Goal: Transaction & Acquisition: Purchase product/service

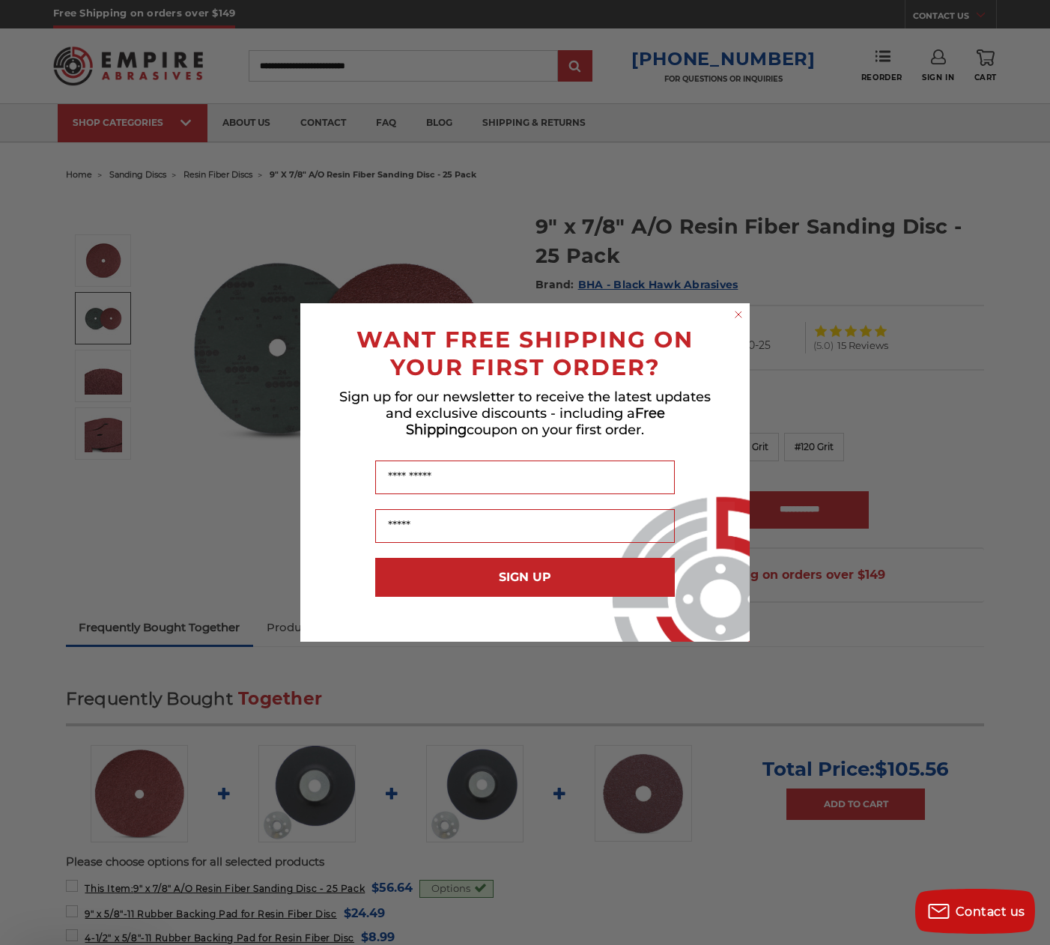
click at [570, 452] on div "Sign up for our newsletter to receive the latest updates and exclusive discount…" at bounding box center [524, 417] width 419 height 72
click at [744, 314] on circle "Close dialog" at bounding box center [738, 315] width 14 height 14
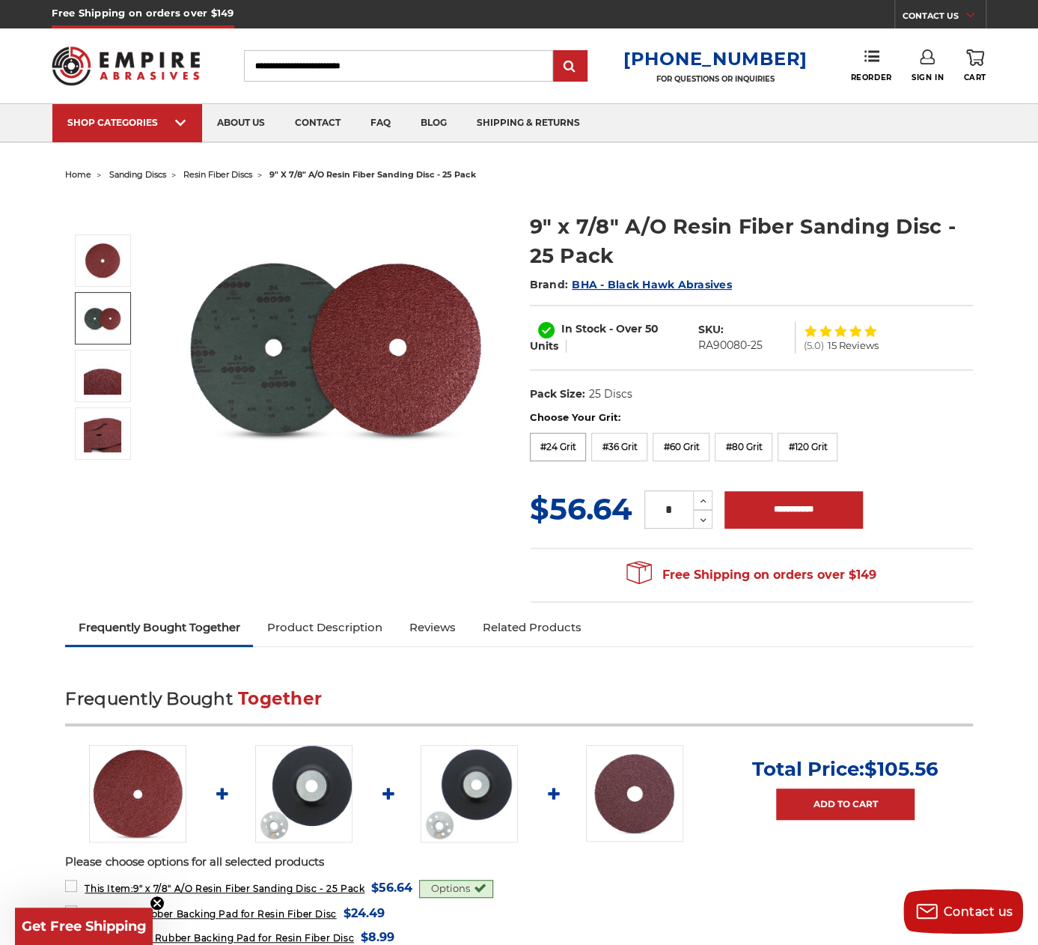
click at [560, 451] on label "#24 Grit" at bounding box center [558, 447] width 57 height 28
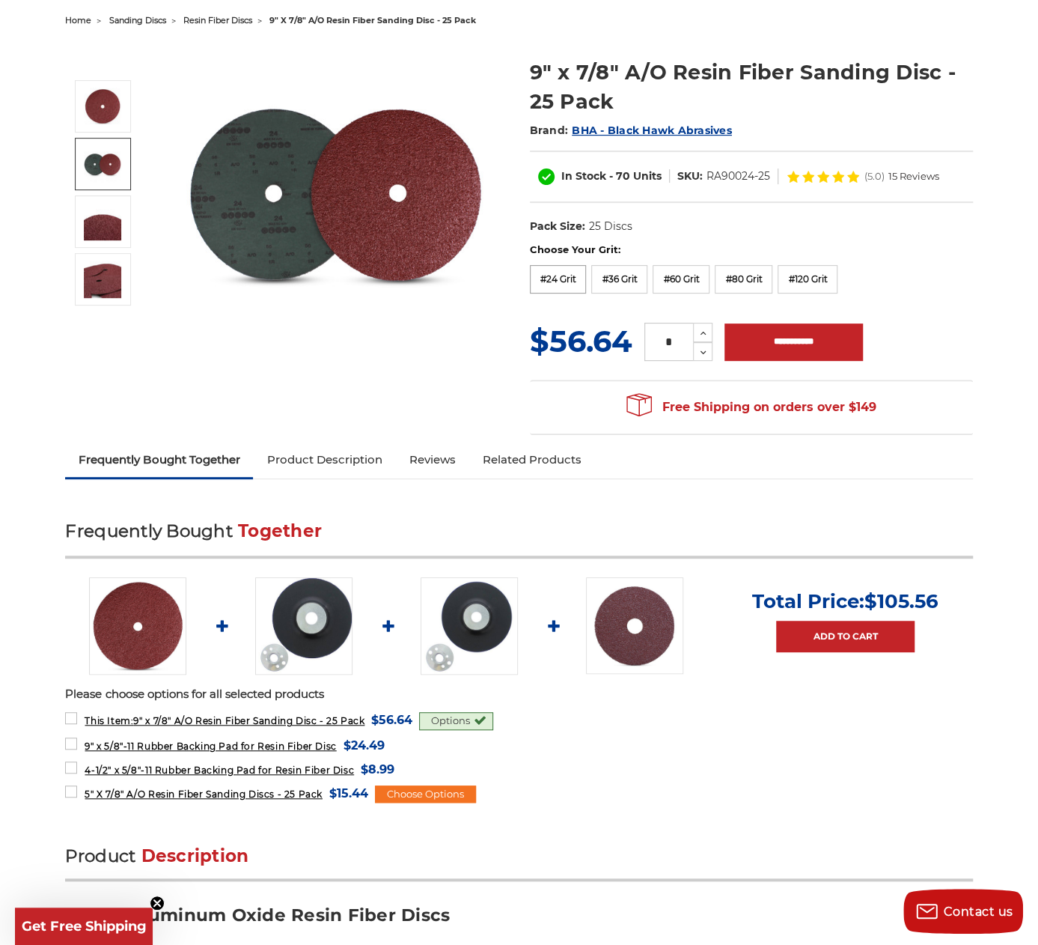
scroll to position [225, 0]
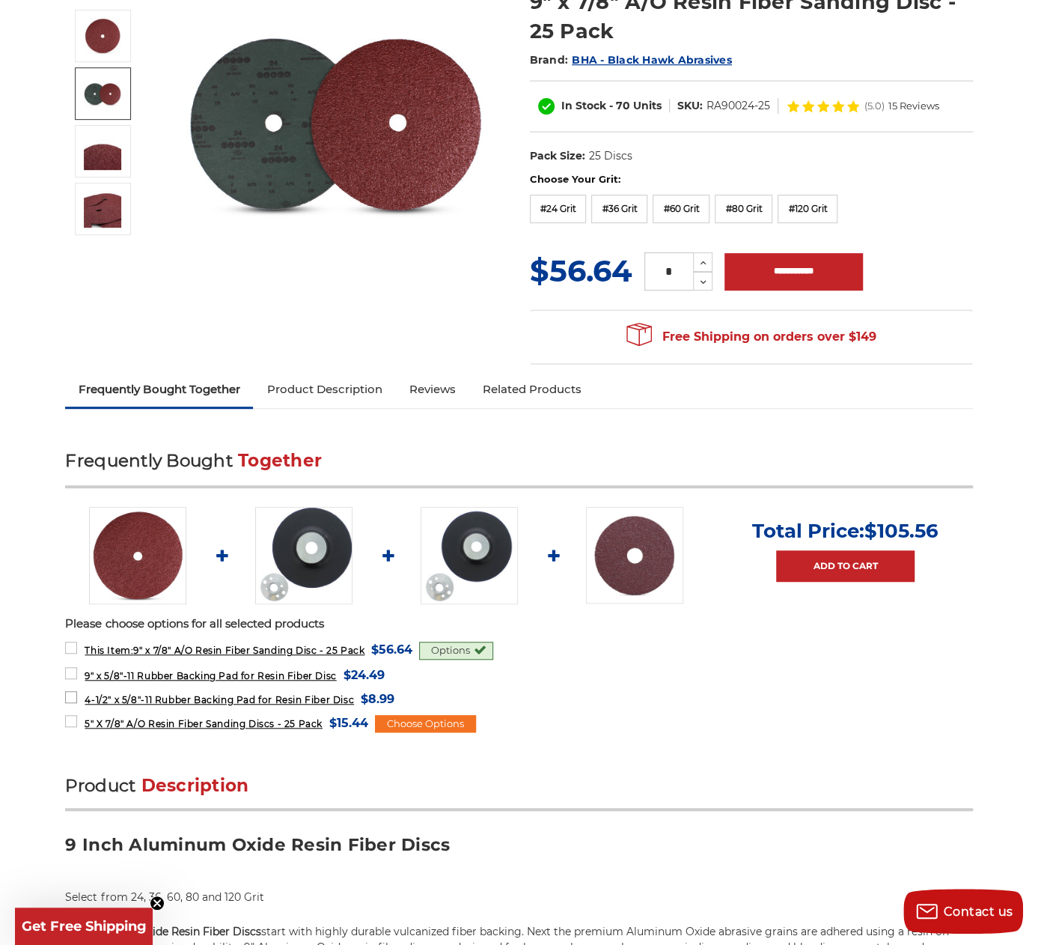
click at [75, 695] on label "4-1/2" x 5/8"-11 Rubber Backing Pad for Resin Fiber Disc MSRP: Was: Now: $8.99 …" at bounding box center [229, 699] width 329 height 20
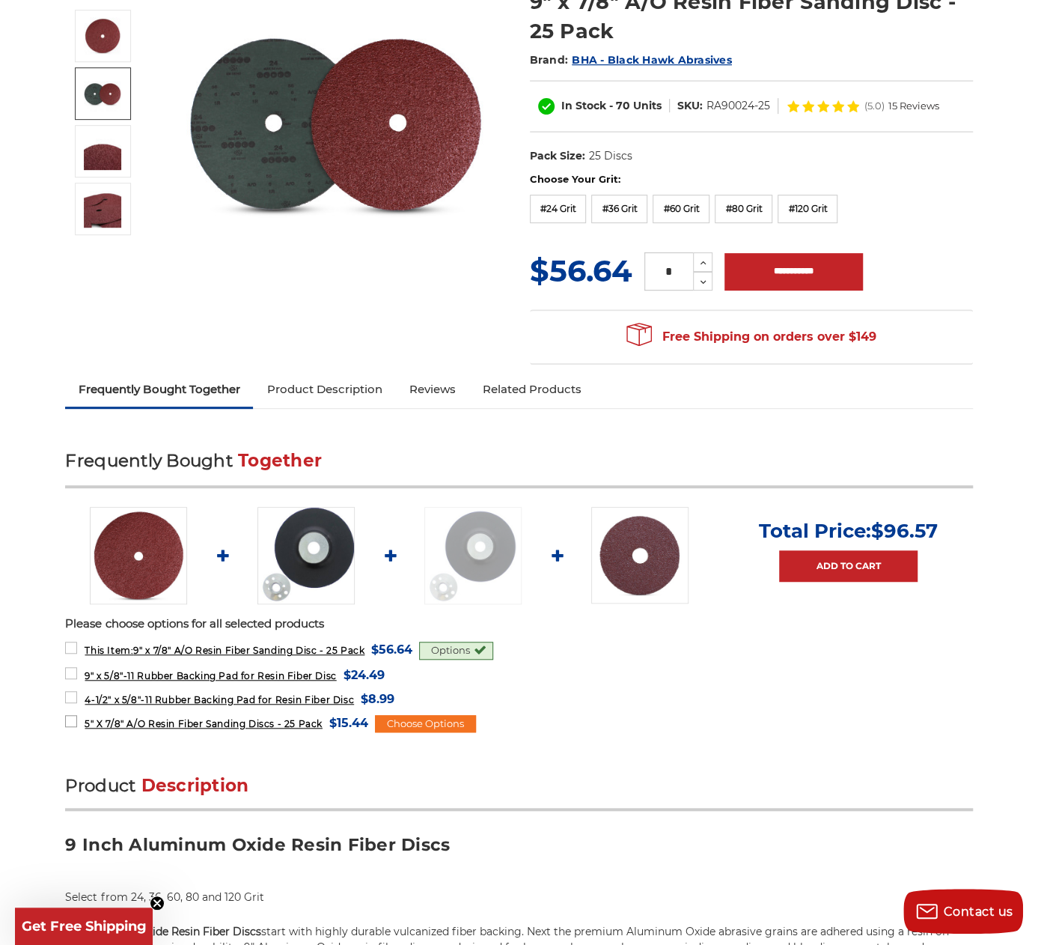
click at [72, 716] on label "5" X 7/8" A/O Resin Fiber Sanding Discs - 25 Pack MSRP: Was: Now: $15.44 (You s…" at bounding box center [216, 723] width 302 height 20
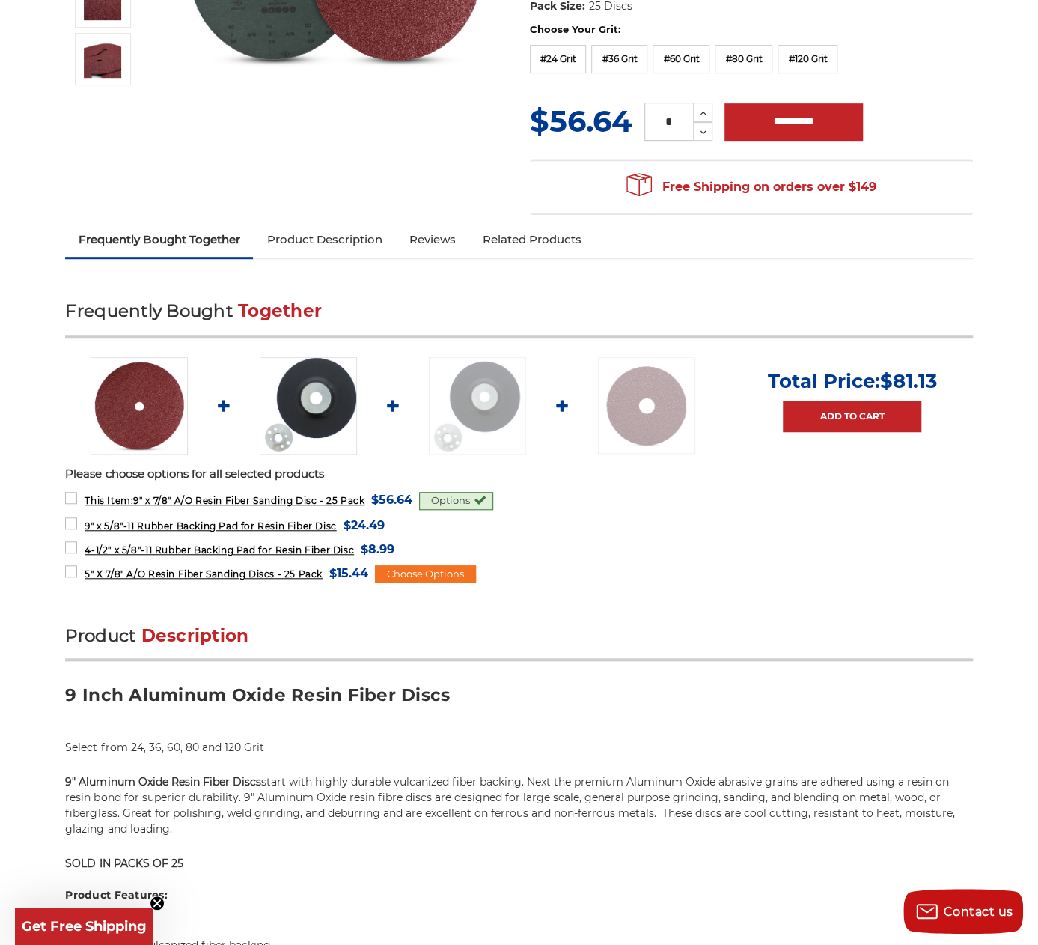
scroll to position [0, 0]
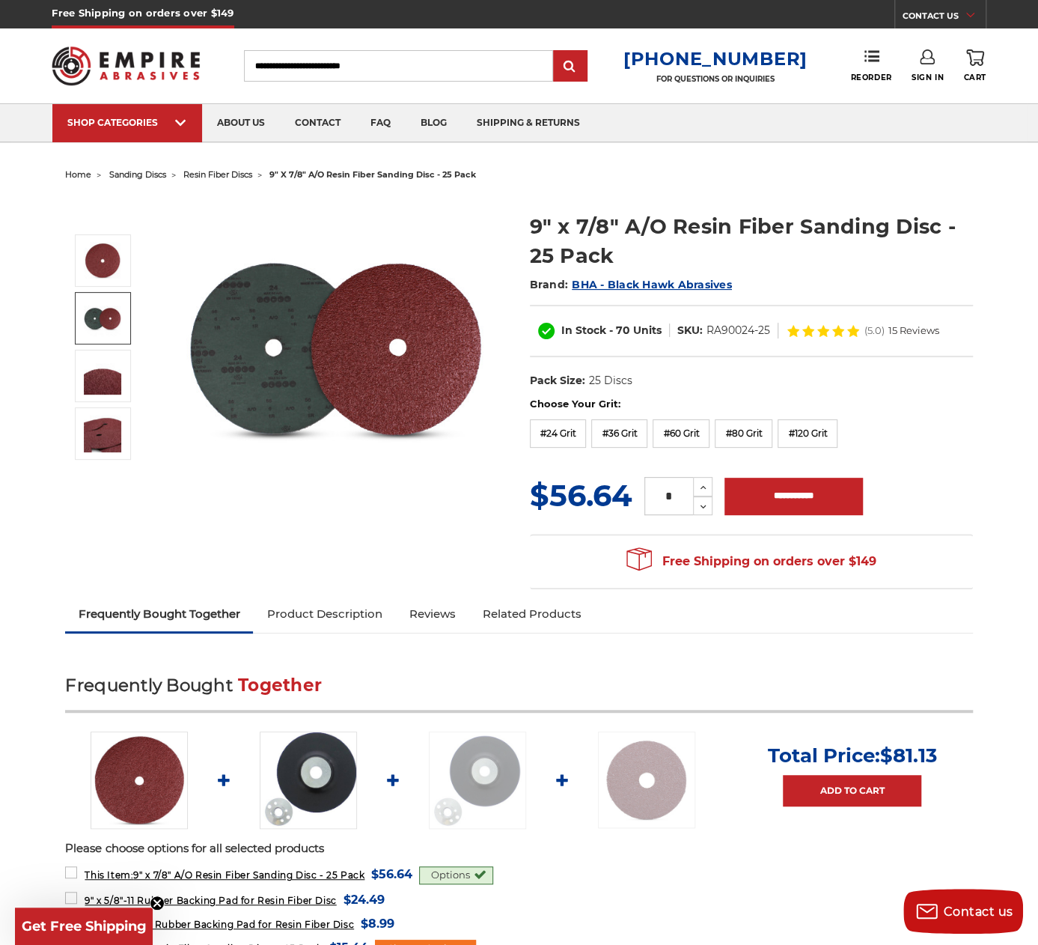
click at [277, 59] on input "Search" at bounding box center [398, 65] width 309 height 31
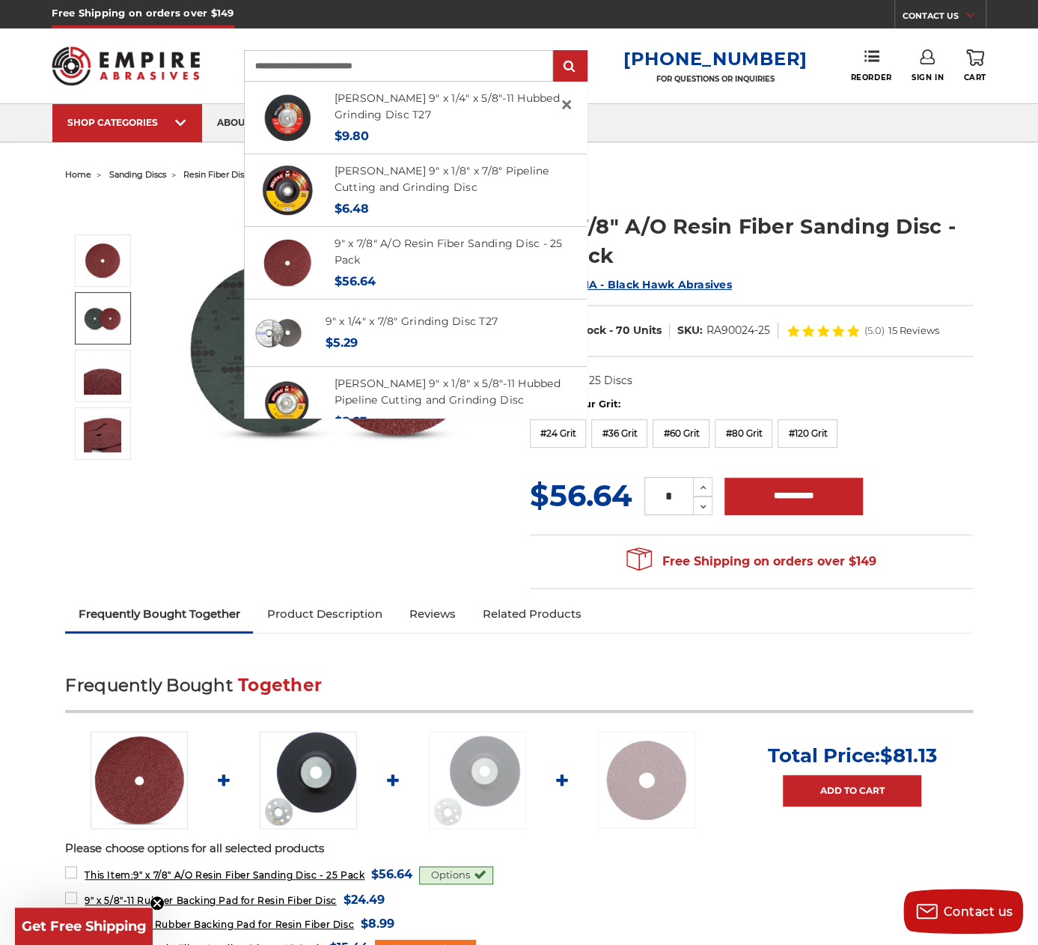
type input "**********"
click at [555, 52] on input "submit" at bounding box center [570, 67] width 30 height 30
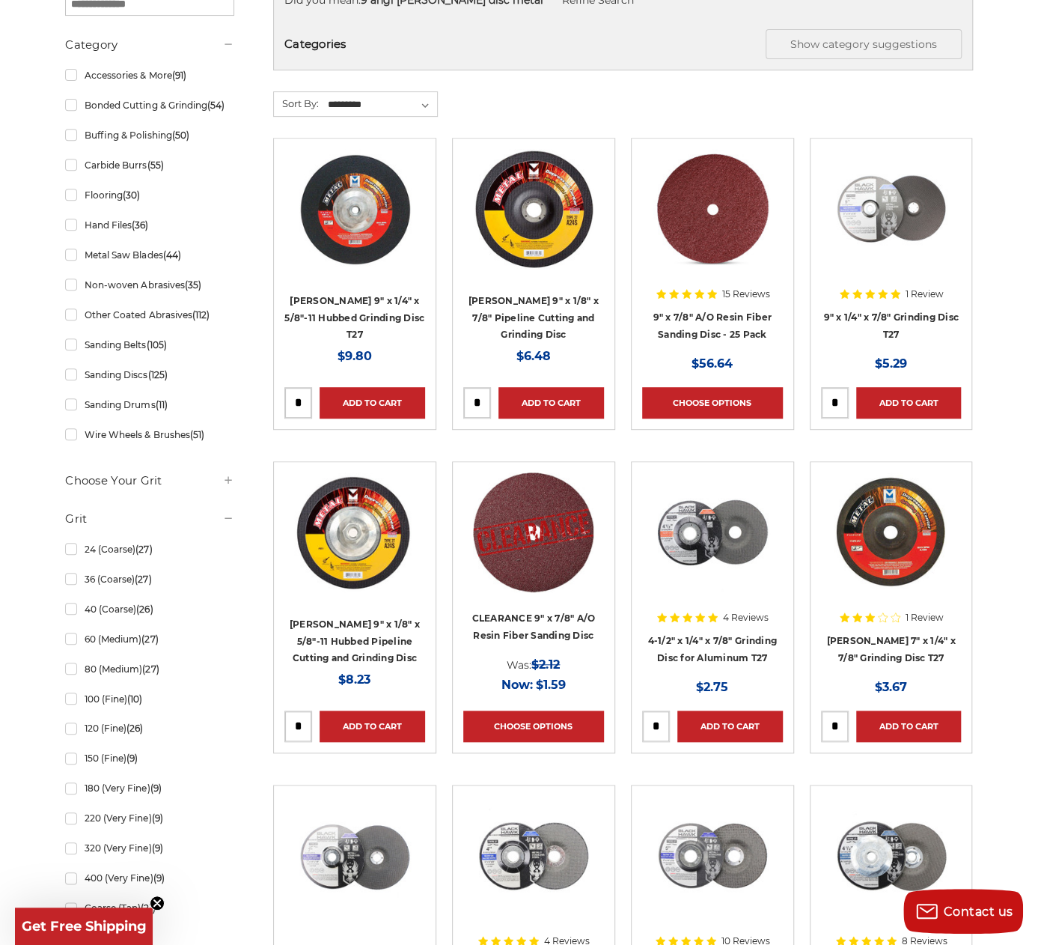
scroll to position [299, 0]
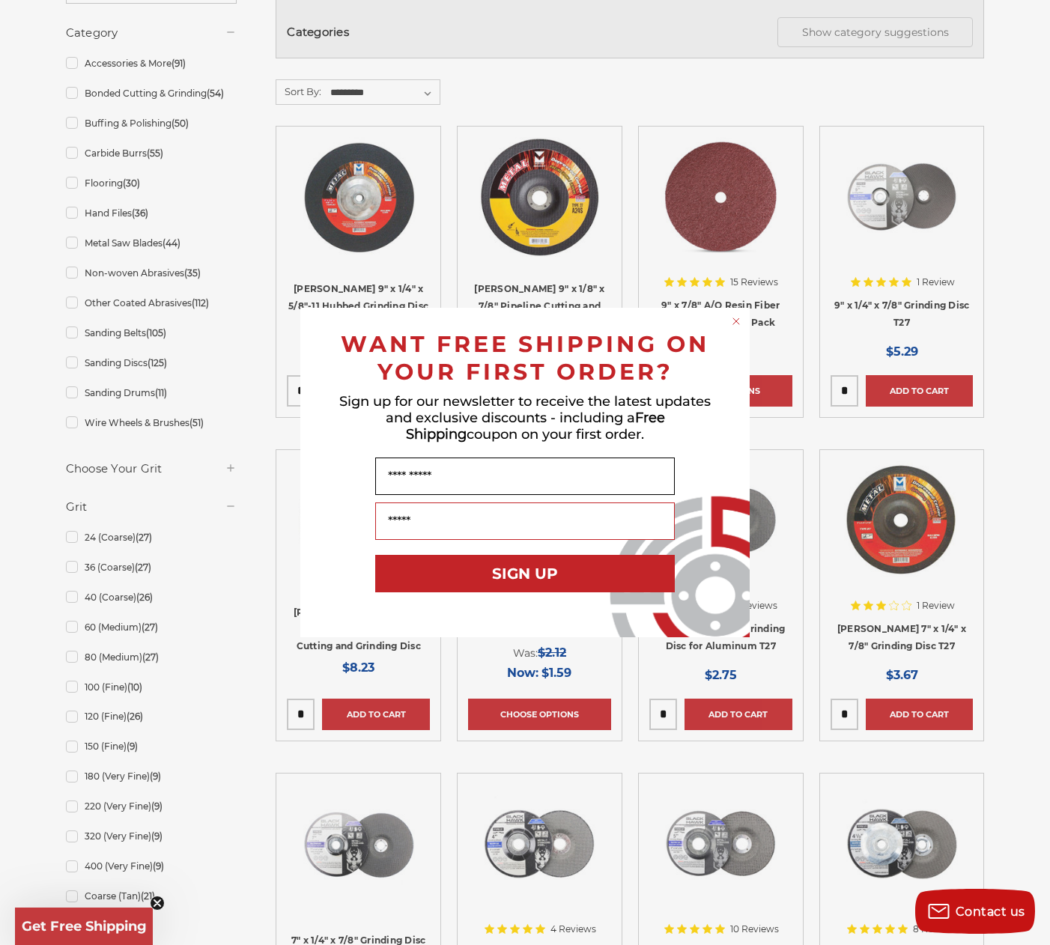
click at [469, 483] on input "Name" at bounding box center [524, 475] width 299 height 37
type input "*******"
type input "**********"
click at [530, 571] on button "SIGN UP" at bounding box center [524, 573] width 299 height 37
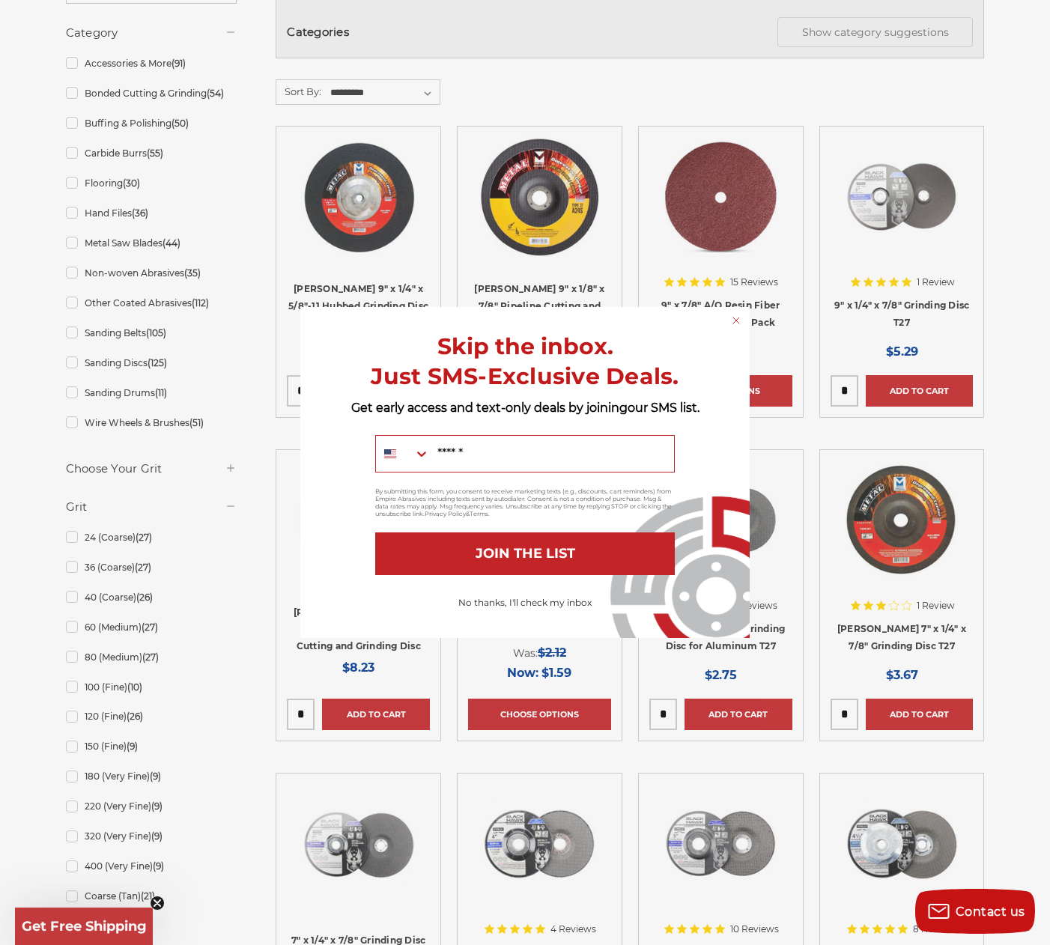
click at [737, 320] on circle "Close dialog" at bounding box center [736, 321] width 14 height 14
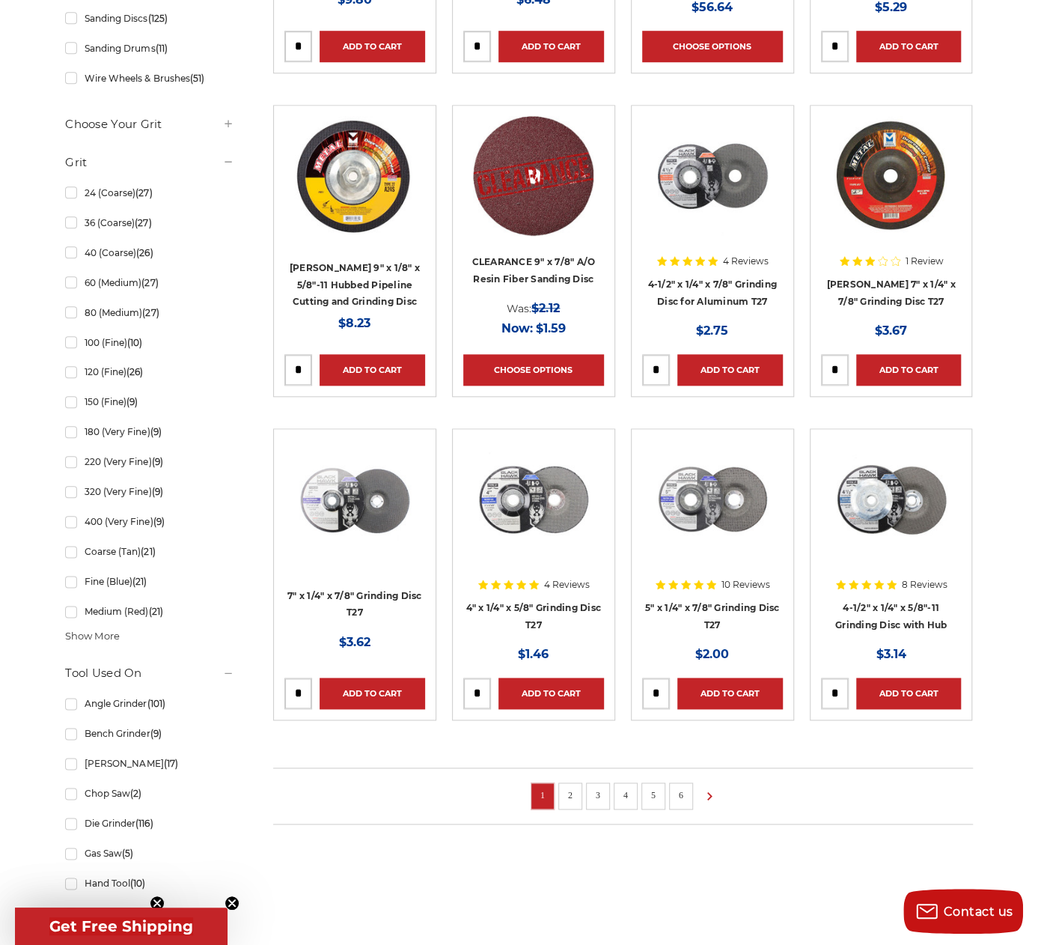
scroll to position [674, 0]
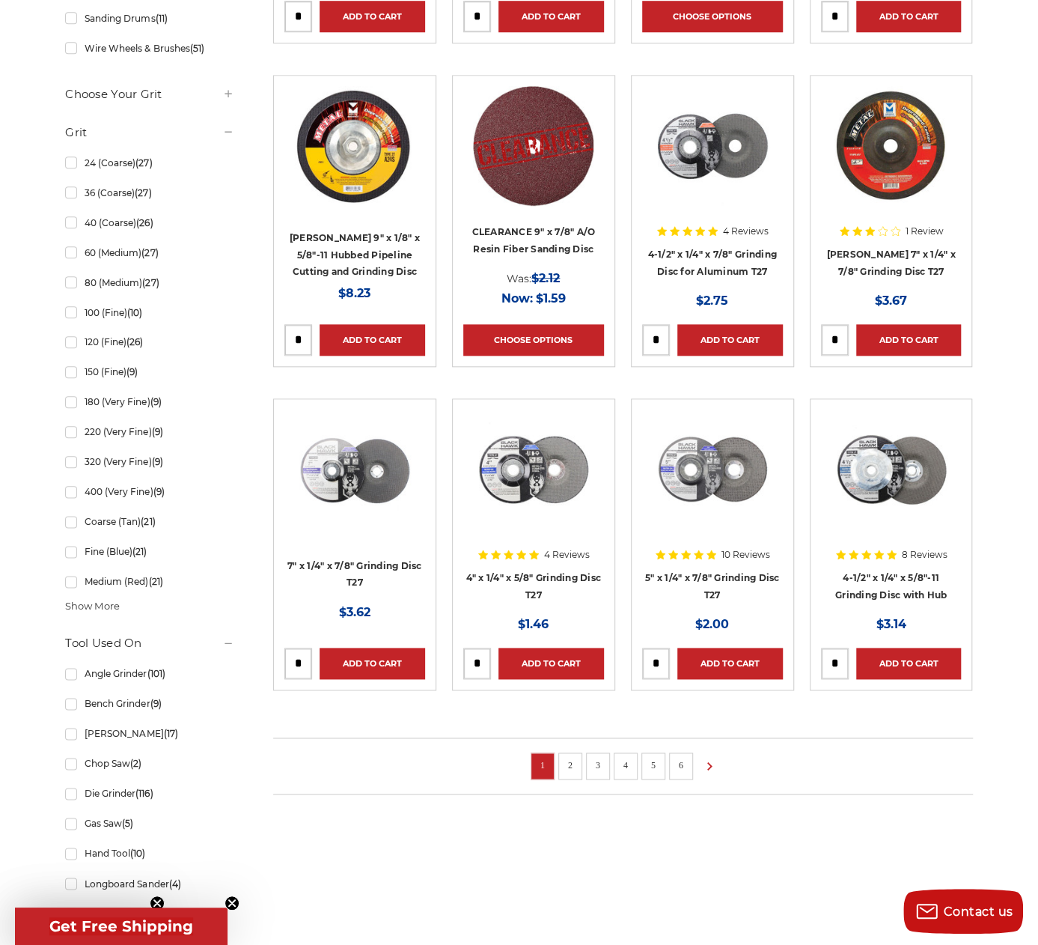
click at [576, 766] on link "2" at bounding box center [570, 765] width 15 height 16
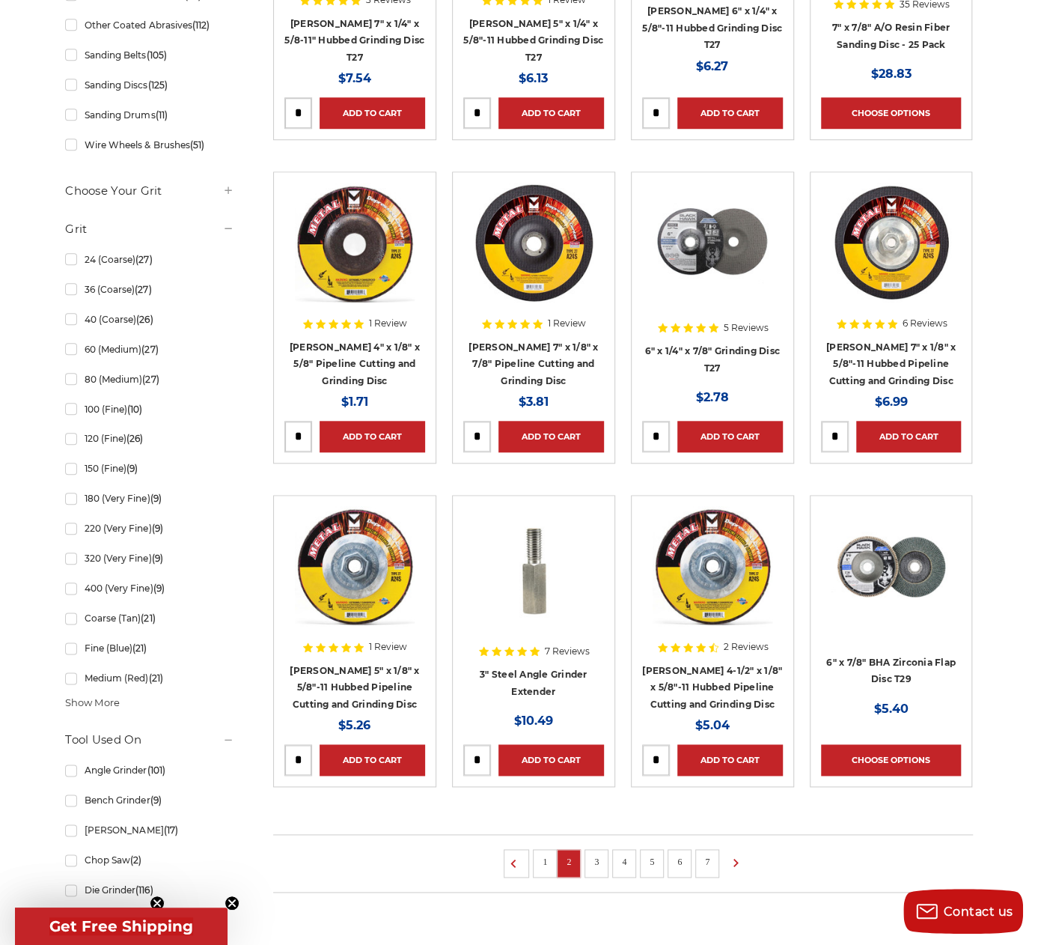
scroll to position [674, 0]
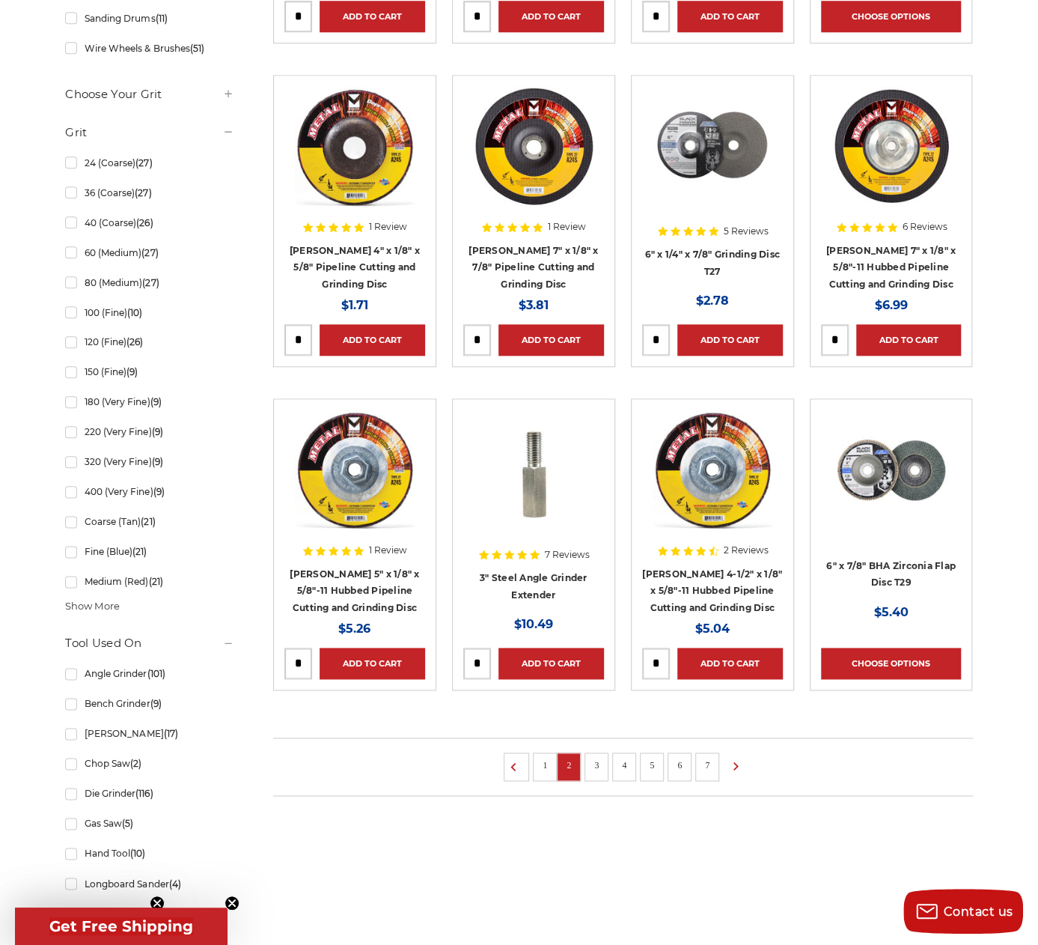
click at [599, 764] on link "3" at bounding box center [596, 765] width 15 height 16
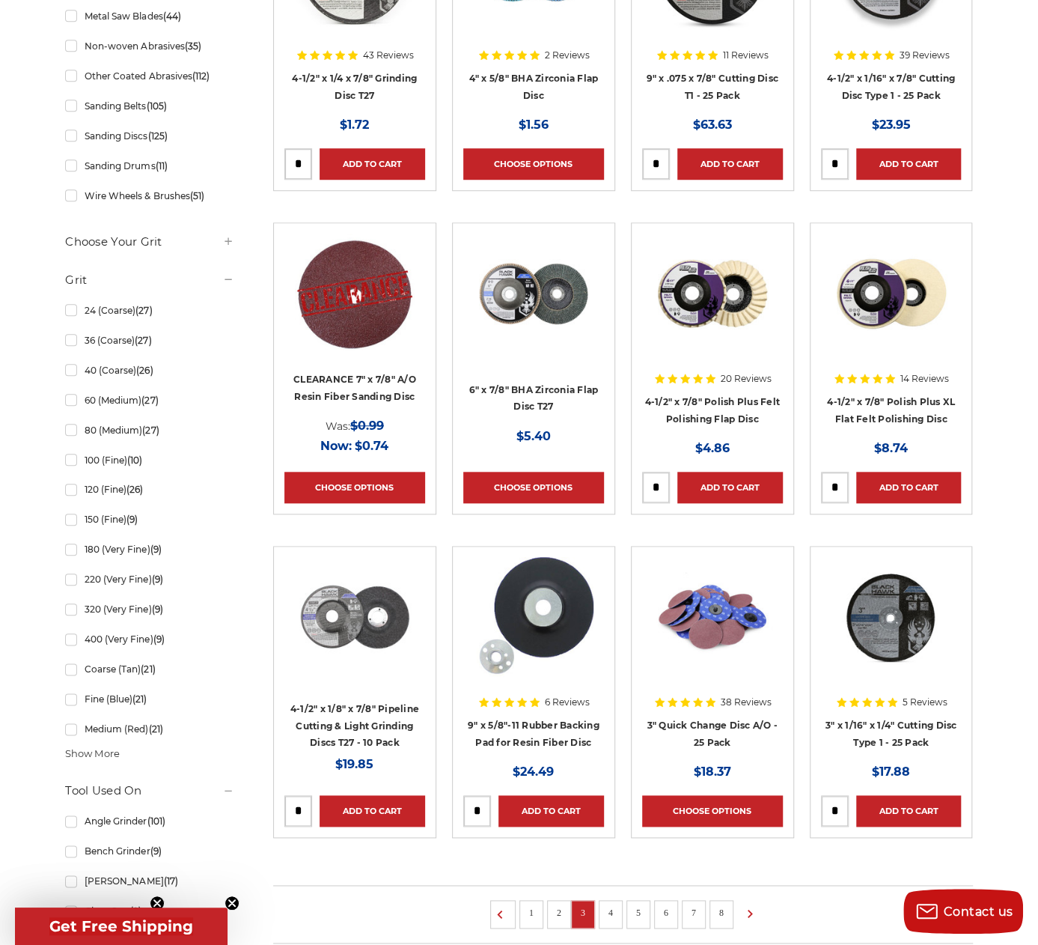
scroll to position [599, 0]
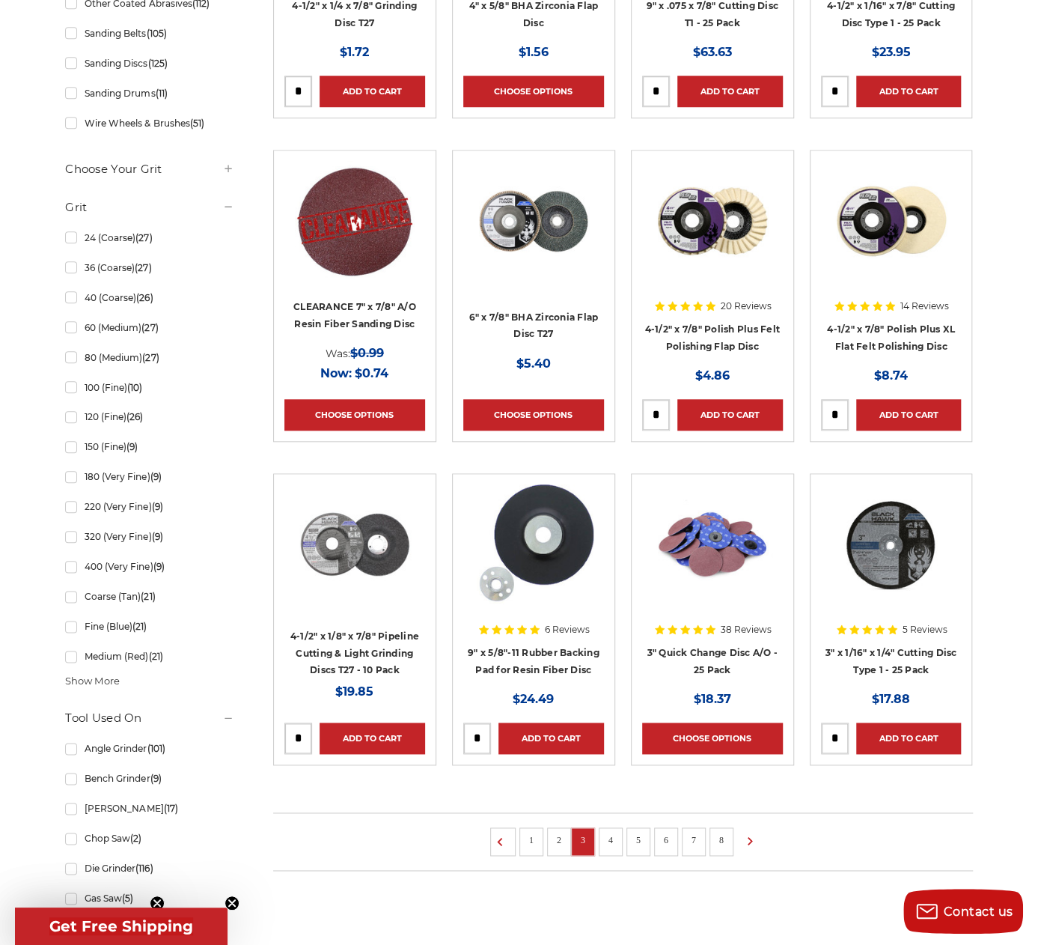
click at [612, 840] on link "4" at bounding box center [610, 840] width 15 height 16
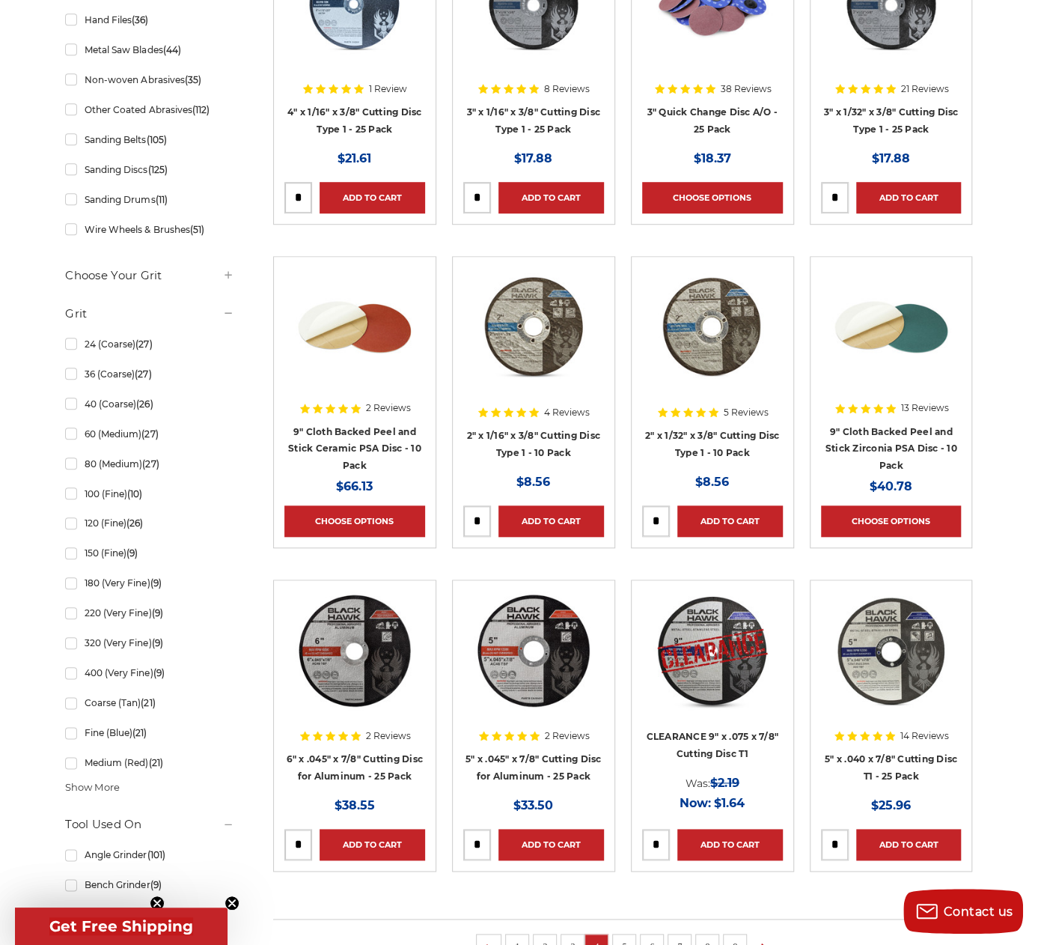
scroll to position [674, 0]
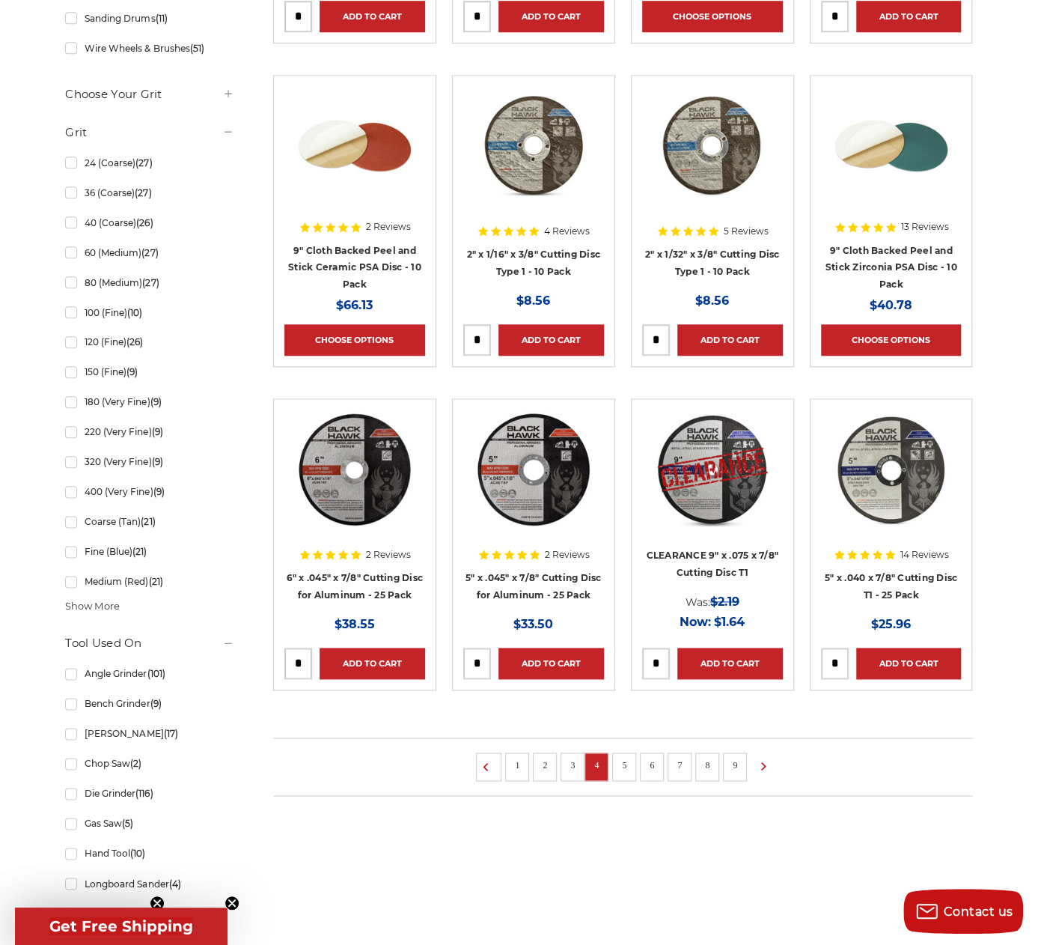
click at [630, 761] on link "5" at bounding box center [624, 765] width 15 height 16
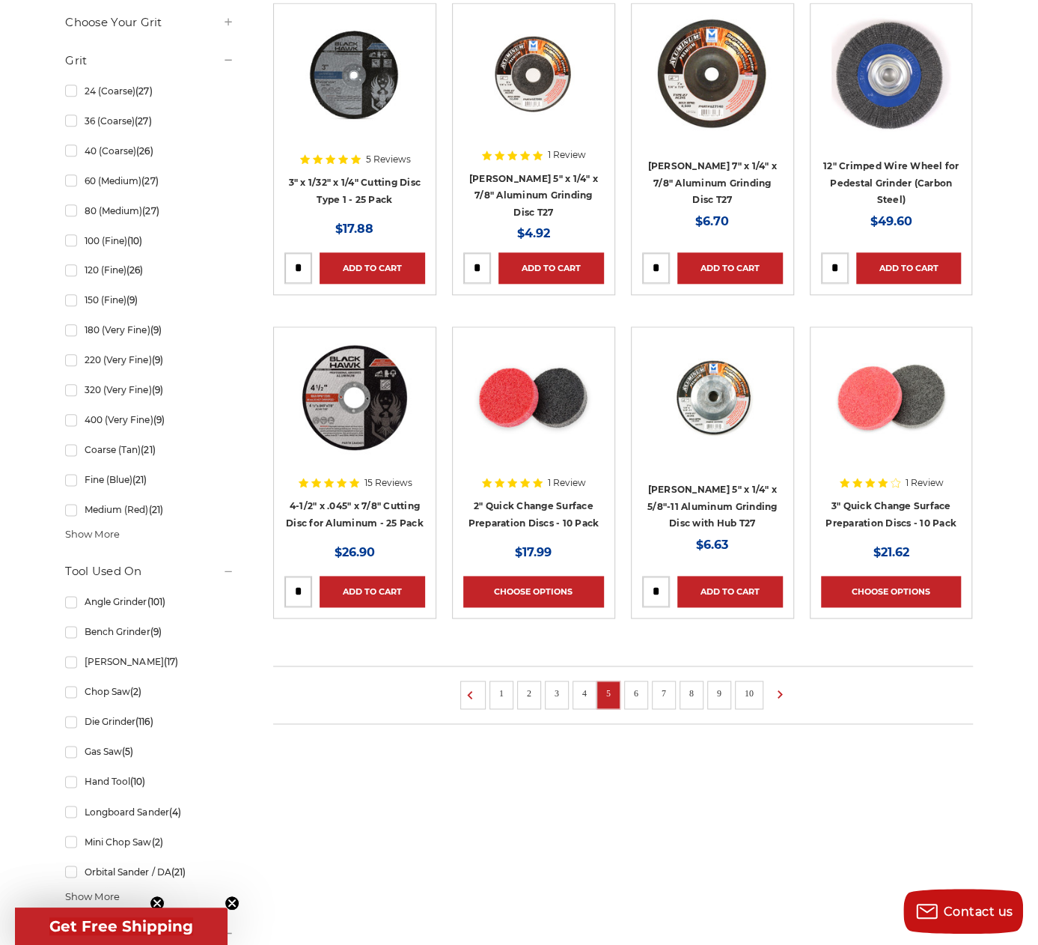
scroll to position [749, 0]
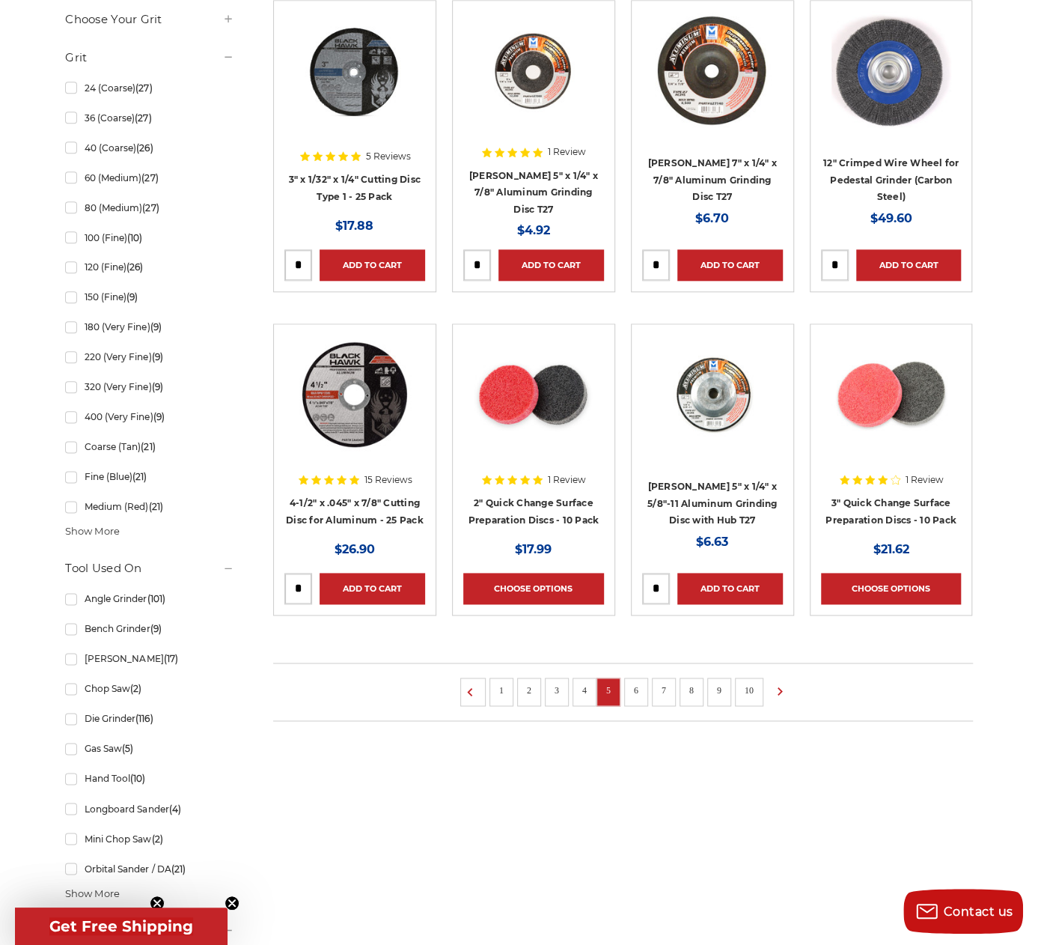
click at [638, 683] on link "6" at bounding box center [636, 690] width 15 height 16
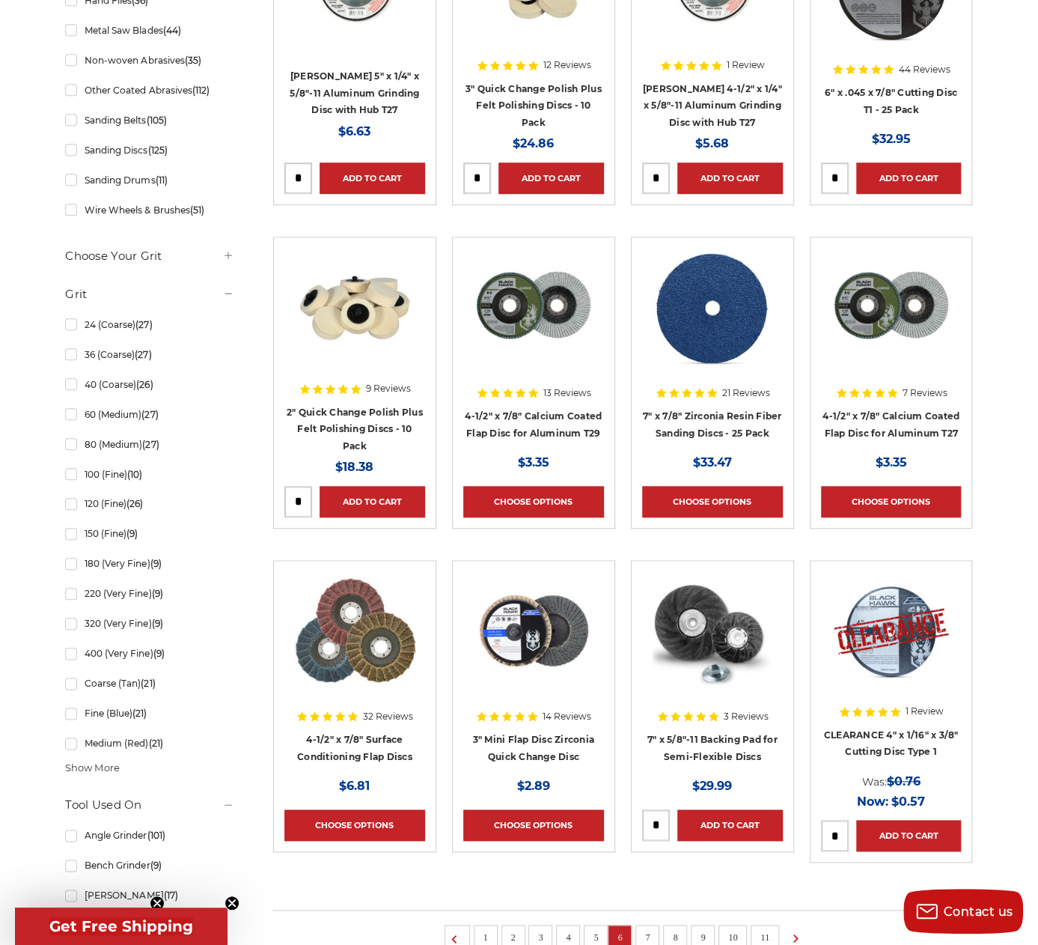
scroll to position [524, 0]
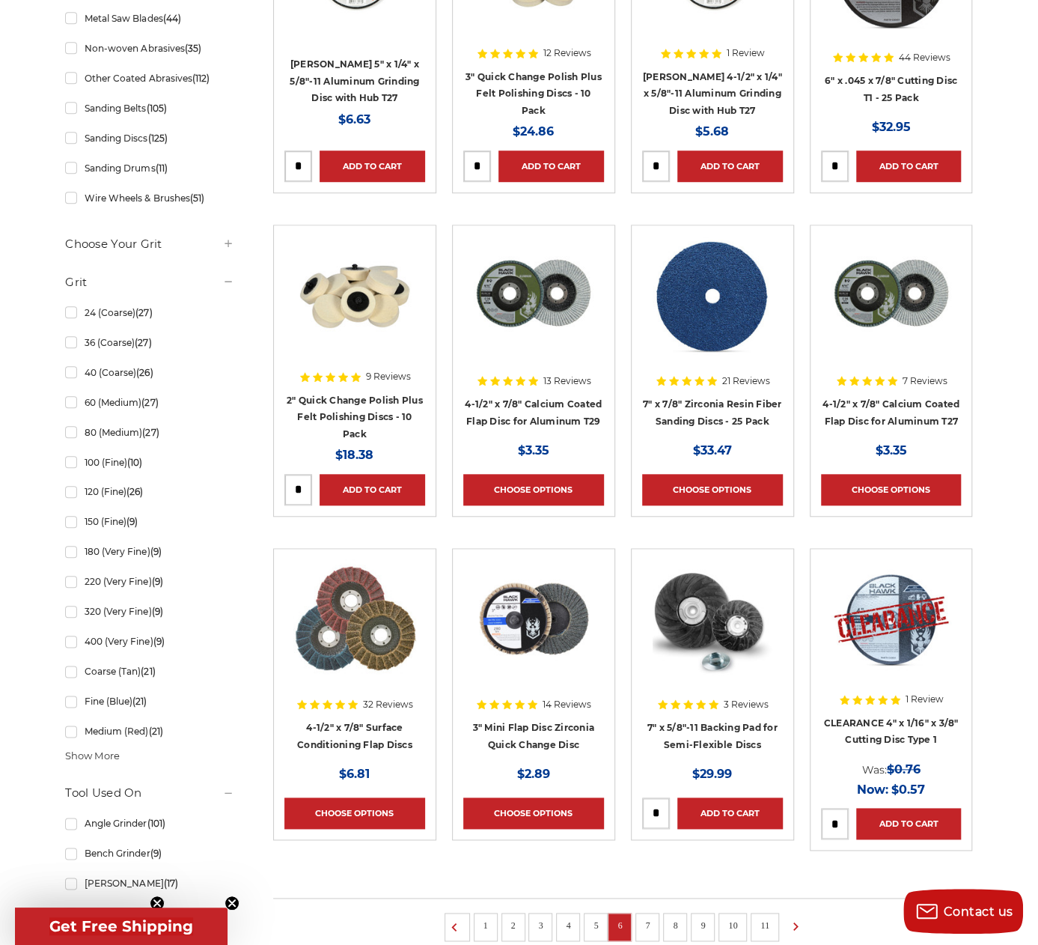
click at [649, 923] on link "7" at bounding box center [647, 925] width 15 height 16
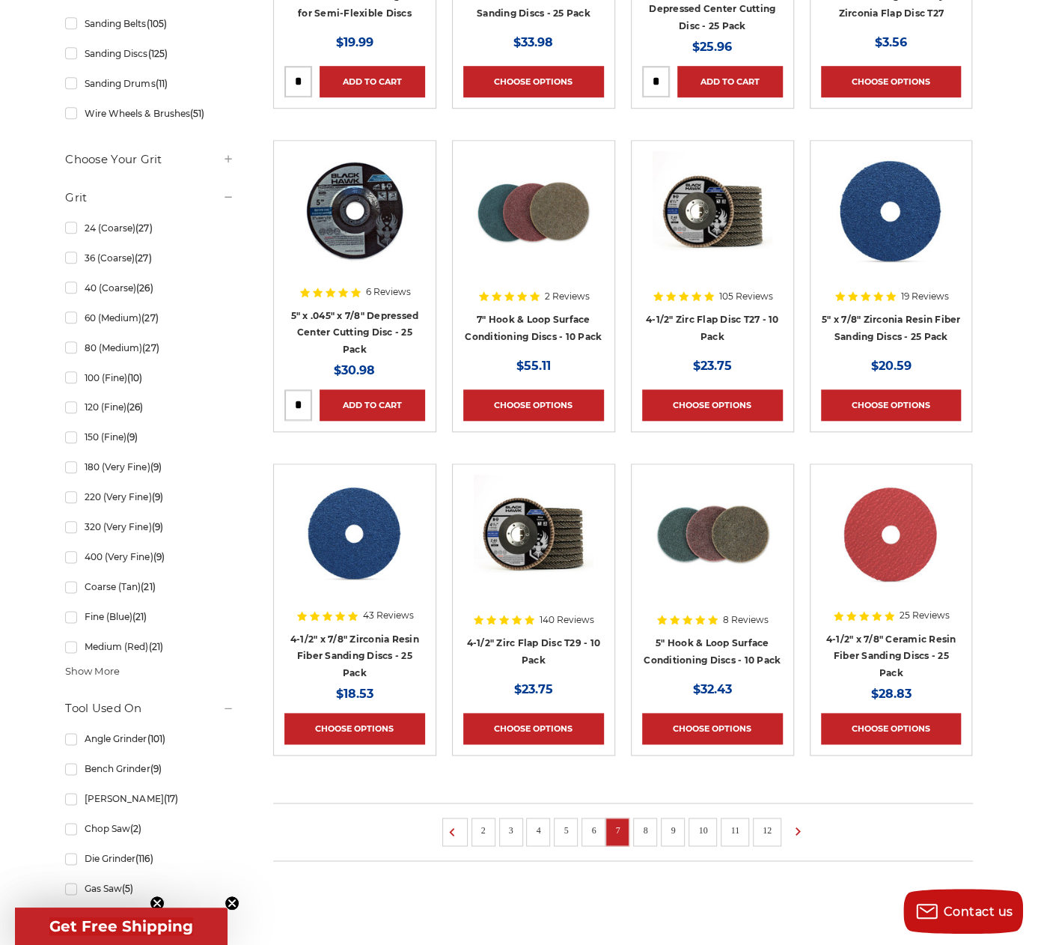
scroll to position [674, 0]
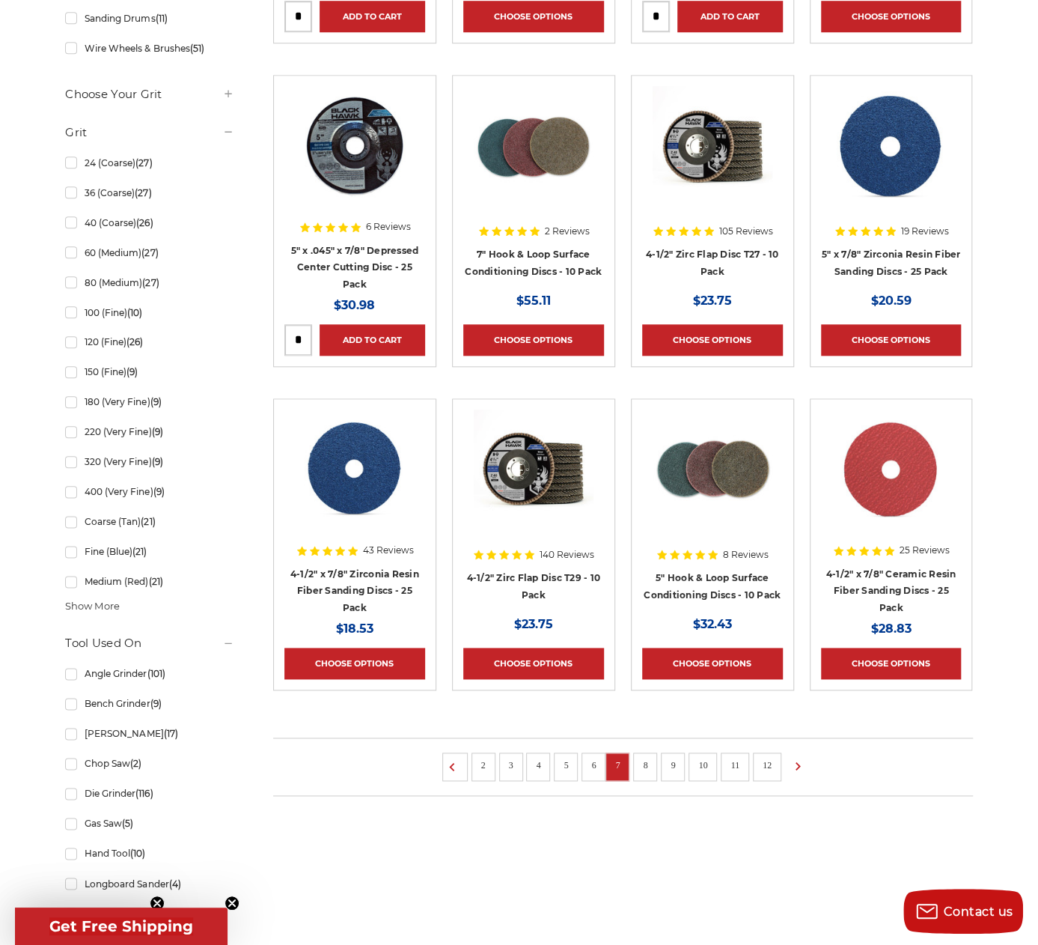
click at [647, 760] on link "8" at bounding box center [645, 765] width 15 height 16
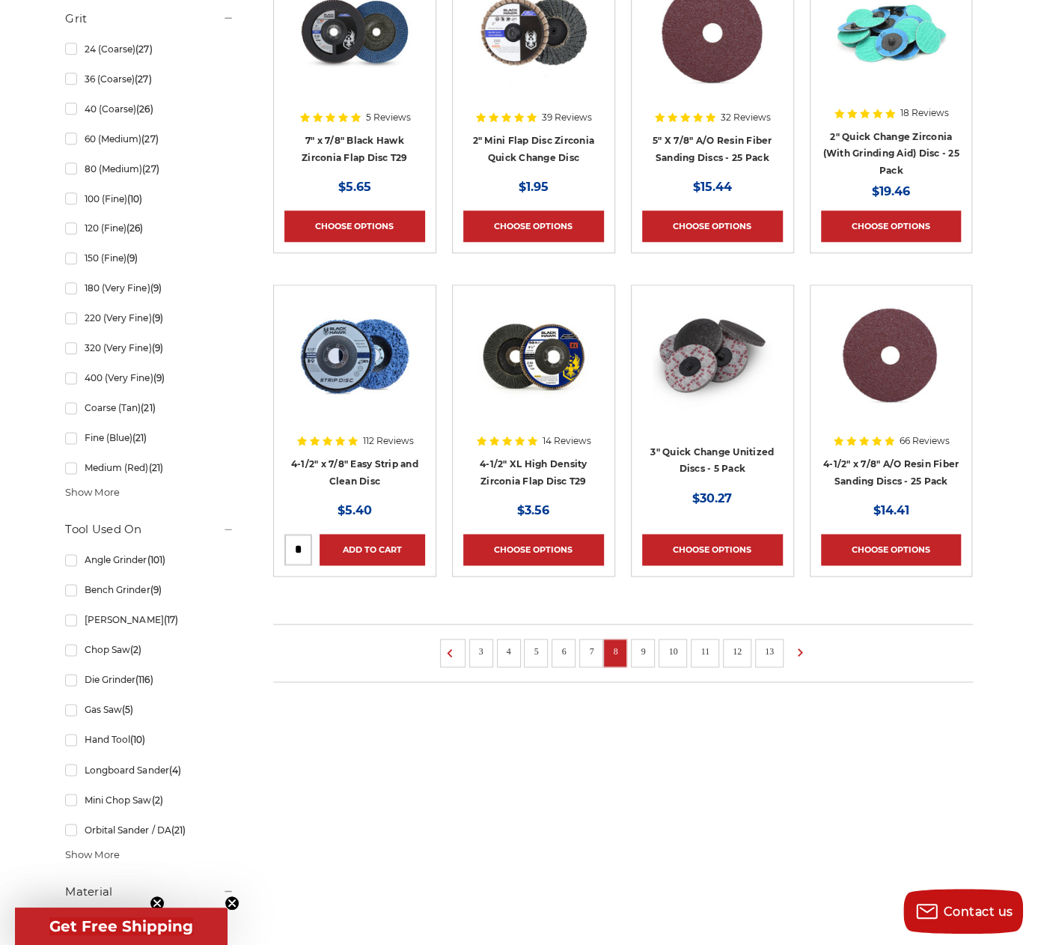
scroll to position [823, 0]
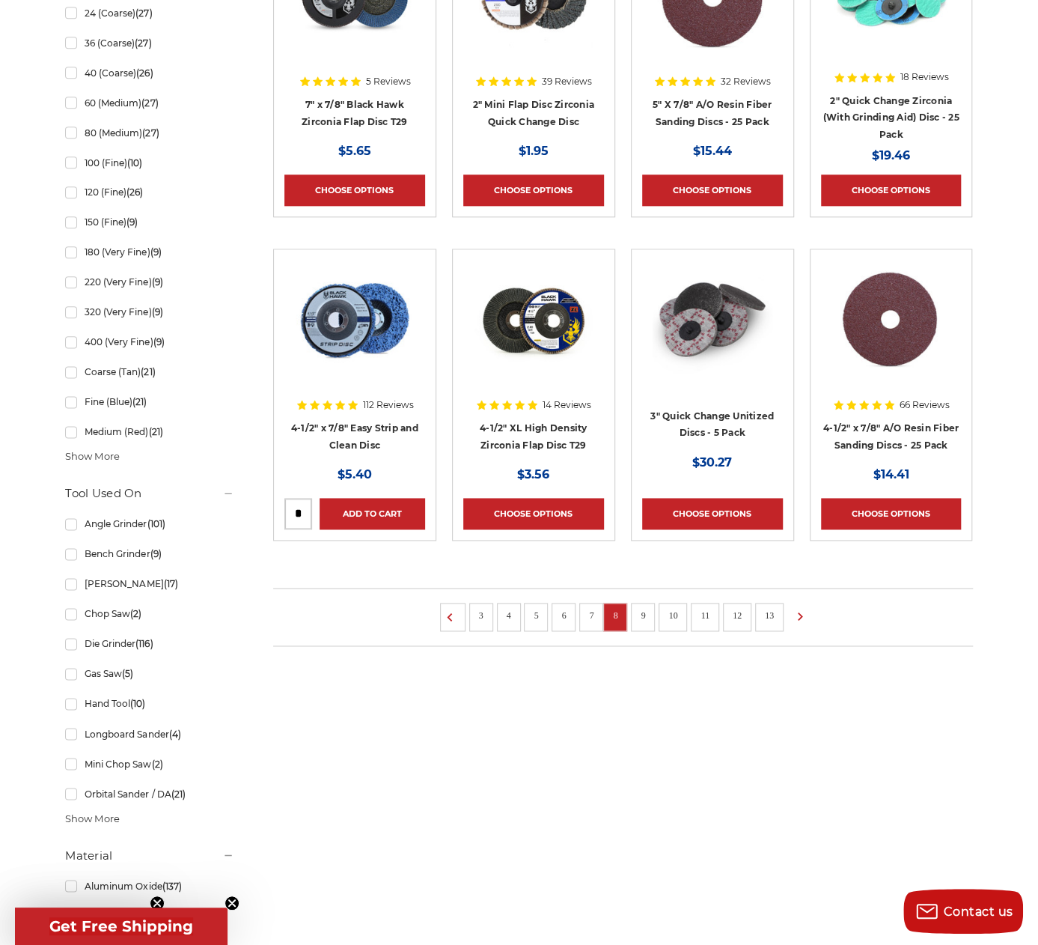
click at [644, 614] on link "9" at bounding box center [643, 615] width 15 height 16
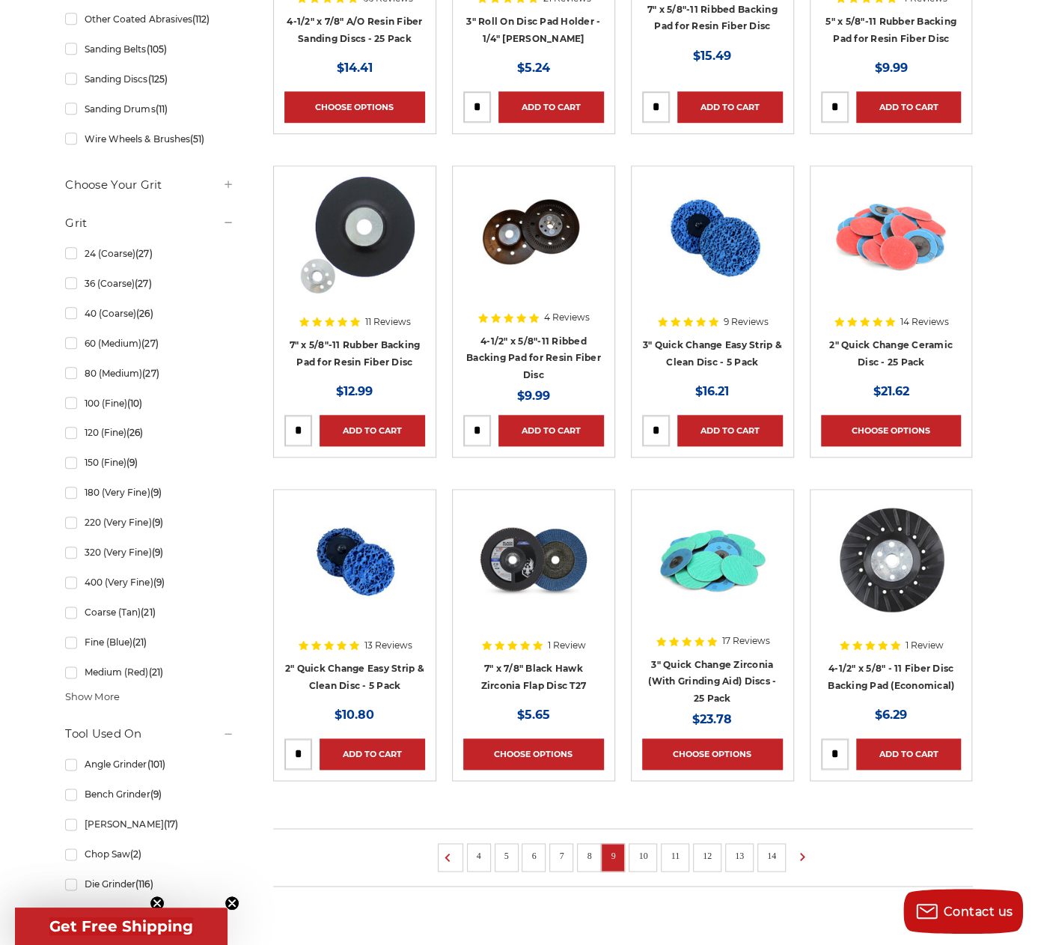
scroll to position [599, 0]
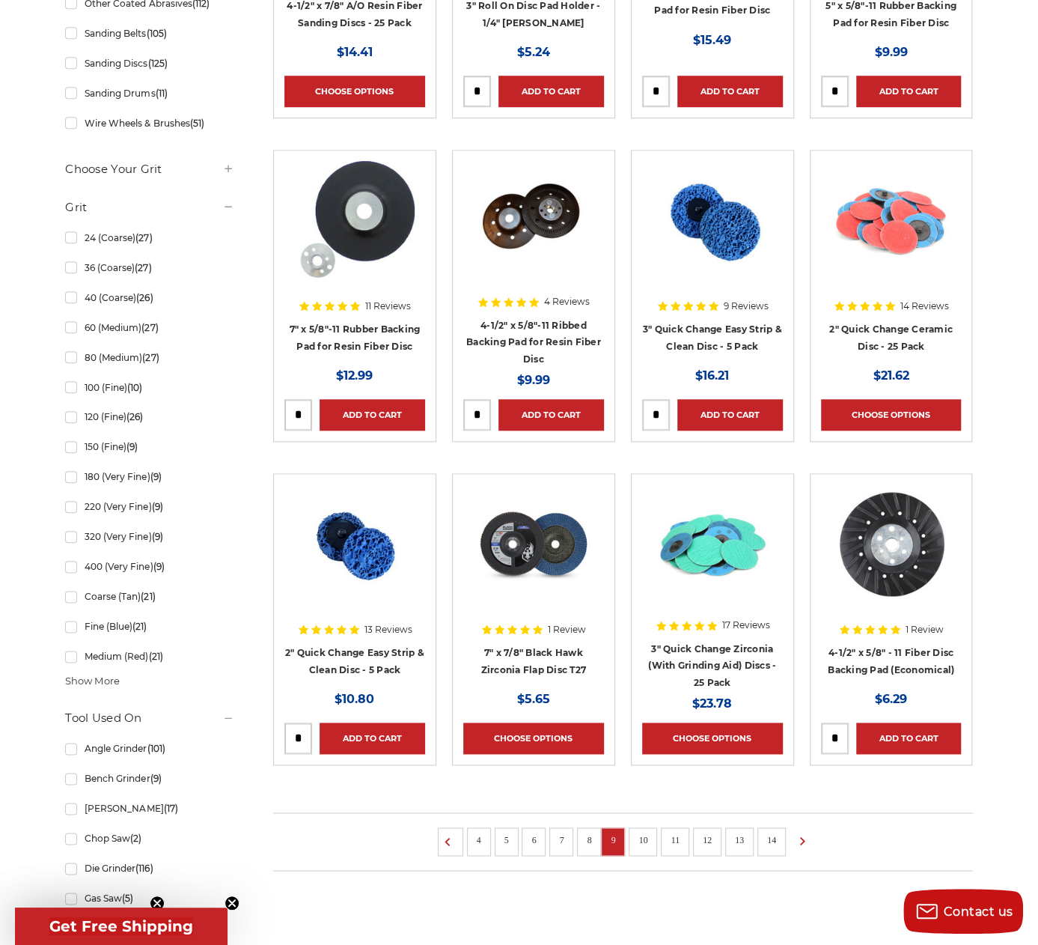
click at [647, 836] on link "10" at bounding box center [642, 840] width 19 height 16
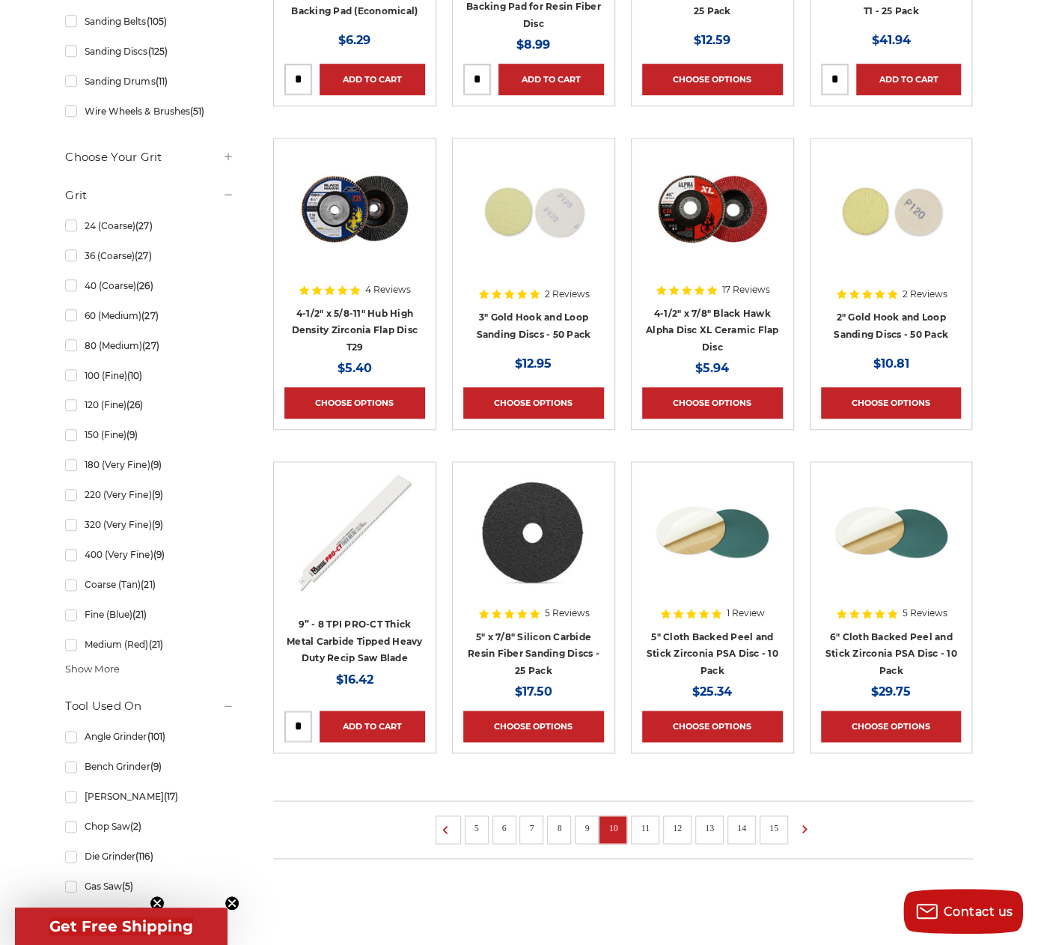
scroll to position [749, 0]
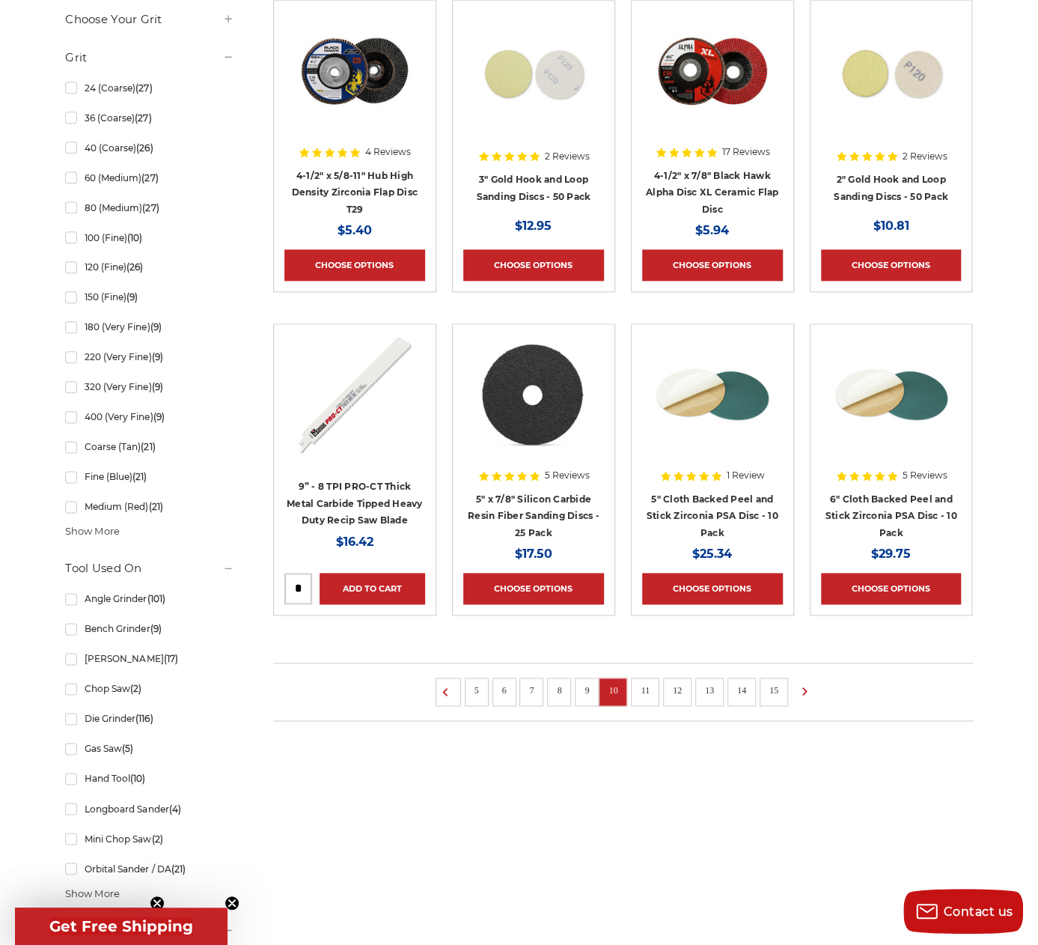
click at [645, 692] on link "11" at bounding box center [645, 690] width 19 height 16
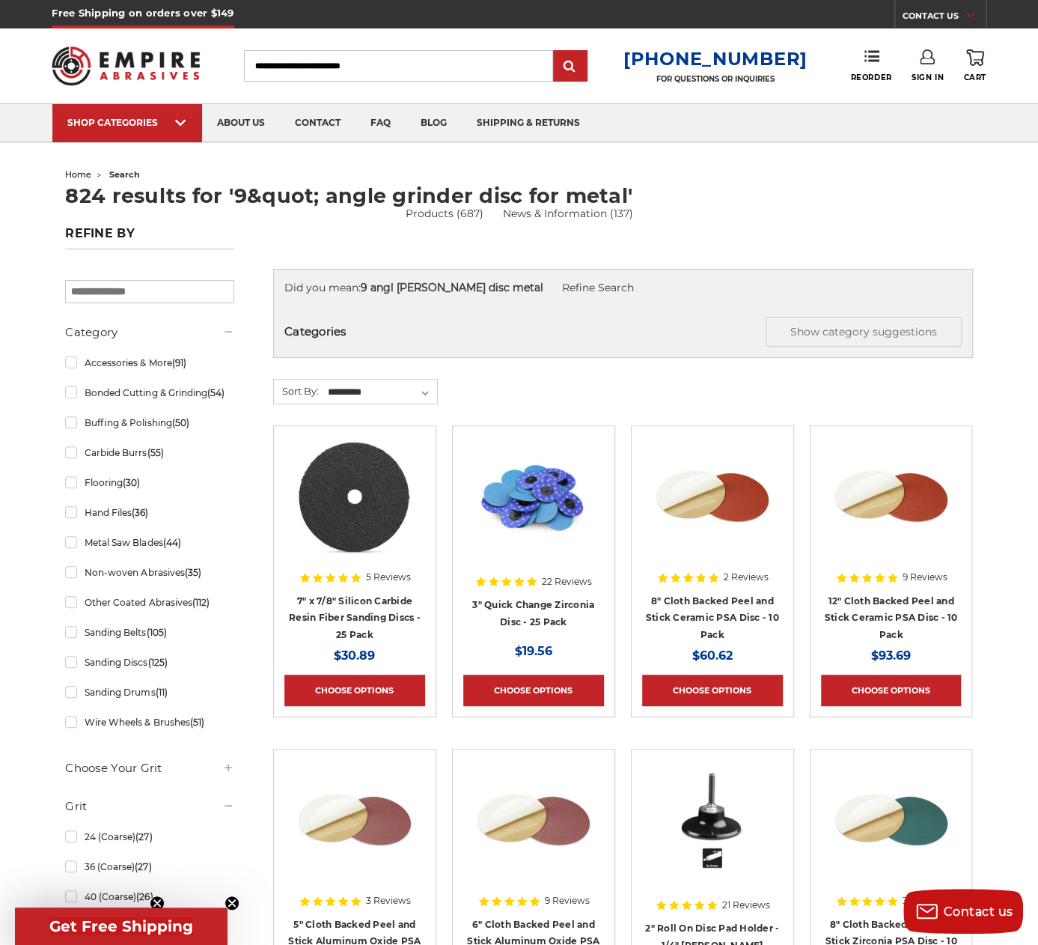
click at [398, 67] on input "Search" at bounding box center [398, 65] width 309 height 31
drag, startPoint x: 398, startPoint y: 67, endPoint x: 230, endPoint y: 52, distance: 169.0
click at [228, 52] on div "Toggle menu Menu Search 1-800-816-3824 FOR QUESTIONS OR INQUIRIES Phone Reorder…" at bounding box center [519, 65] width 934 height 75
click at [332, 65] on input "Search" at bounding box center [398, 65] width 309 height 31
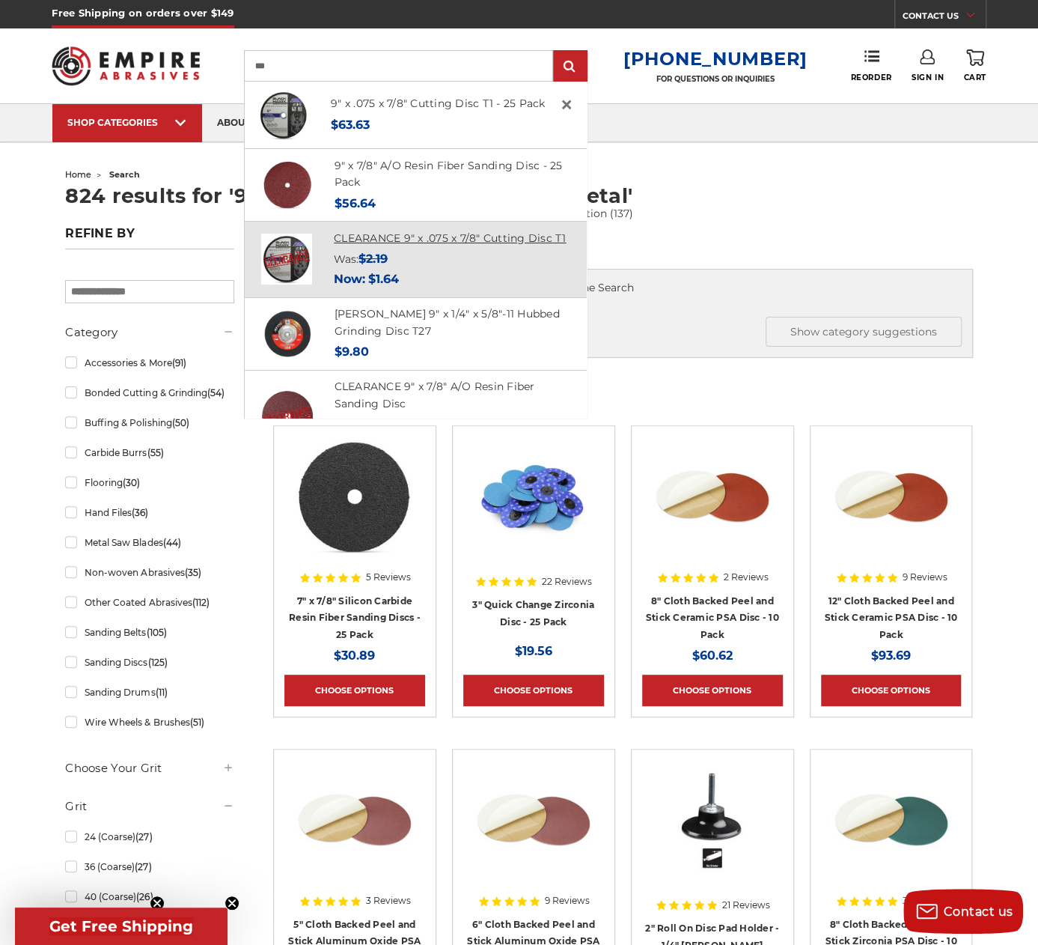
type input "**"
click at [403, 240] on link "CLEARANCE 9" x .075 x 7/8" Cutting Disc T1" at bounding box center [450, 237] width 233 height 13
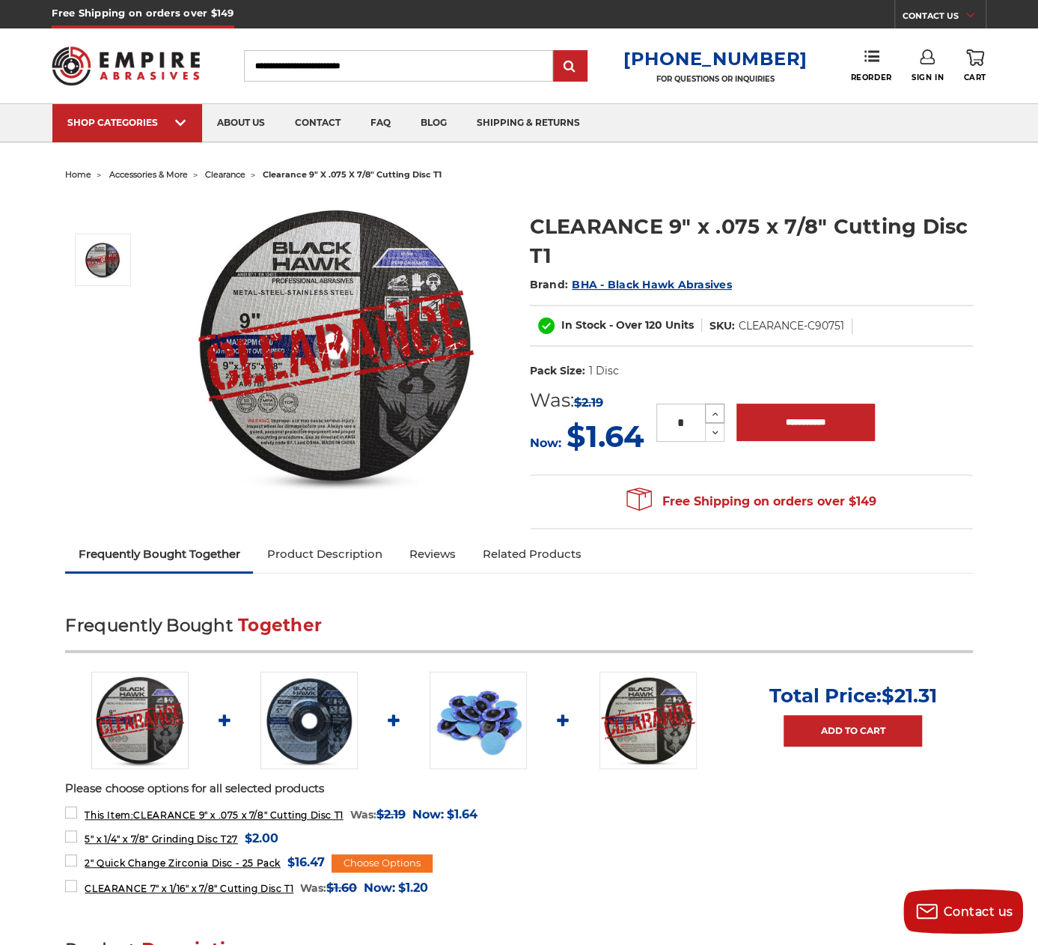
click at [716, 412] on icon at bounding box center [715, 413] width 11 height 13
type input "*"
click at [780, 432] on input "**********" at bounding box center [806, 421] width 138 height 37
type input "**********"
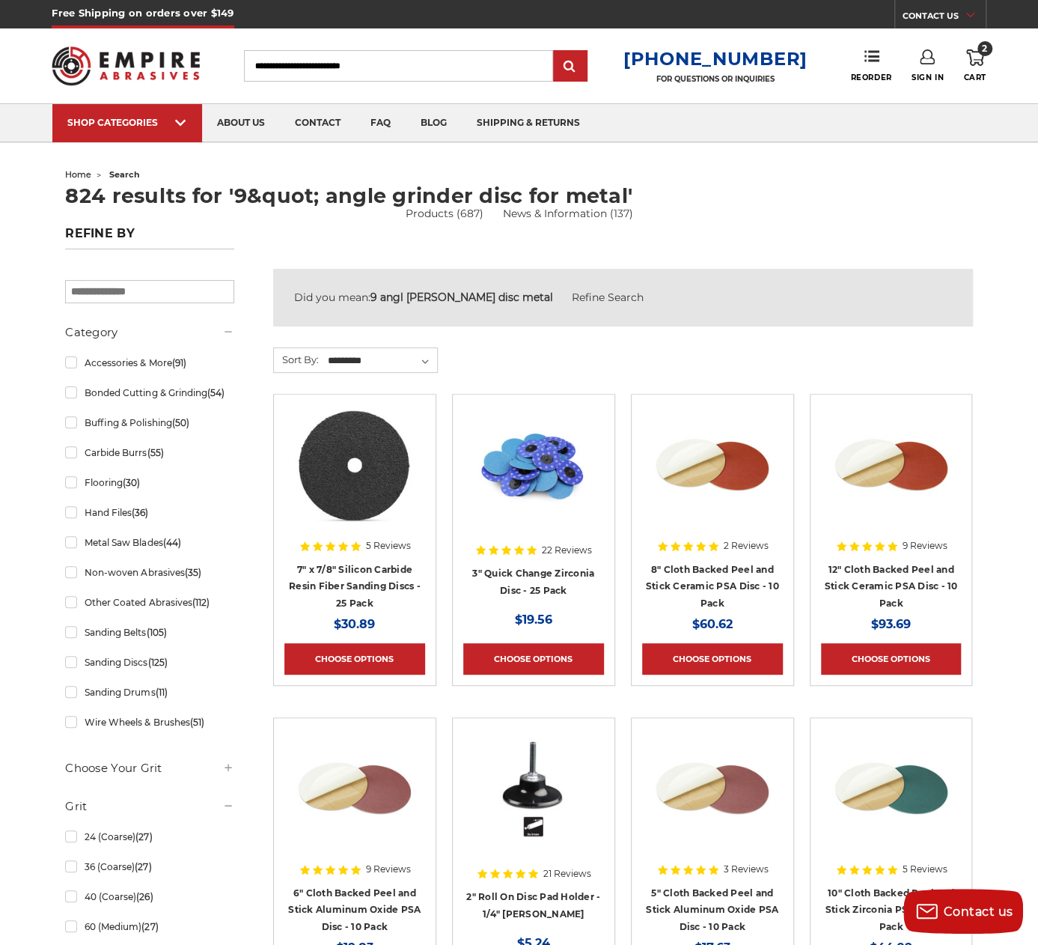
click at [270, 64] on input "Search" at bounding box center [398, 65] width 309 height 31
click at [271, 63] on input "Search" at bounding box center [398, 65] width 309 height 31
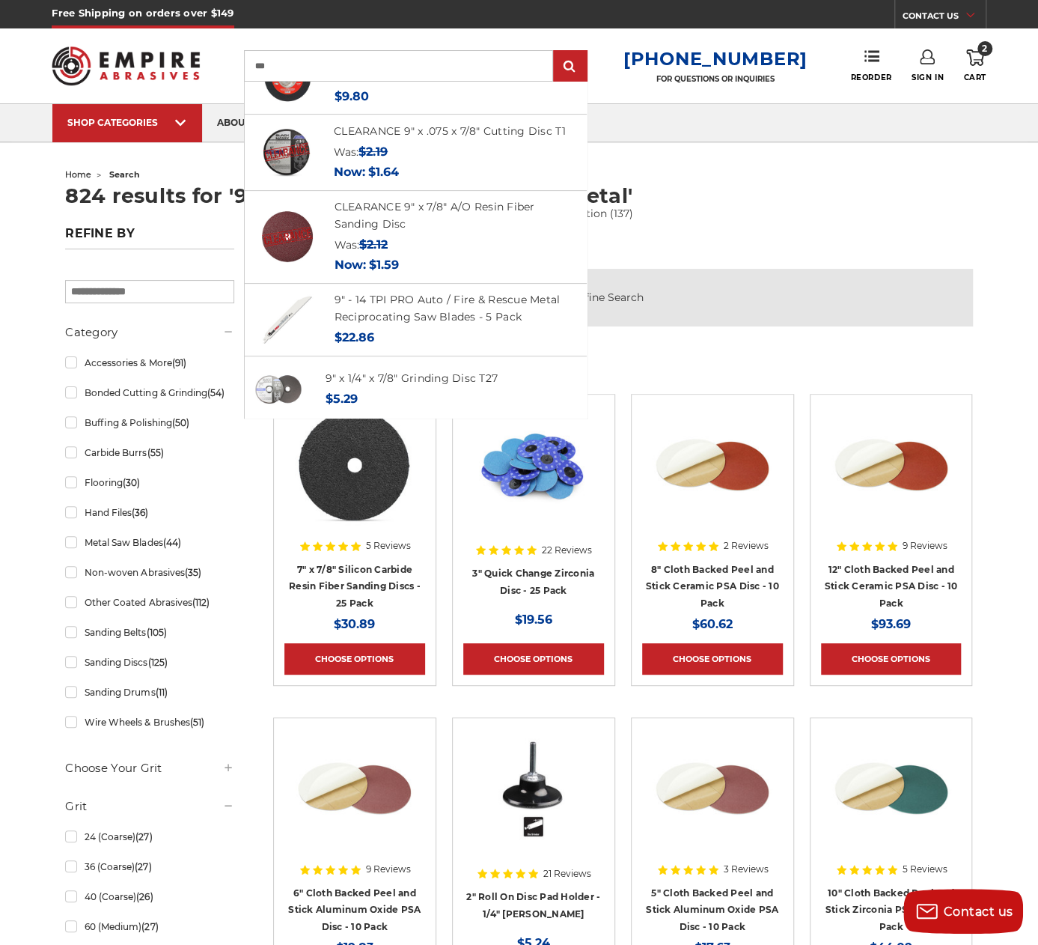
scroll to position [225, 0]
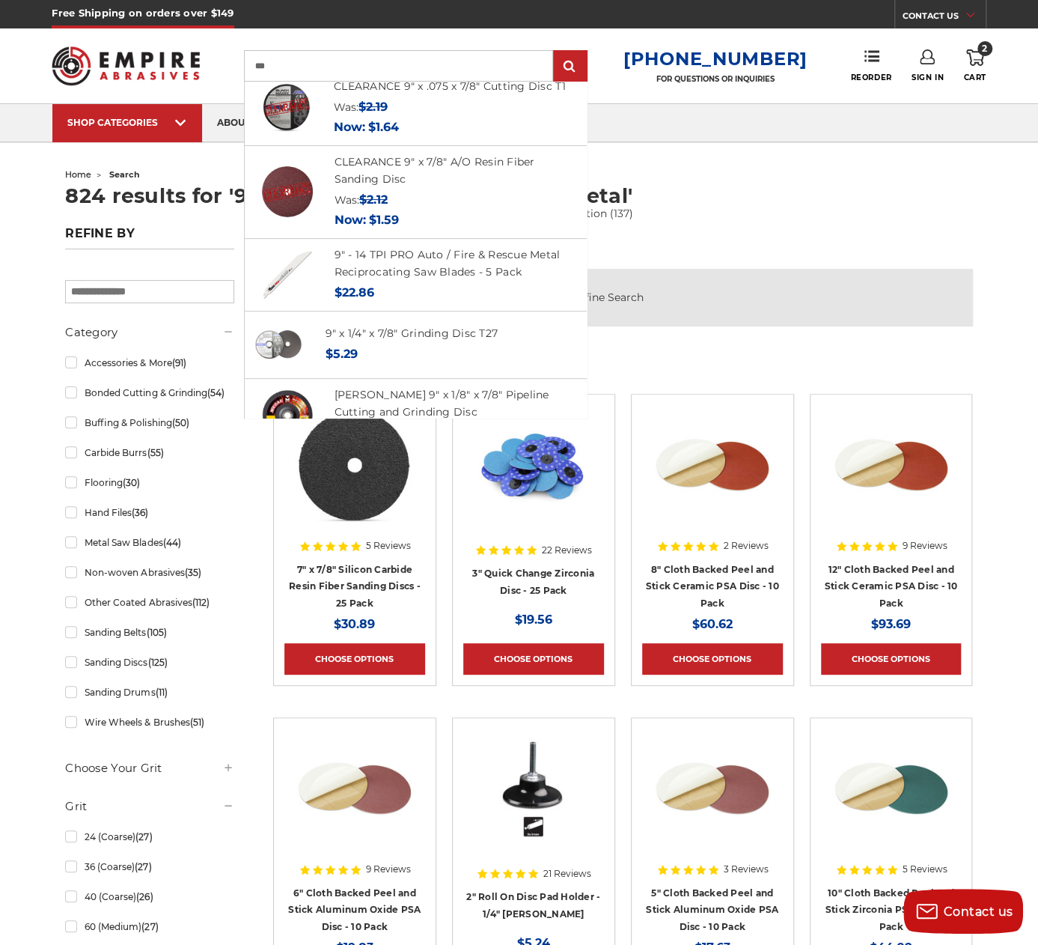
type input "**"
click at [450, 183] on h4 "CLEARANCE 9" x 7/8" A/O Resin Fiber Sanding Disc" at bounding box center [452, 170] width 235 height 34
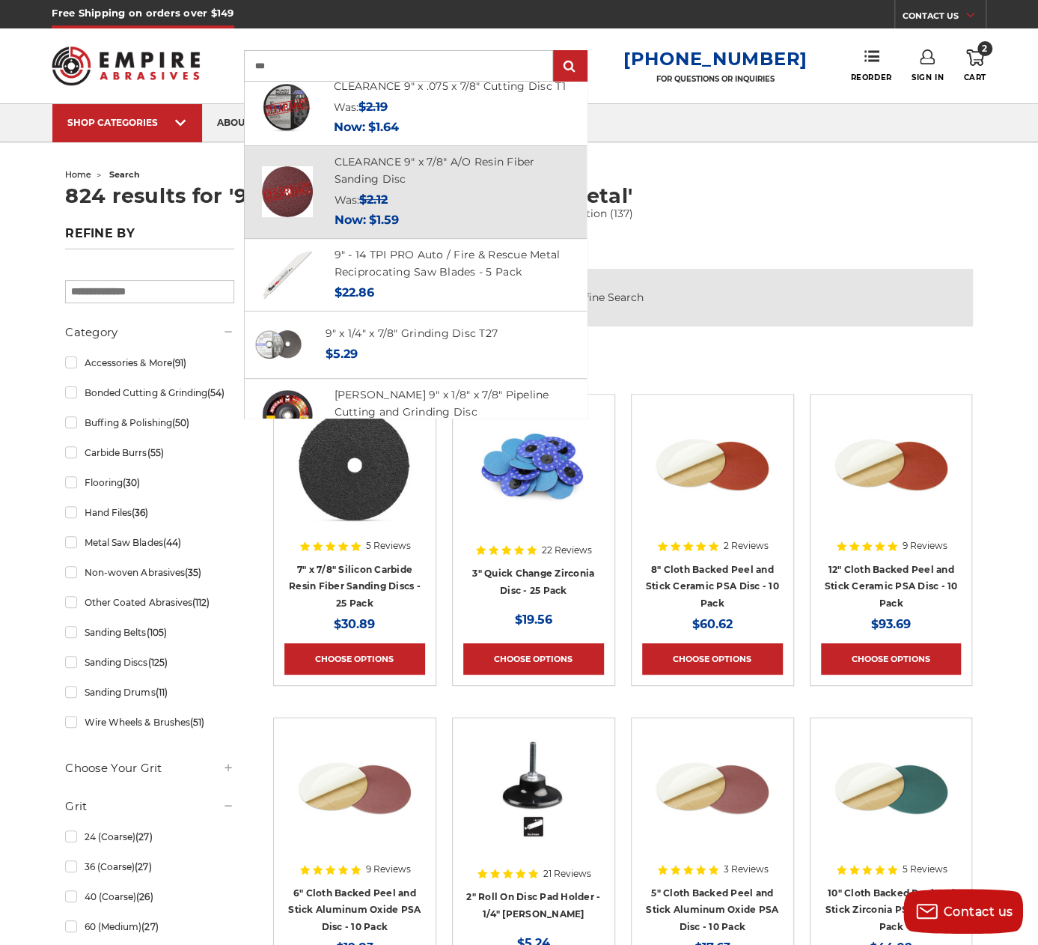
click at [309, 207] on img at bounding box center [287, 191] width 51 height 51
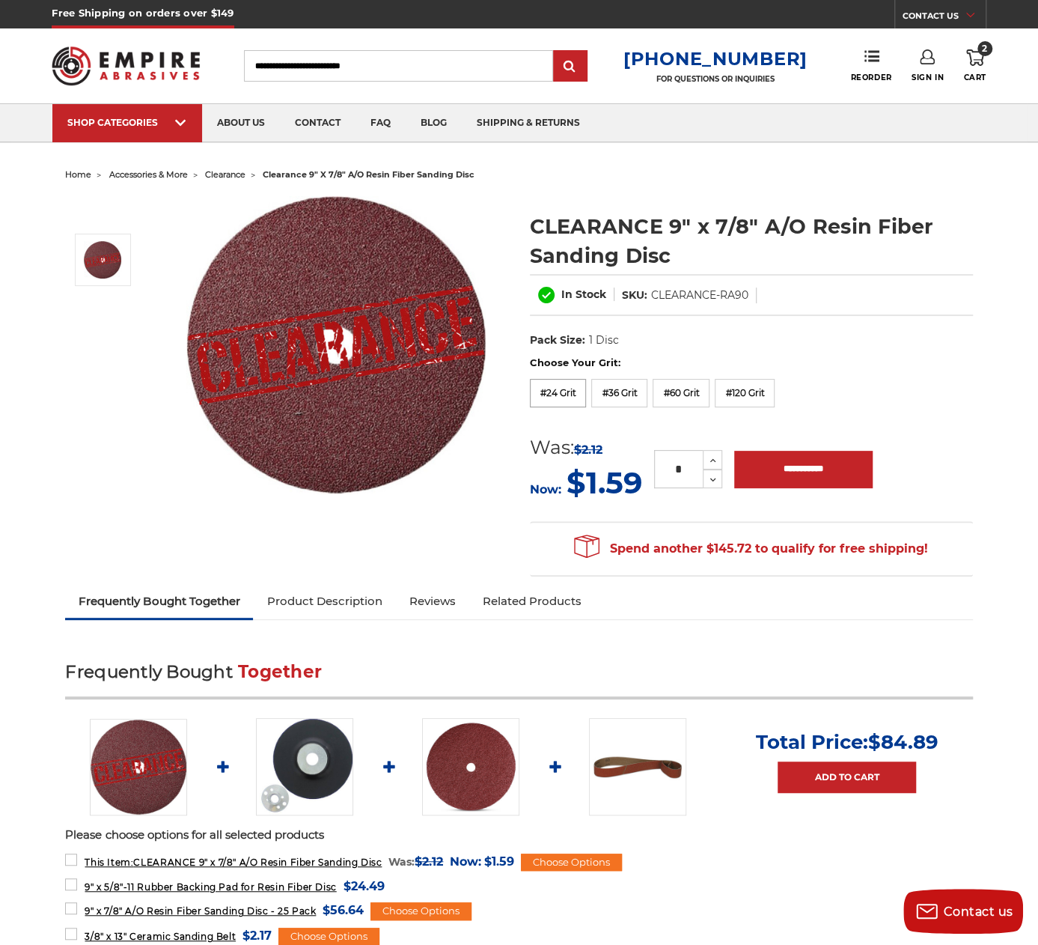
click at [556, 395] on label "#24 Grit" at bounding box center [558, 393] width 57 height 28
click at [713, 463] on icon at bounding box center [712, 460] width 11 height 13
click at [713, 461] on icon at bounding box center [712, 460] width 11 height 13
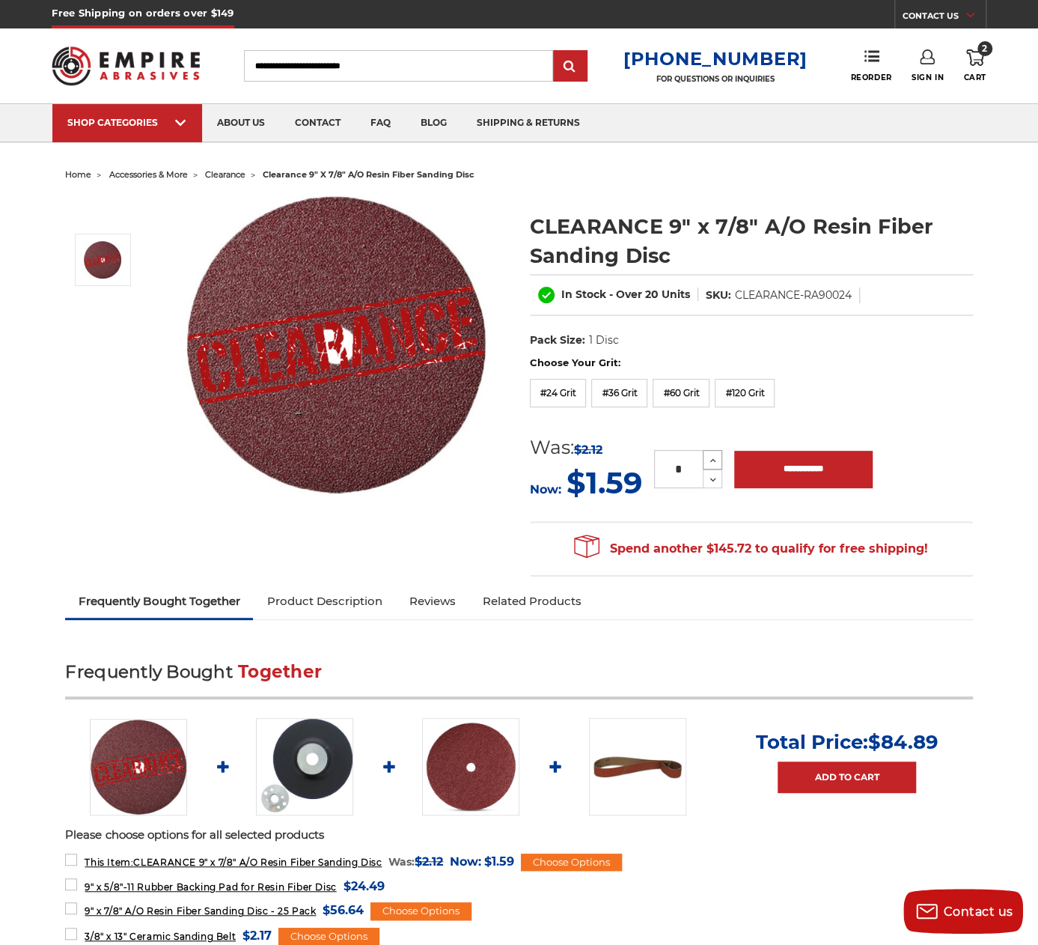
click at [713, 461] on icon at bounding box center [712, 460] width 11 height 13
click at [713, 461] on use at bounding box center [713, 461] width 6 height 4
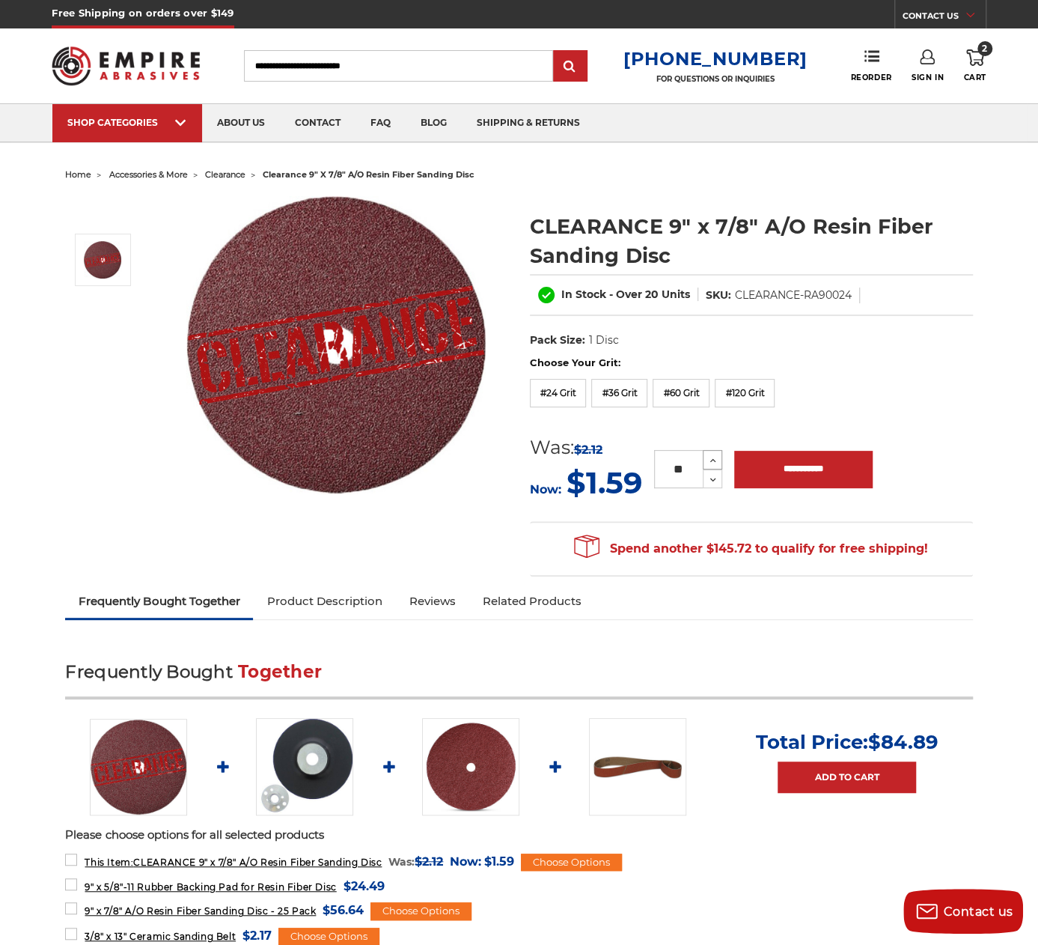
click at [713, 461] on use at bounding box center [713, 461] width 6 height 4
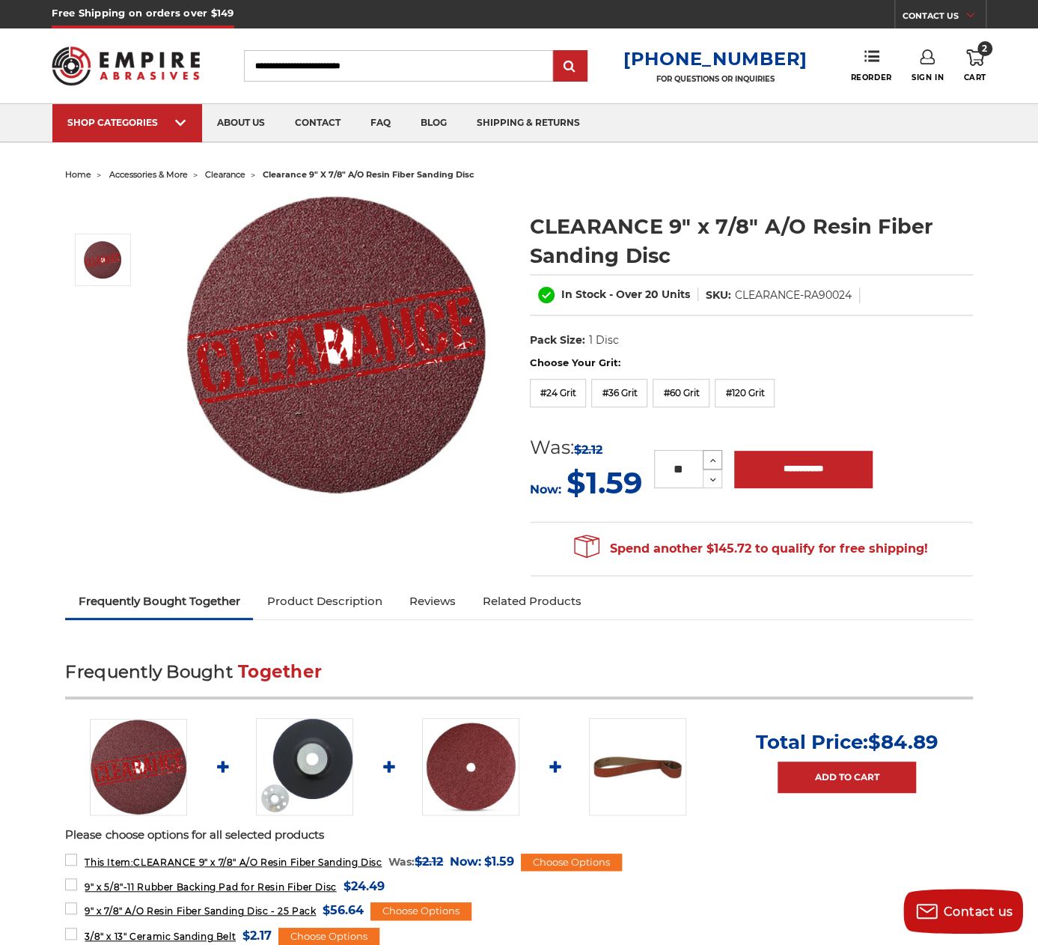
click at [713, 461] on use at bounding box center [713, 461] width 6 height 4
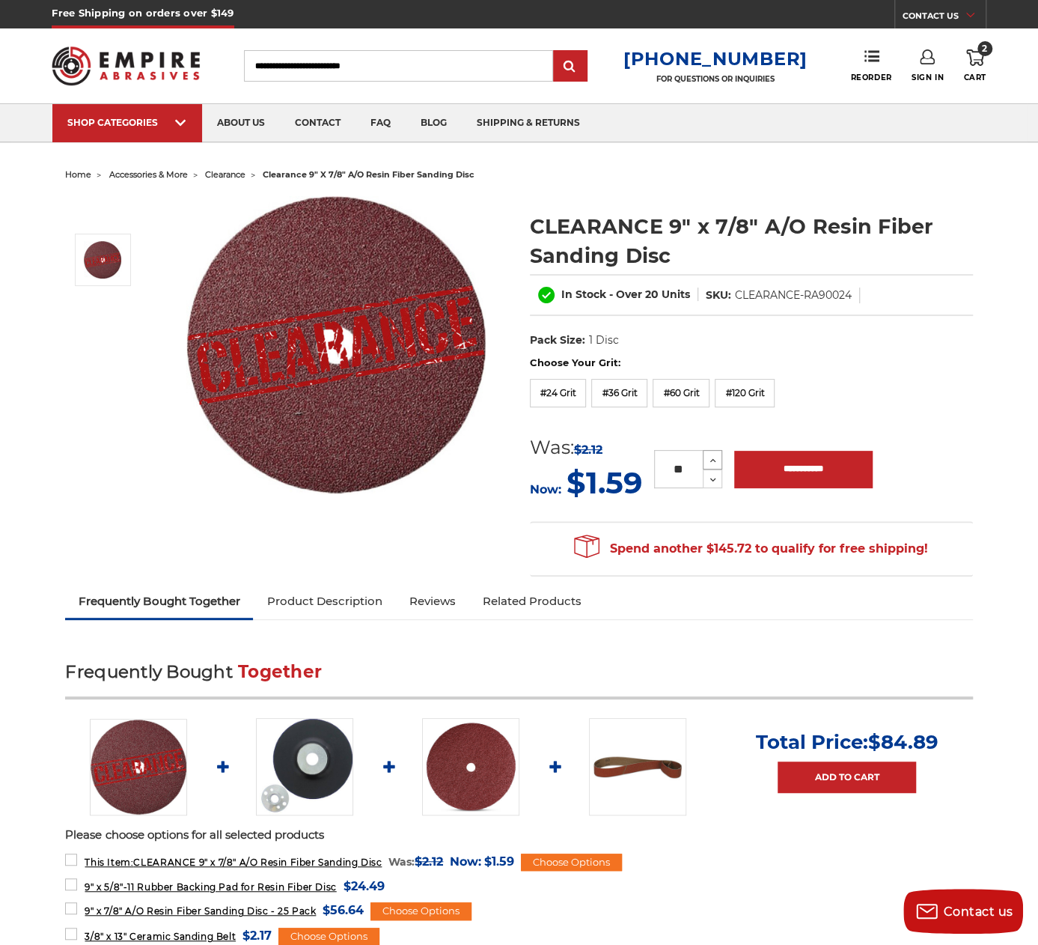
click at [712, 461] on icon at bounding box center [712, 460] width 11 height 13
click at [712, 460] on use at bounding box center [713, 461] width 6 height 4
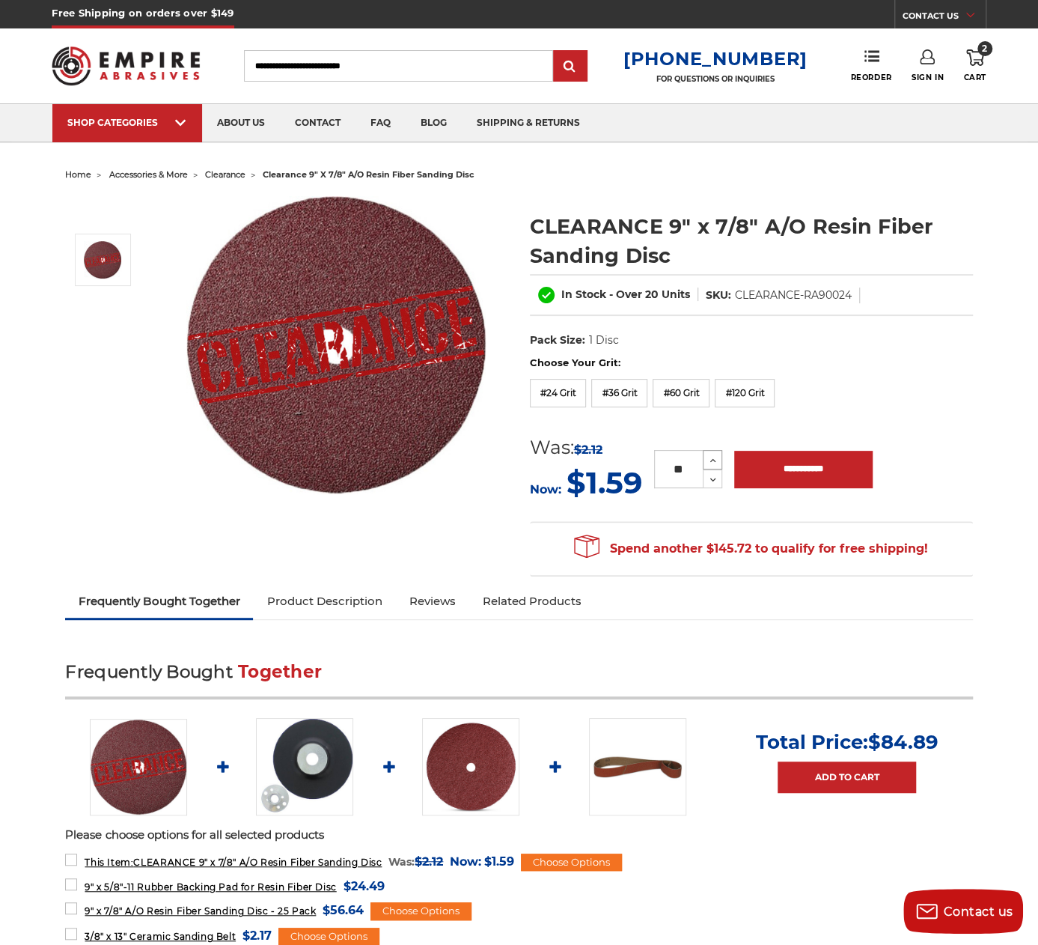
type input "**"
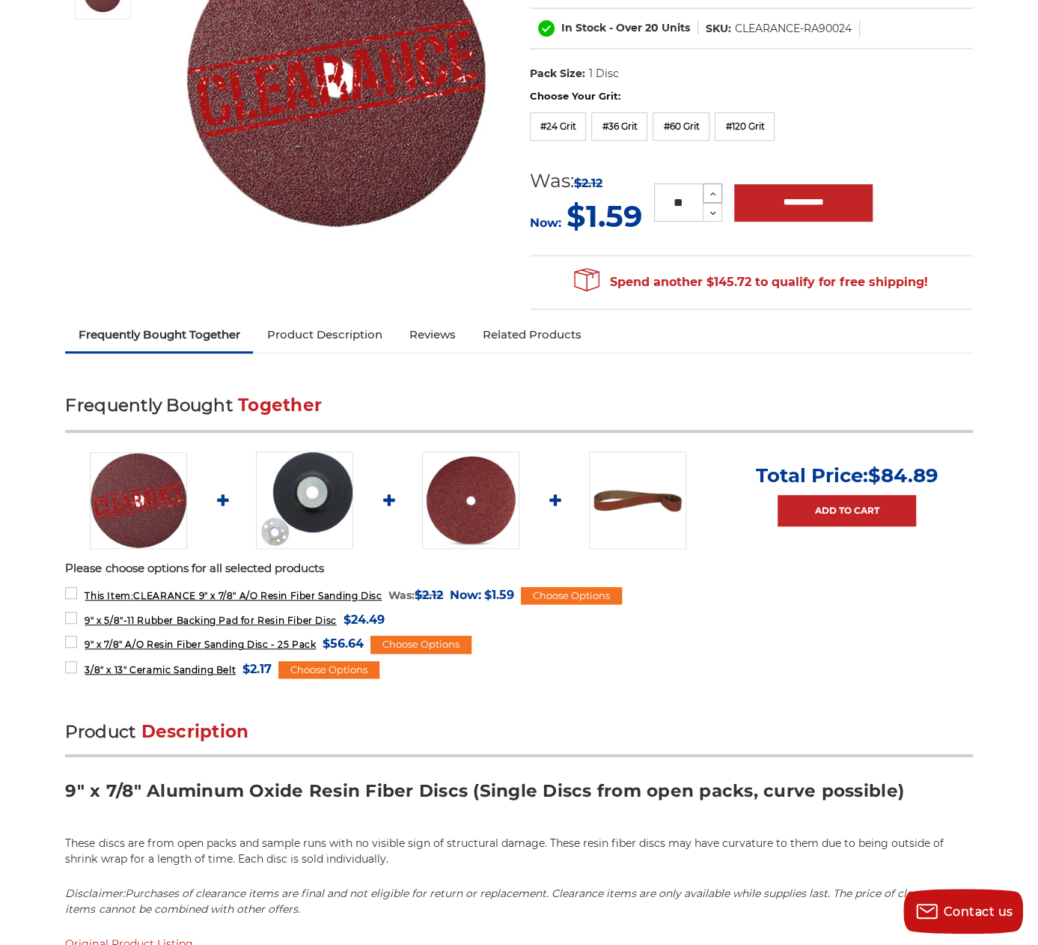
scroll to position [299, 0]
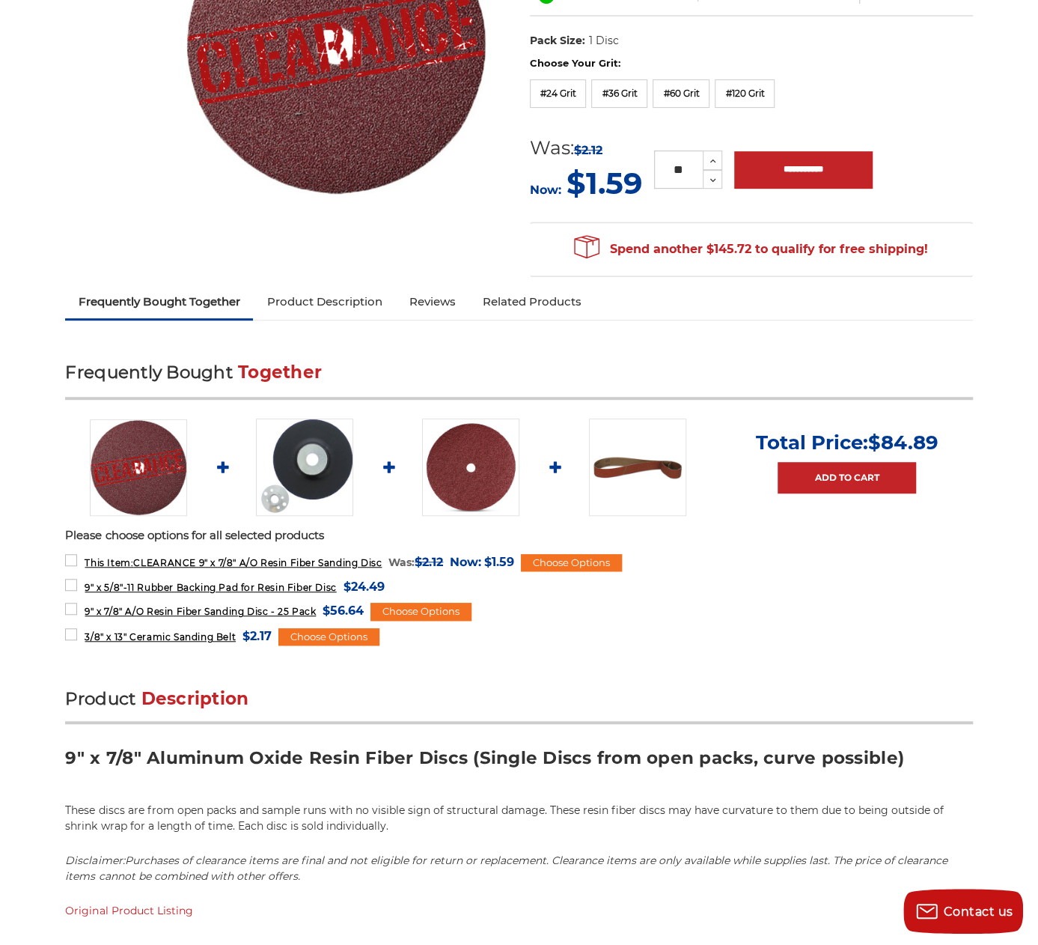
click at [350, 300] on link "Product Description" at bounding box center [324, 301] width 142 height 33
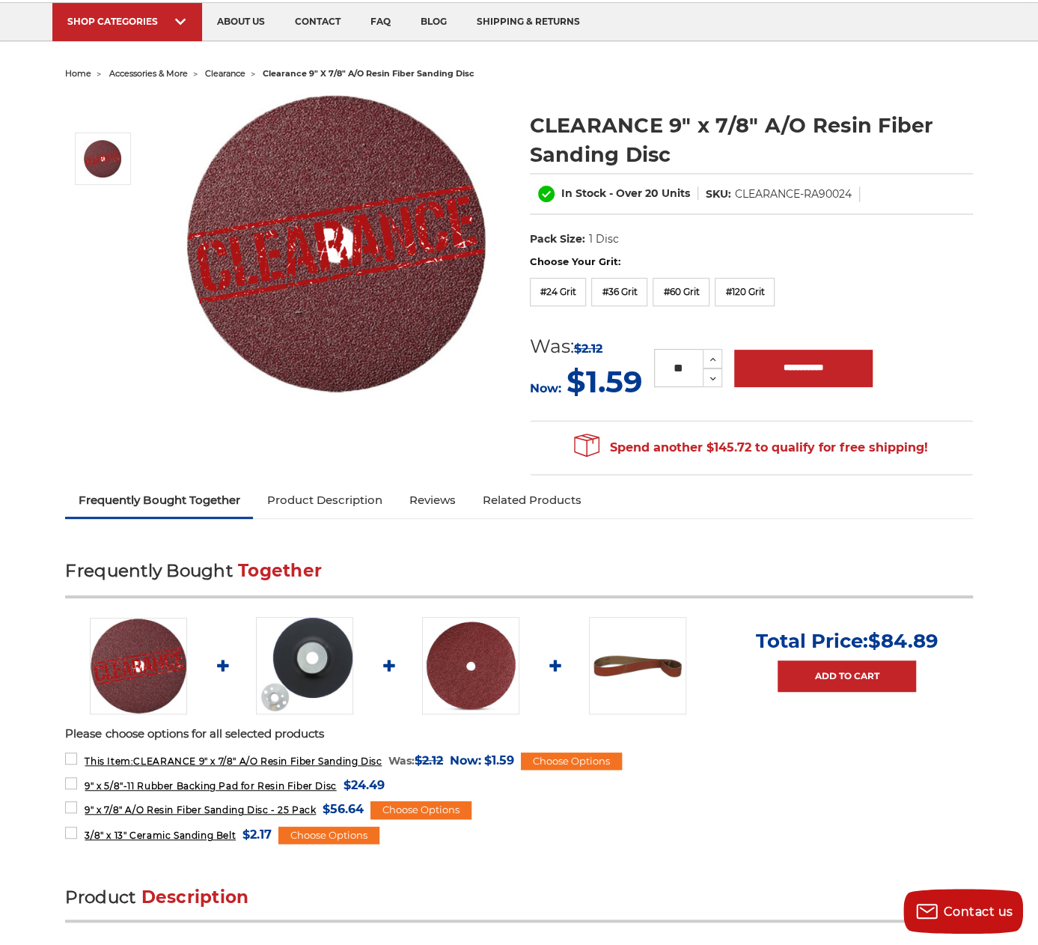
scroll to position [70, 0]
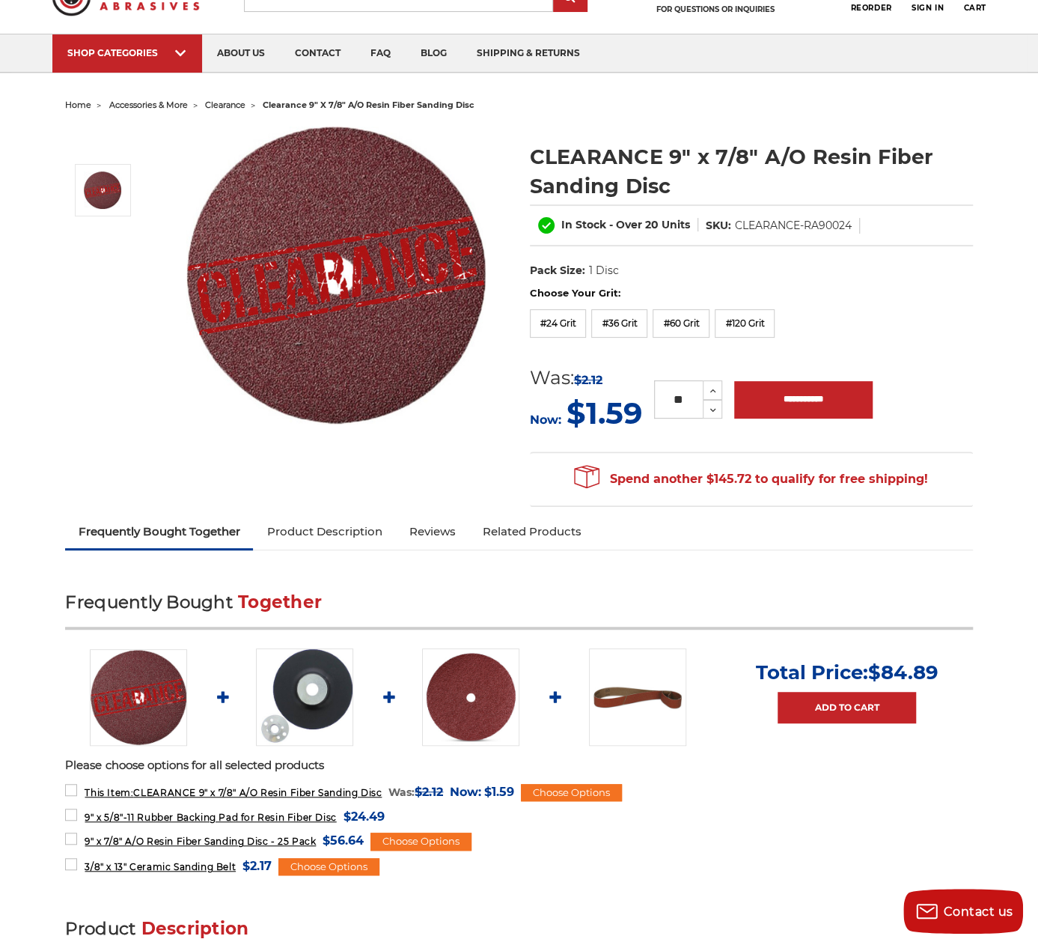
click at [494, 680] on img at bounding box center [470, 696] width 97 height 97
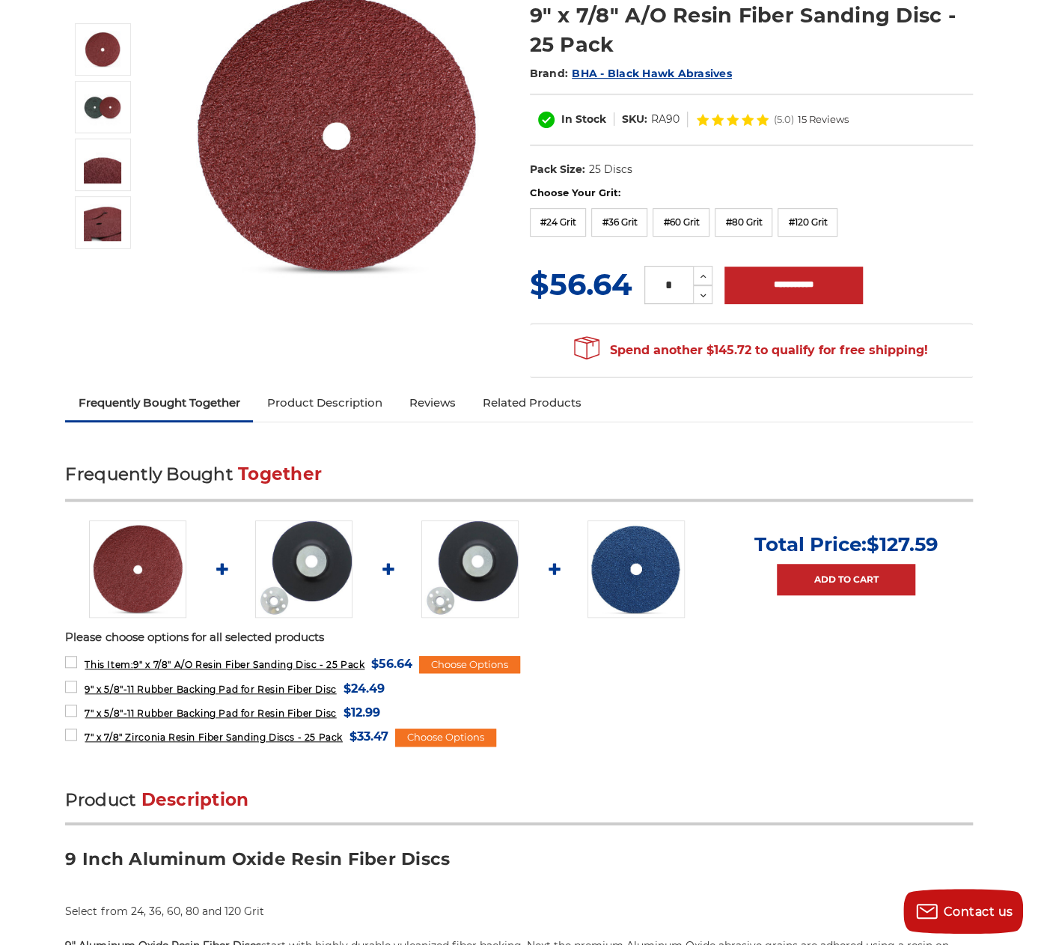
scroll to position [225, 0]
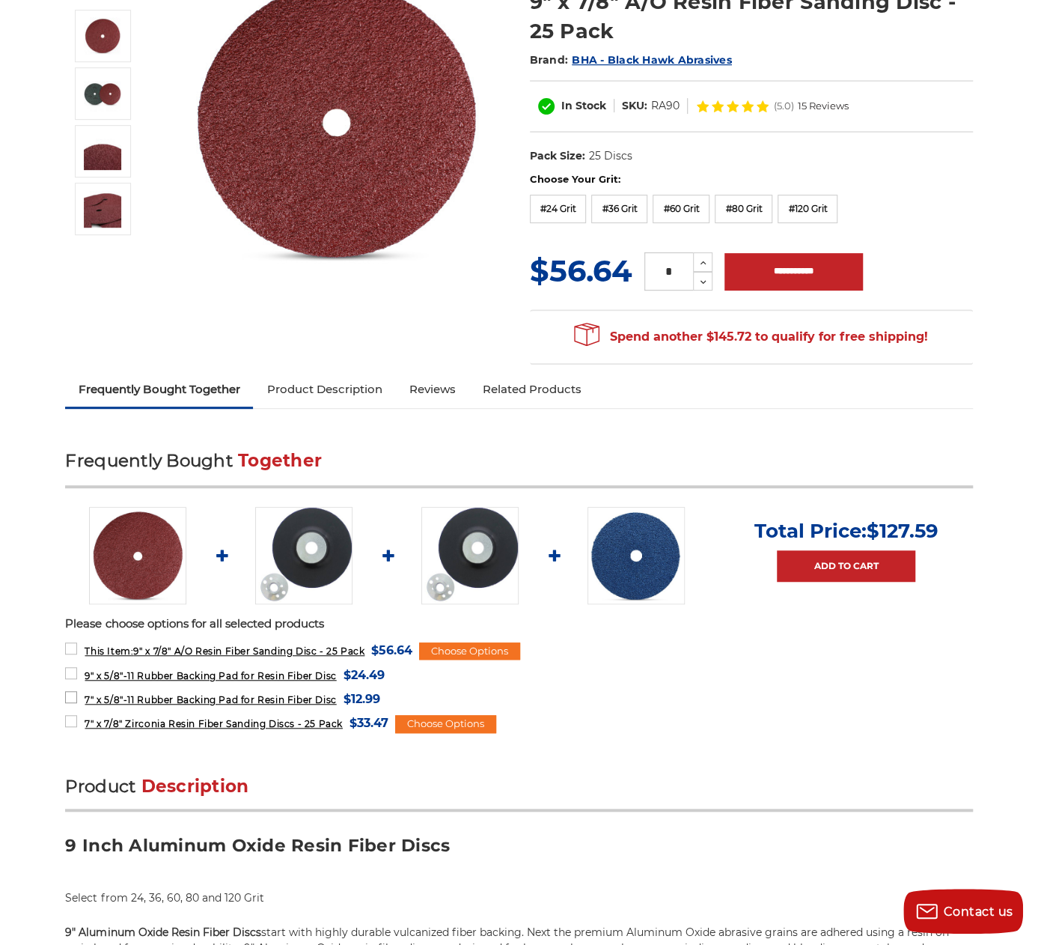
click at [67, 694] on label "7" x 5/8"-11 Rubber Backing Pad for Resin Fiber Disc MSRP: Was: Now: $12.99 (Yo…" at bounding box center [222, 699] width 314 height 20
click at [75, 721] on label "7" x 7/8" Zirconia Resin Fiber Sanding Discs - 25 Pack MSRP: Was: Now: $33.47 (…" at bounding box center [226, 723] width 323 height 20
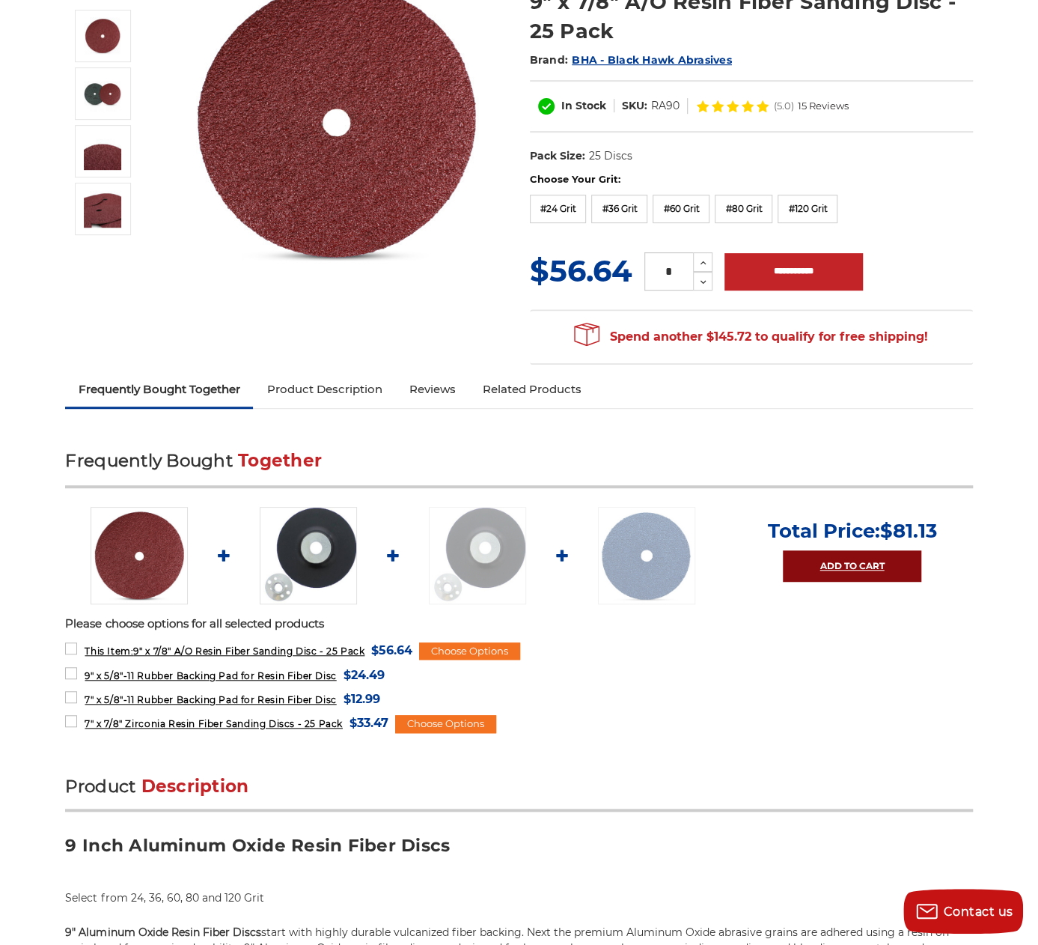
click at [826, 565] on link "Add to Cart" at bounding box center [852, 565] width 138 height 31
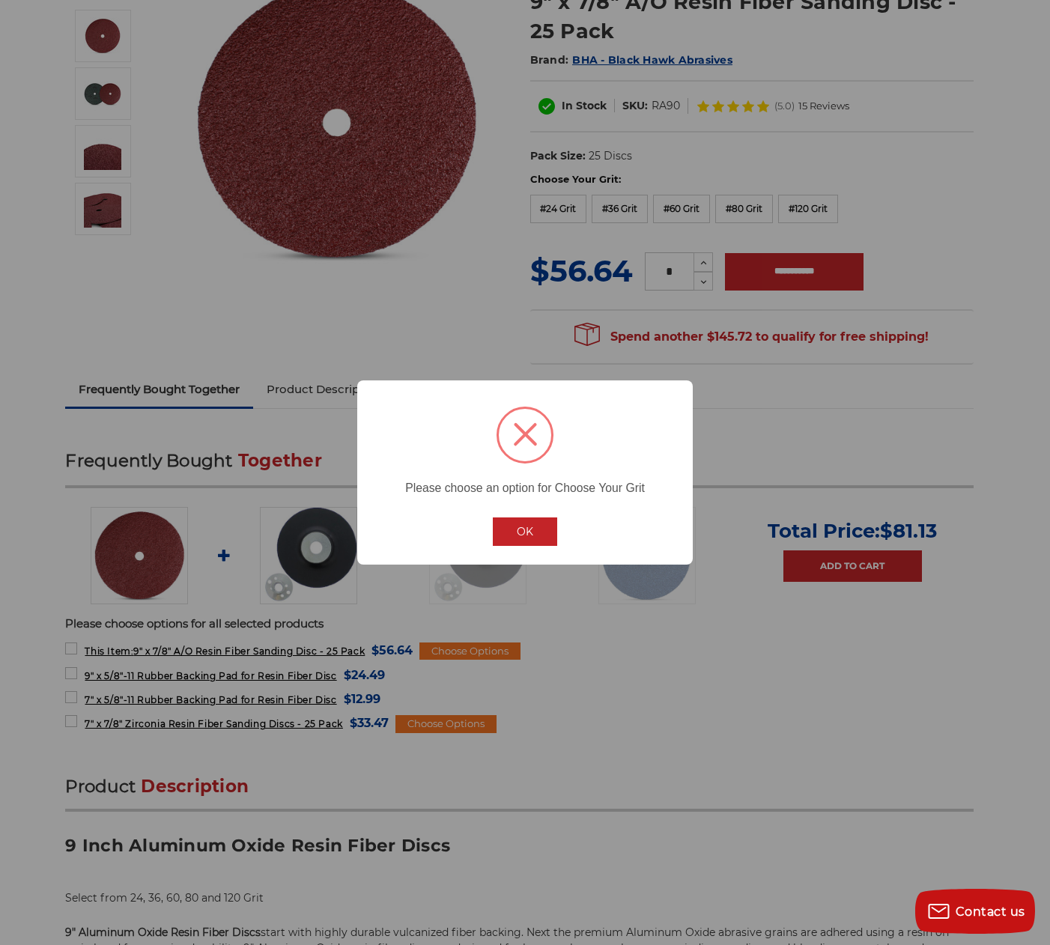
click at [535, 535] on button "OK" at bounding box center [525, 531] width 64 height 28
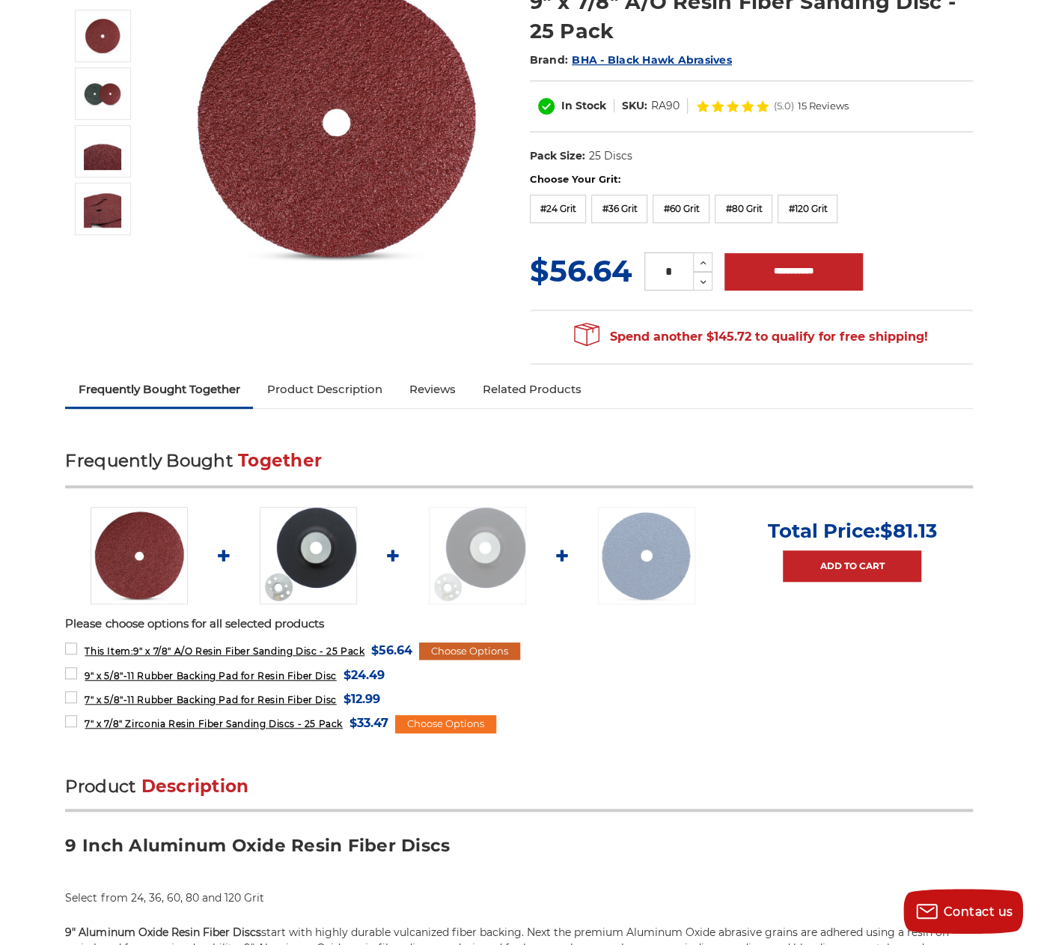
click at [472, 644] on div "Choose Options" at bounding box center [469, 651] width 101 height 18
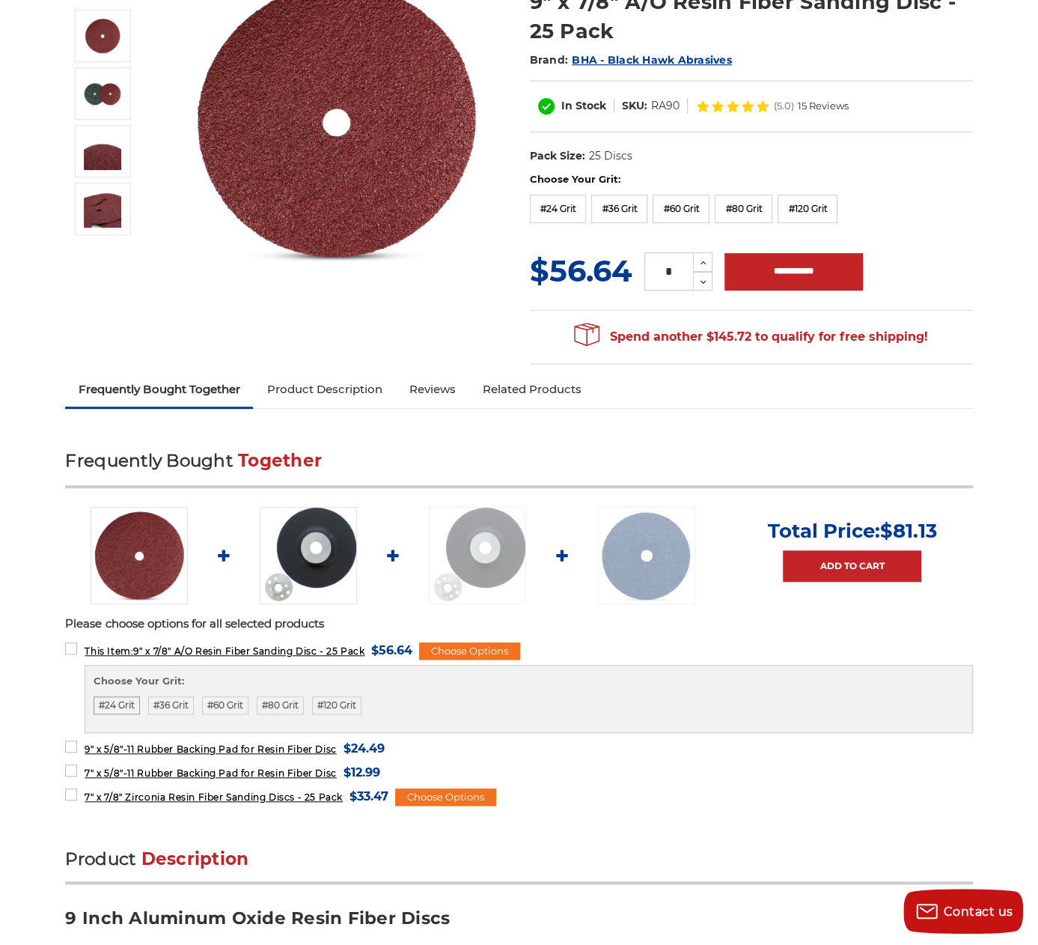
click at [116, 703] on label "#24 Grit" at bounding box center [117, 705] width 46 height 18
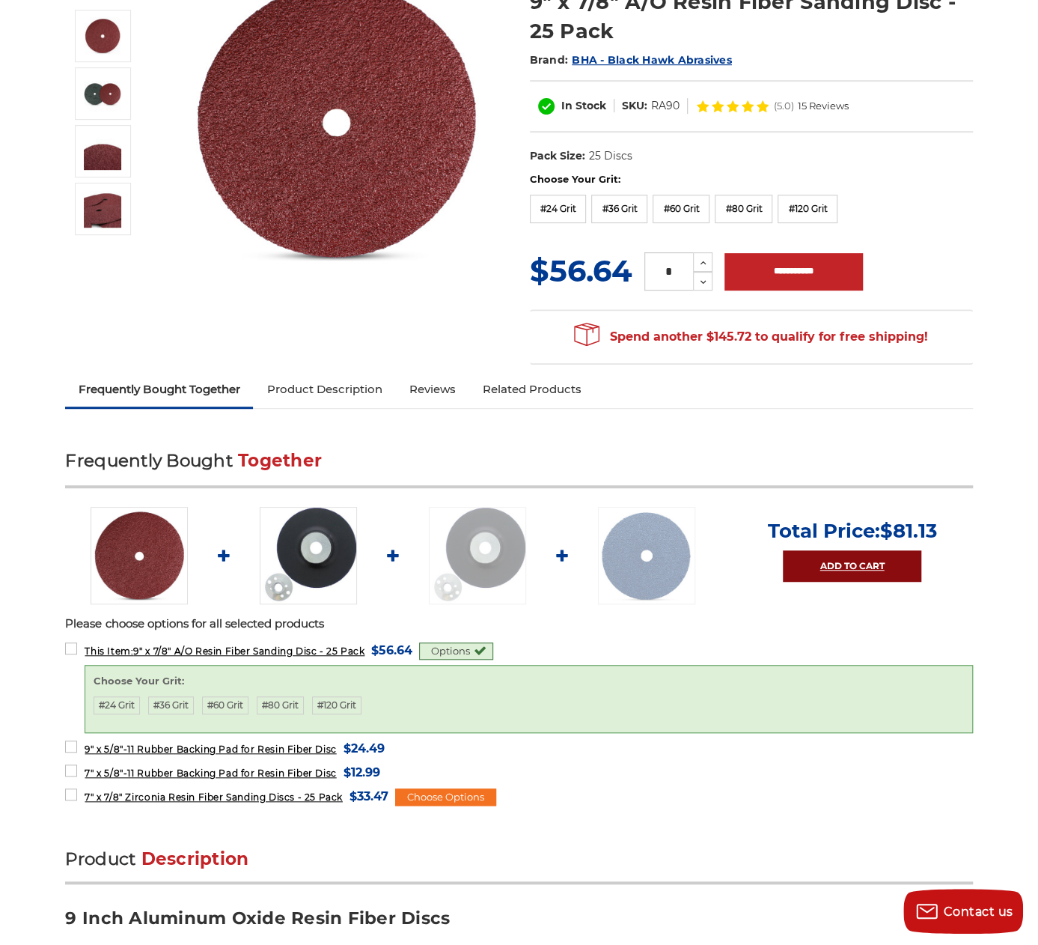
click at [817, 565] on link "Add to Cart" at bounding box center [852, 565] width 138 height 31
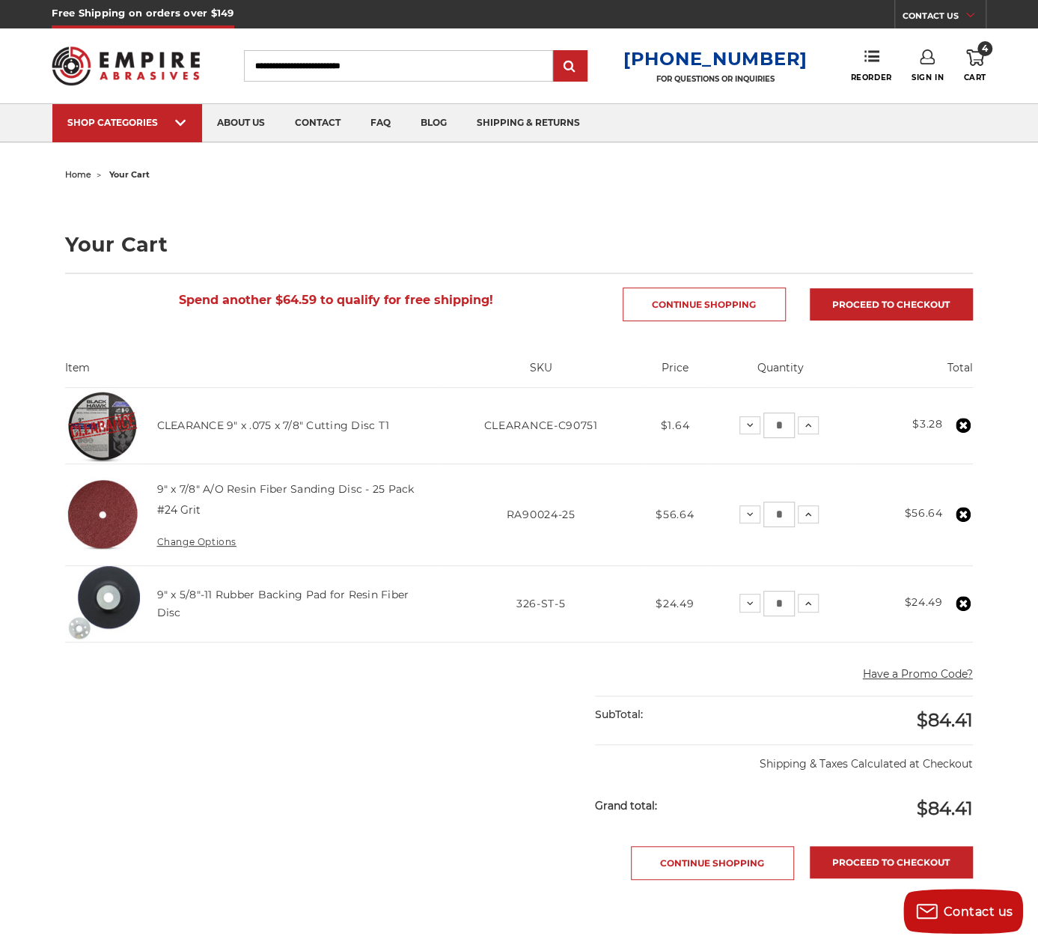
click at [401, 61] on input "Search" at bounding box center [398, 65] width 309 height 31
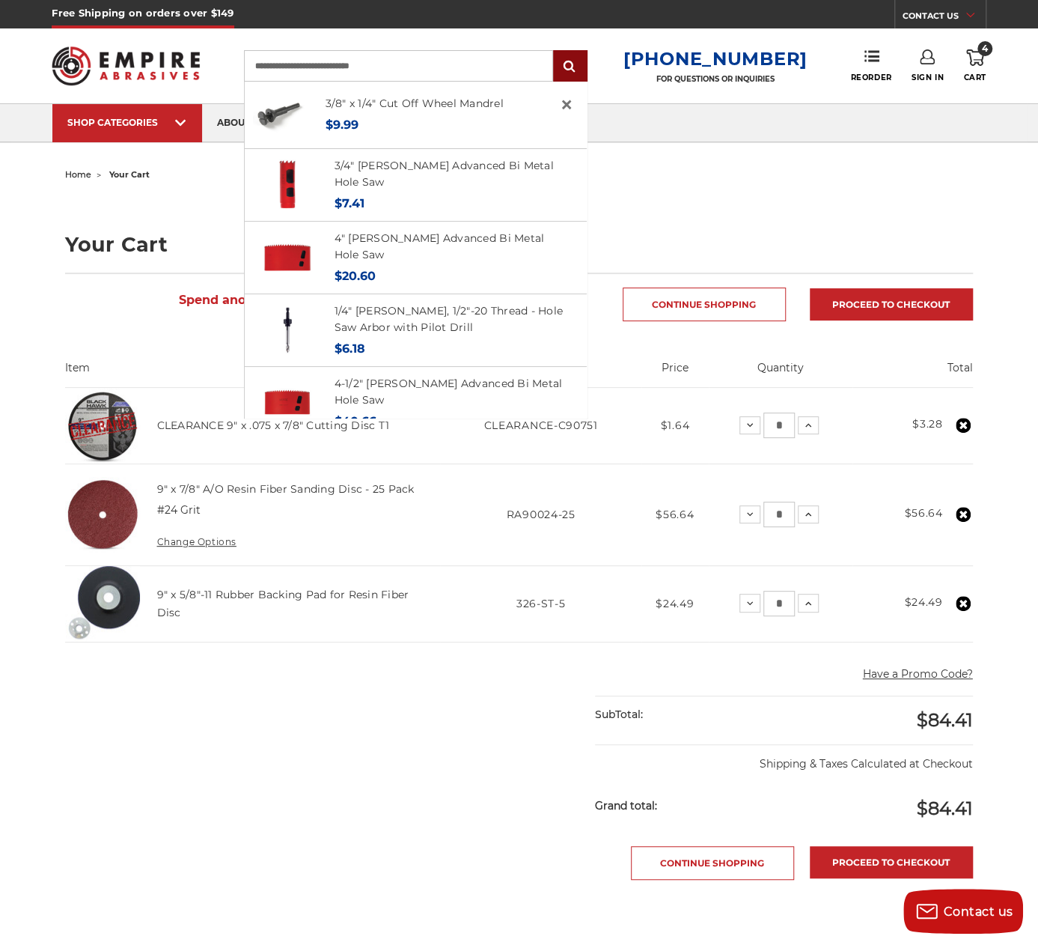
type input "**********"
click at [577, 66] on input "submit" at bounding box center [570, 67] width 30 height 30
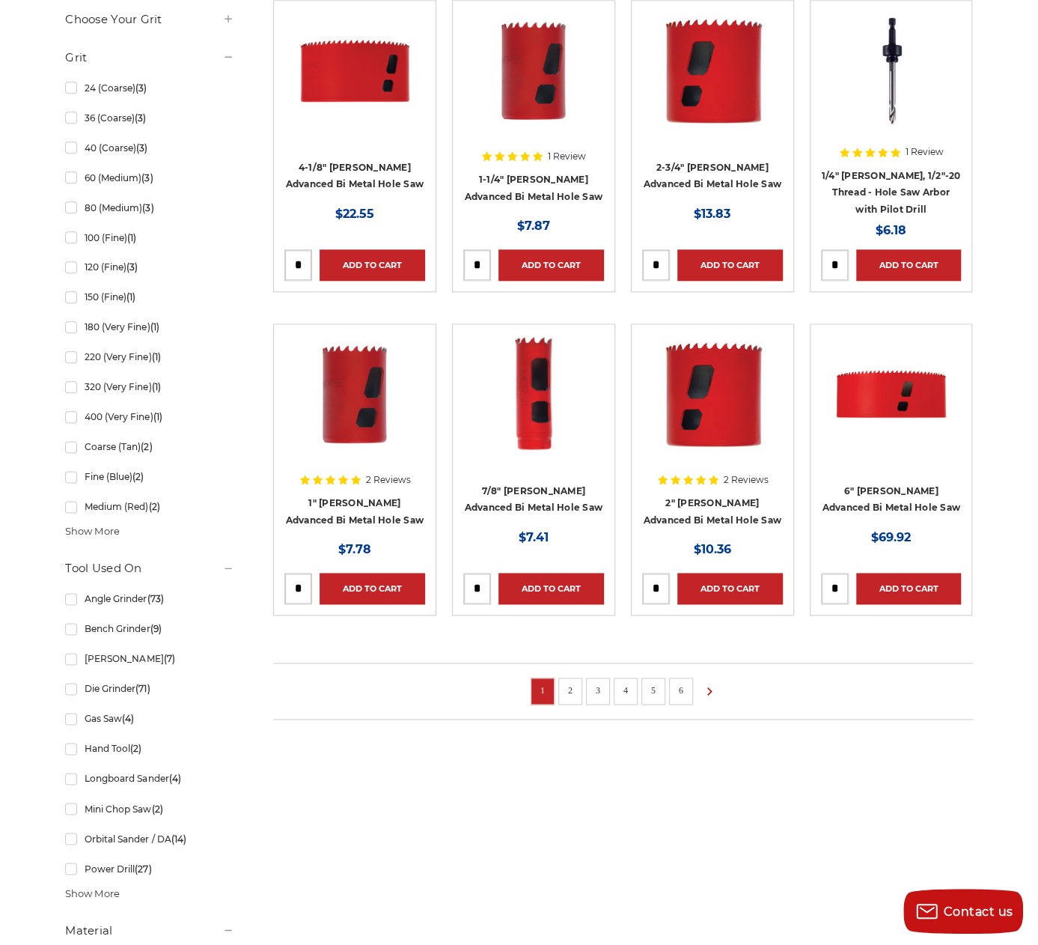
scroll to position [749, 0]
click at [570, 692] on link "2" at bounding box center [570, 690] width 15 height 16
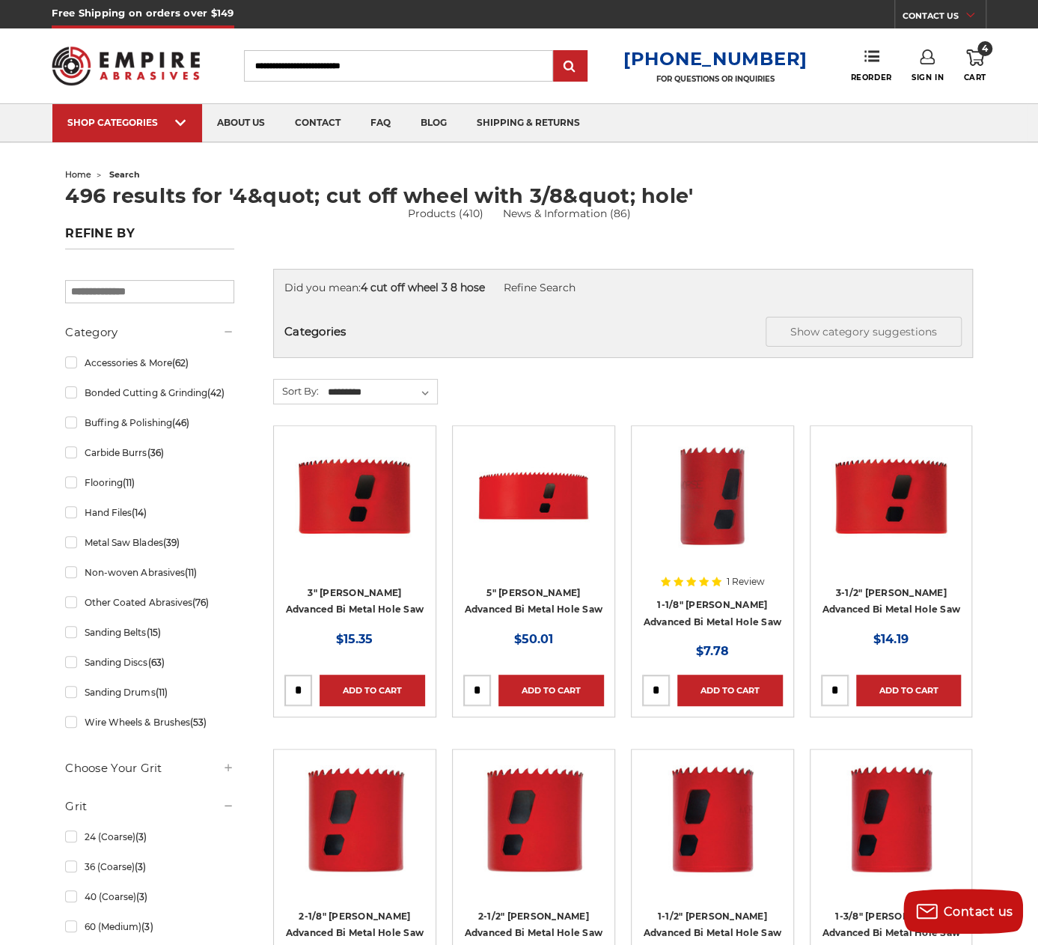
drag, startPoint x: 398, startPoint y: 64, endPoint x: 267, endPoint y: 60, distance: 131.8
click at [228, 48] on div "Toggle menu Menu Search 1-800-816-3824 FOR QUESTIONS OR INQUIRIES Phone Reorder…" at bounding box center [519, 65] width 934 height 75
click at [401, 64] on input "Search" at bounding box center [398, 65] width 309 height 31
drag, startPoint x: 401, startPoint y: 64, endPoint x: 267, endPoint y: 58, distance: 134.9
click at [267, 58] on input "Search" at bounding box center [398, 65] width 309 height 31
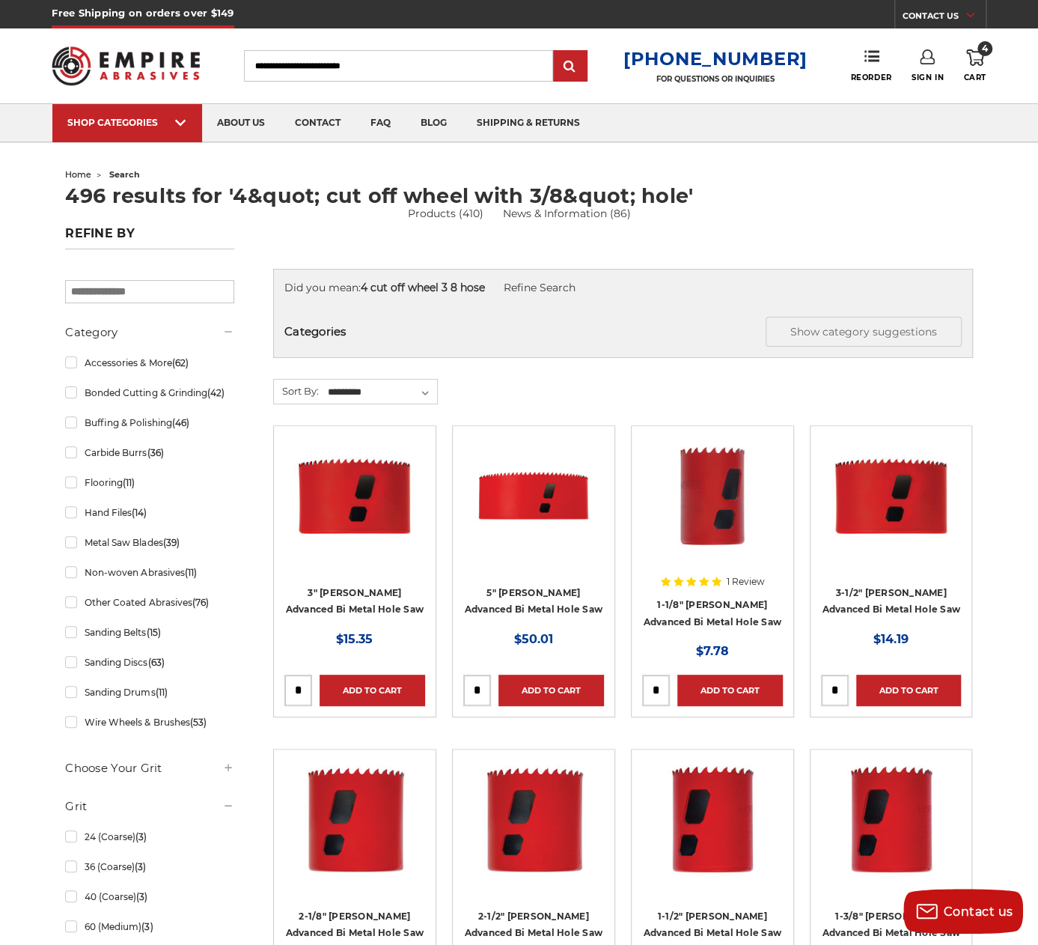
drag, startPoint x: 266, startPoint y: 62, endPoint x: 415, endPoint y: 71, distance: 149.2
click at [415, 71] on input "Search" at bounding box center [398, 65] width 309 height 31
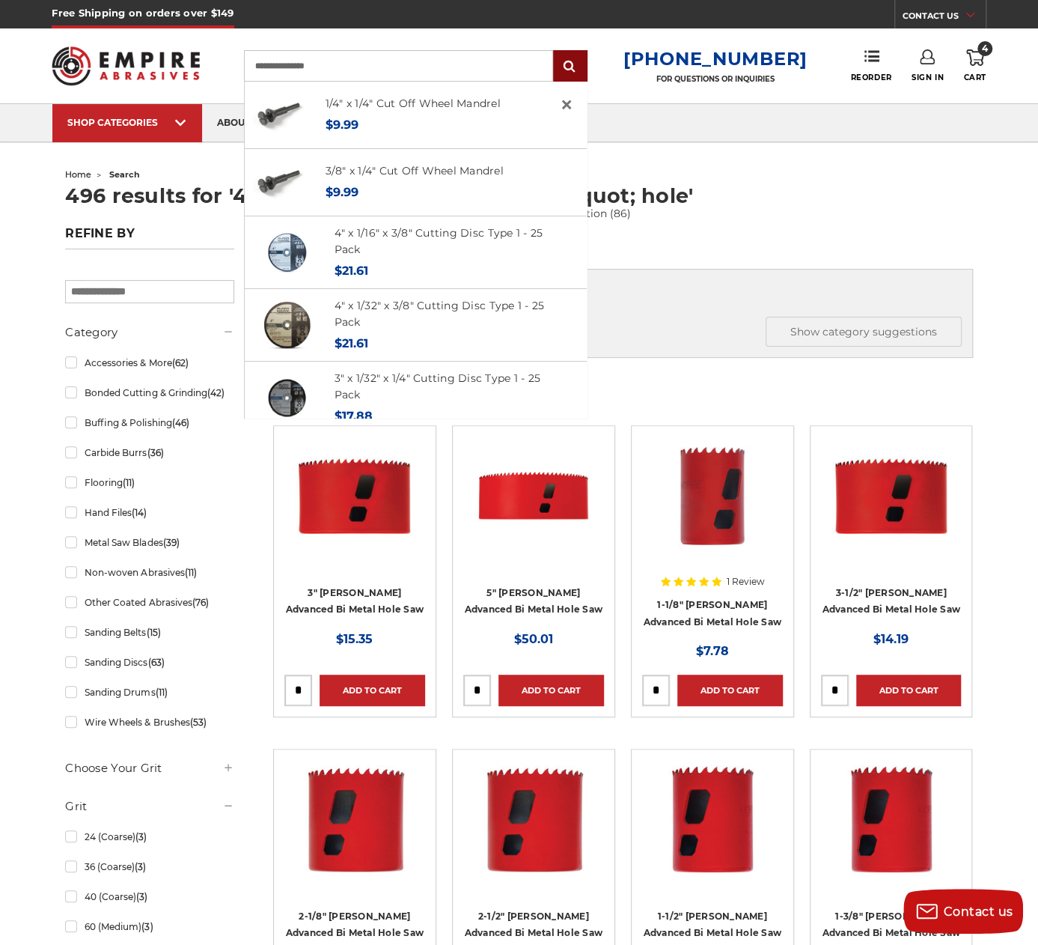
type input "**********"
click at [584, 73] on input "submit" at bounding box center [570, 67] width 30 height 30
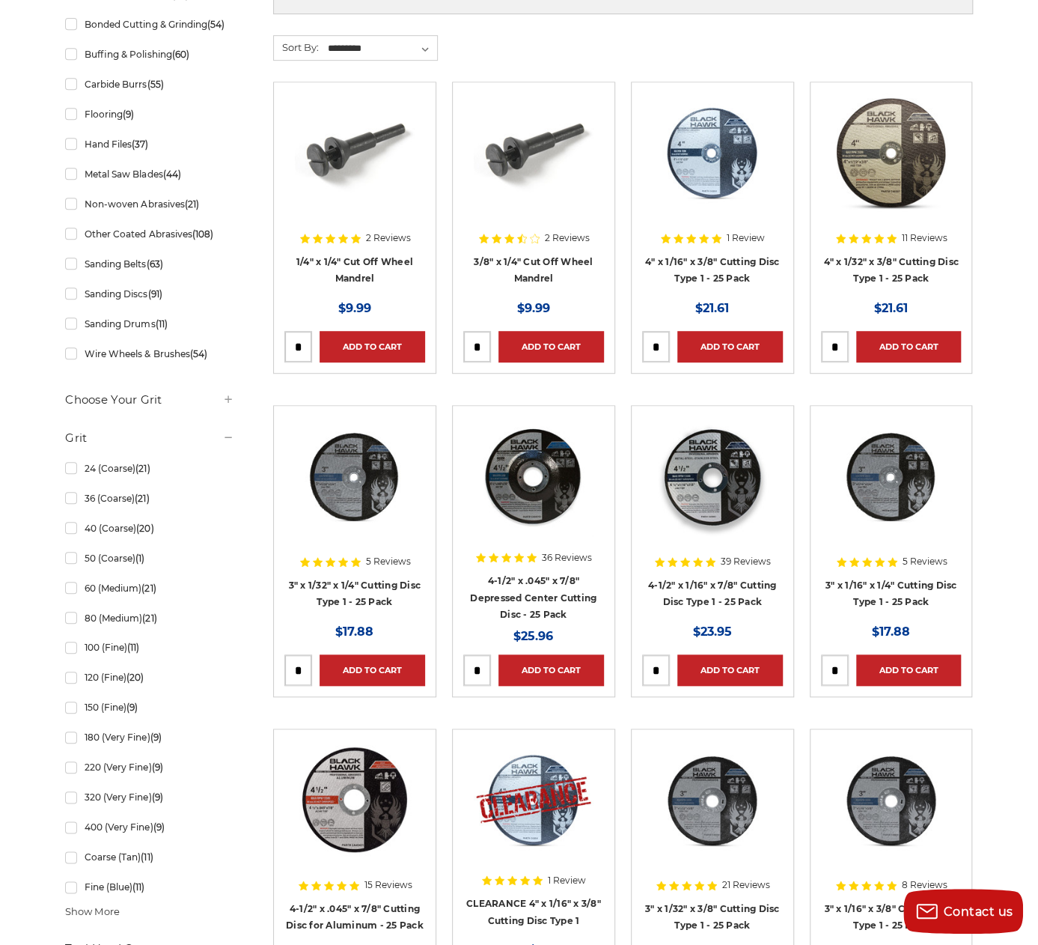
scroll to position [374, 0]
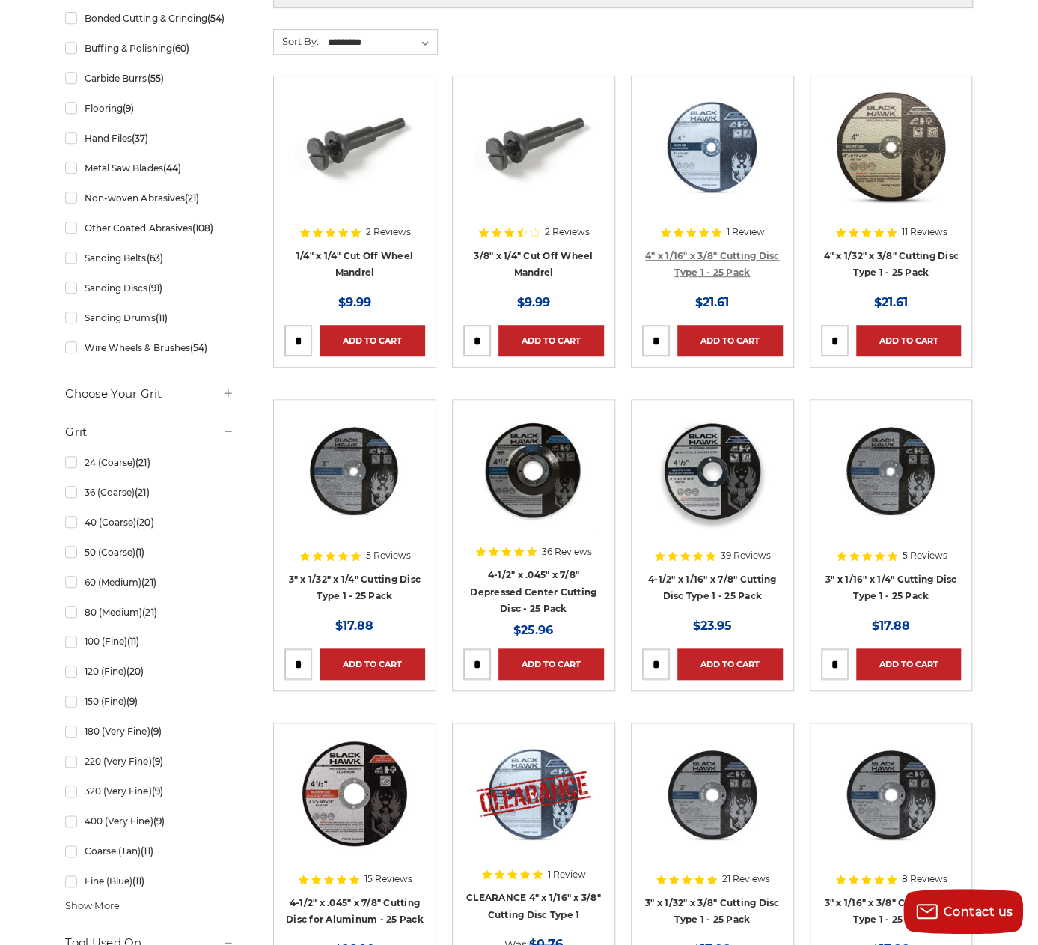
click at [703, 251] on link "4" x 1/16" x 3/8" Cutting Disc Type 1 - 25 Pack" at bounding box center [712, 264] width 135 height 28
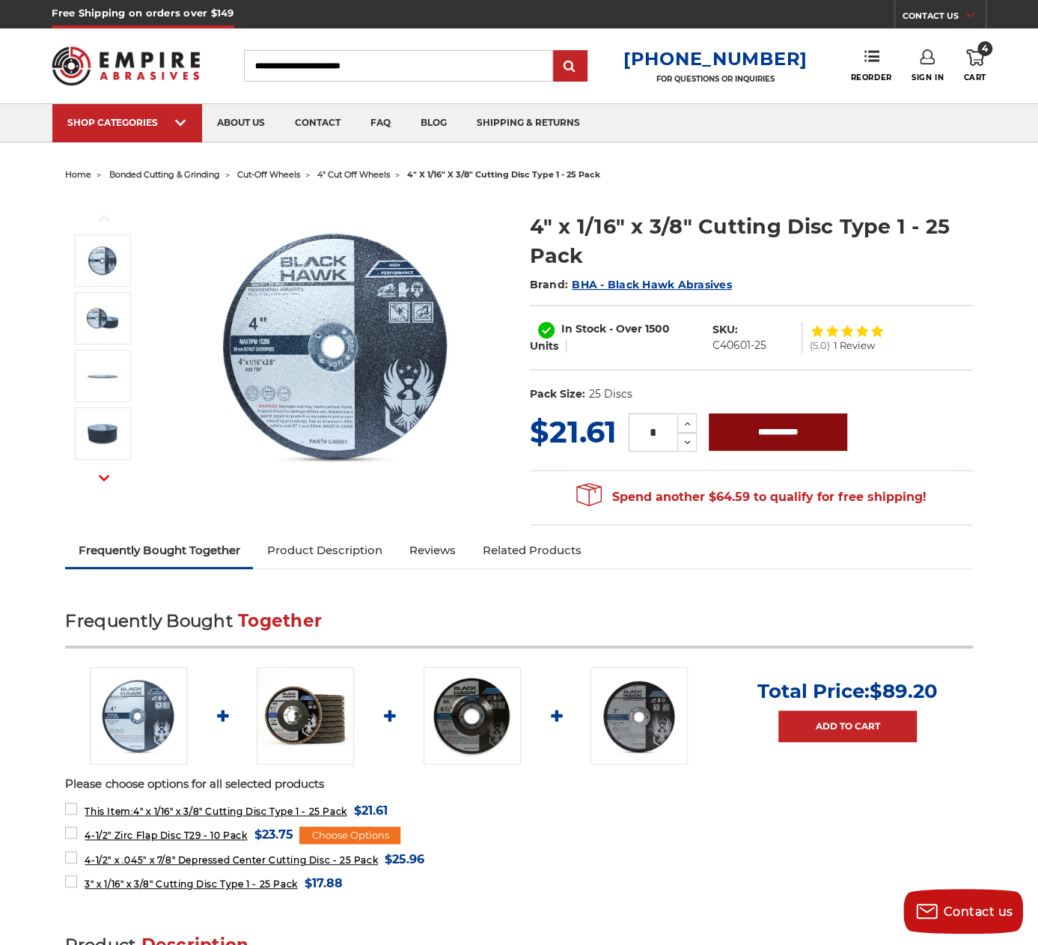
click at [773, 430] on input "**********" at bounding box center [778, 431] width 138 height 37
type input "**********"
click at [349, 58] on input "Search" at bounding box center [398, 65] width 309 height 31
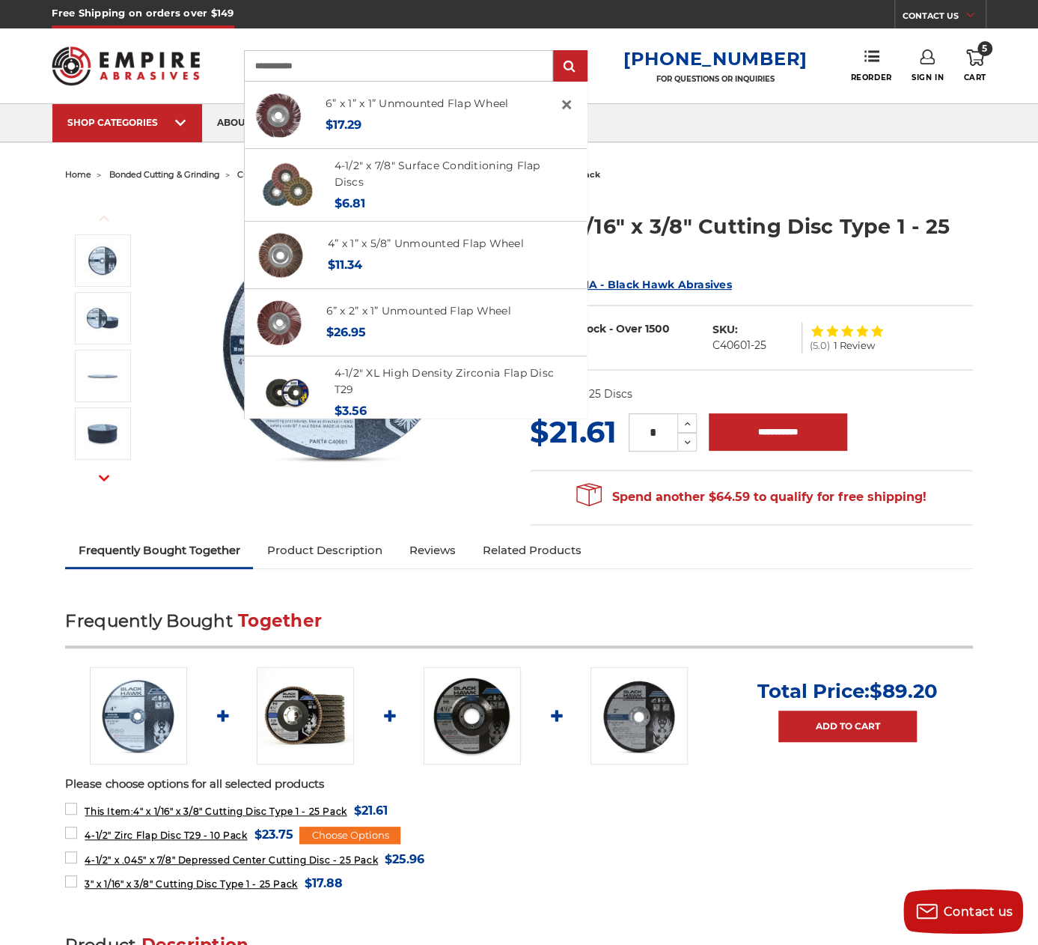
type input "**********"
click at [555, 52] on input "submit" at bounding box center [570, 67] width 30 height 30
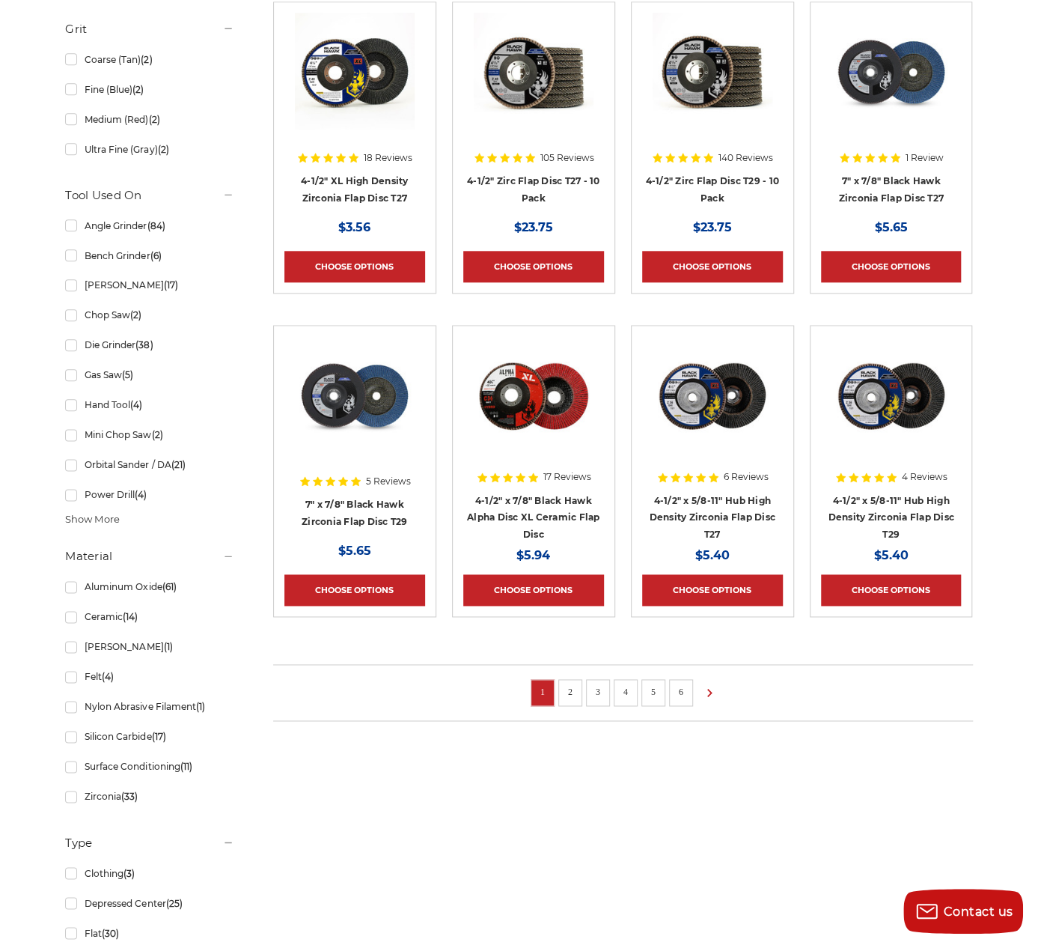
scroll to position [749, 0]
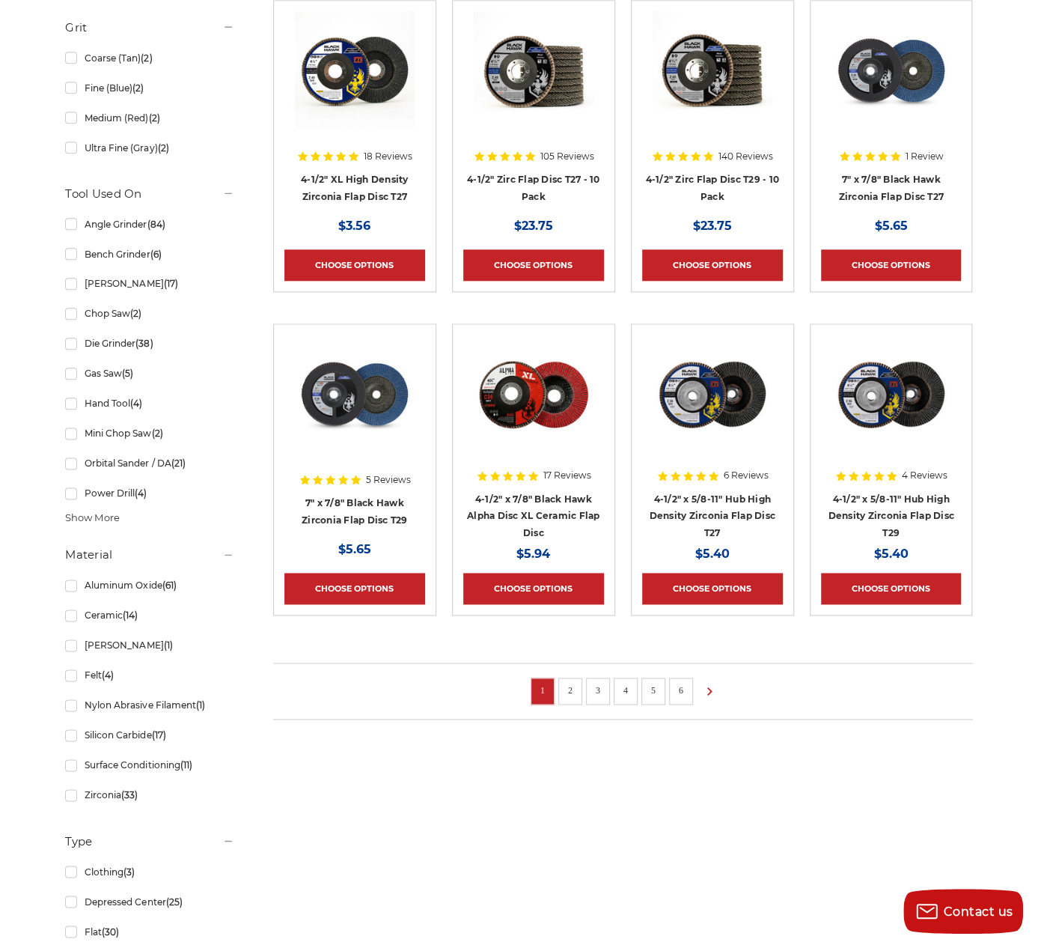
click at [575, 688] on link "2" at bounding box center [570, 690] width 15 height 16
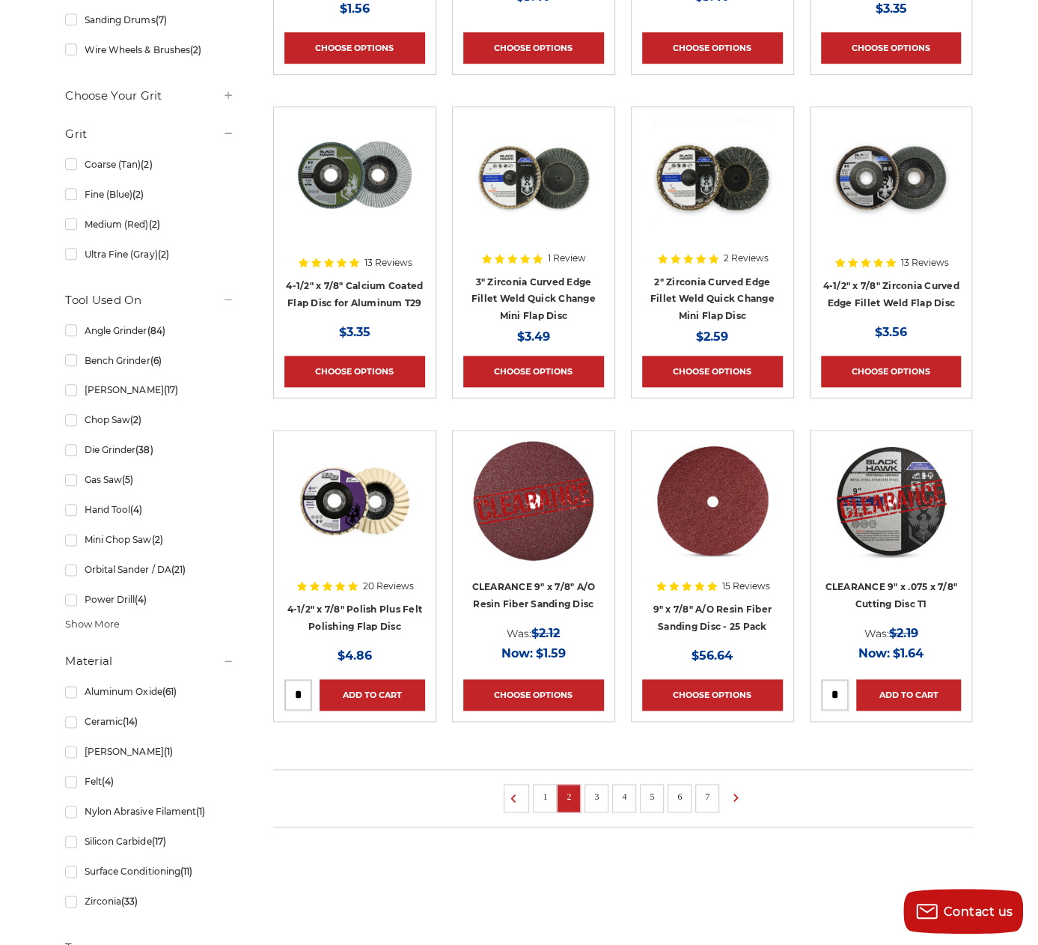
scroll to position [674, 0]
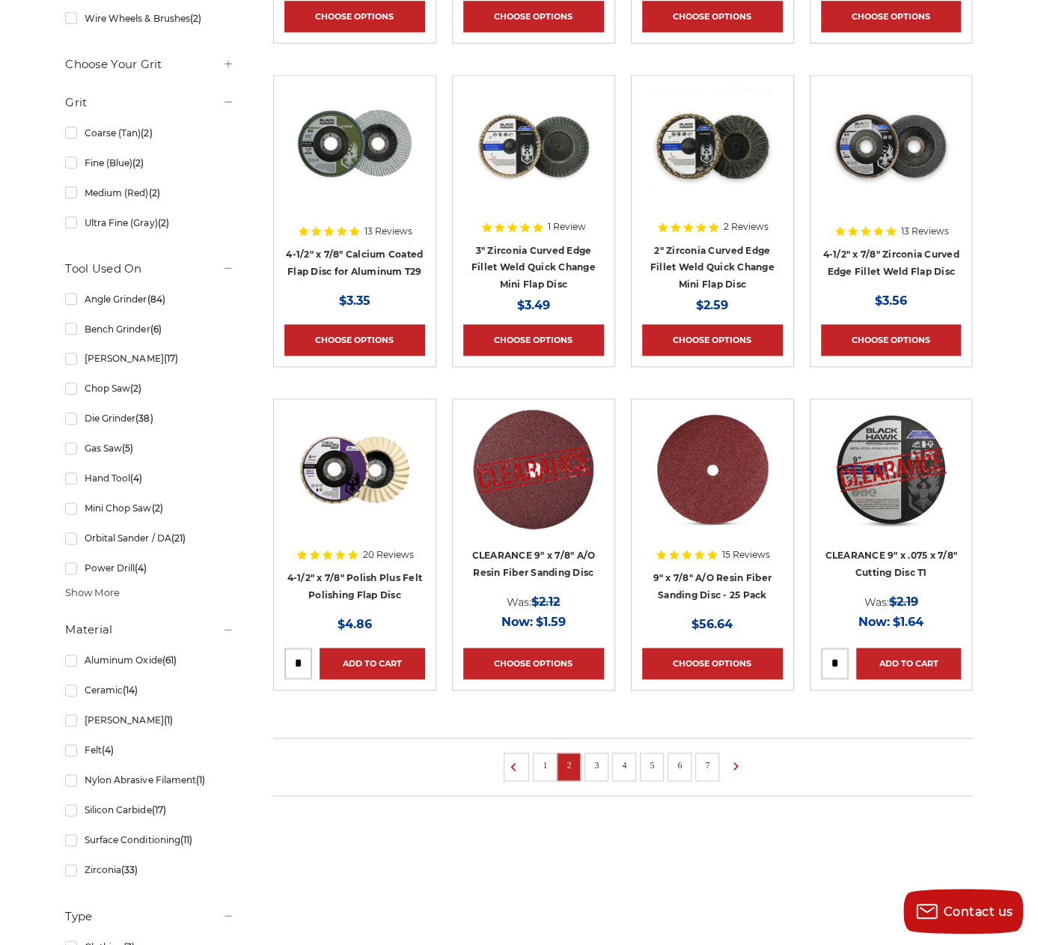
click at [600, 764] on link "3" at bounding box center [596, 765] width 15 height 16
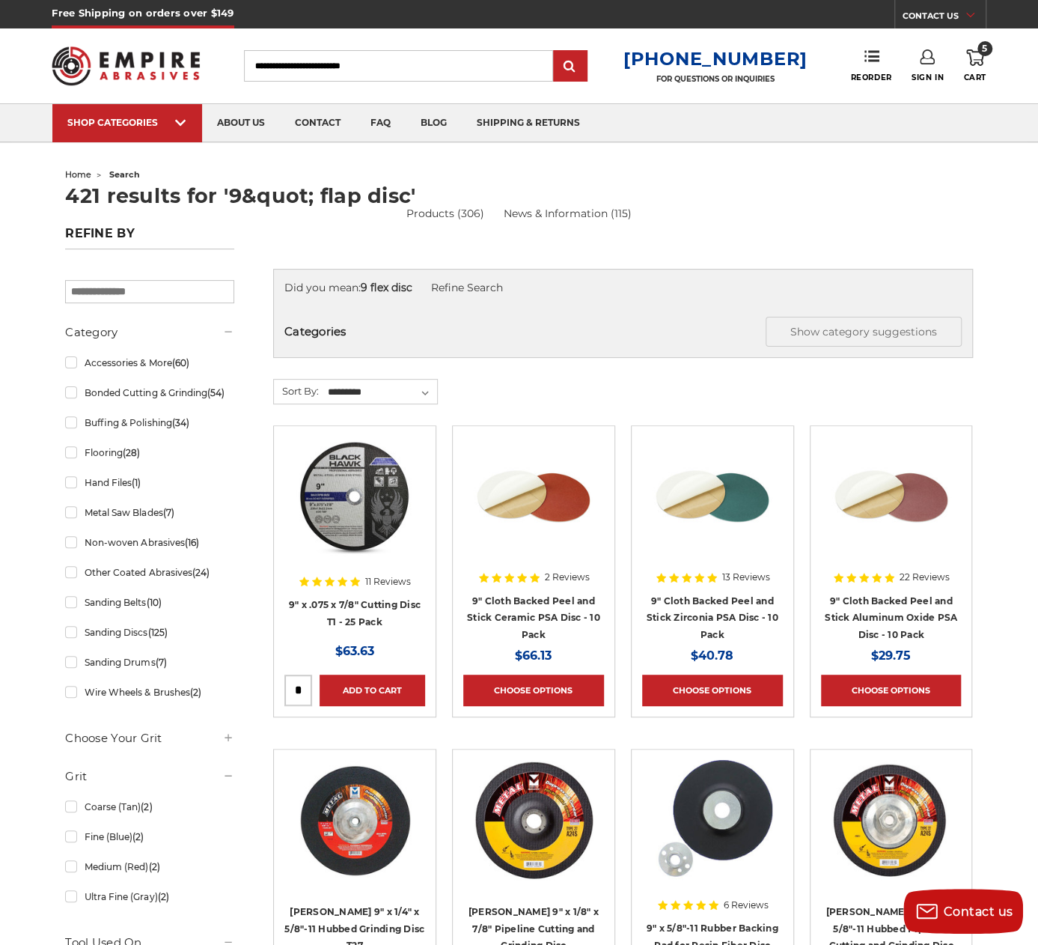
click at [347, 58] on input "Search" at bounding box center [398, 65] width 309 height 31
click at [265, 64] on input "Search" at bounding box center [398, 65] width 309 height 31
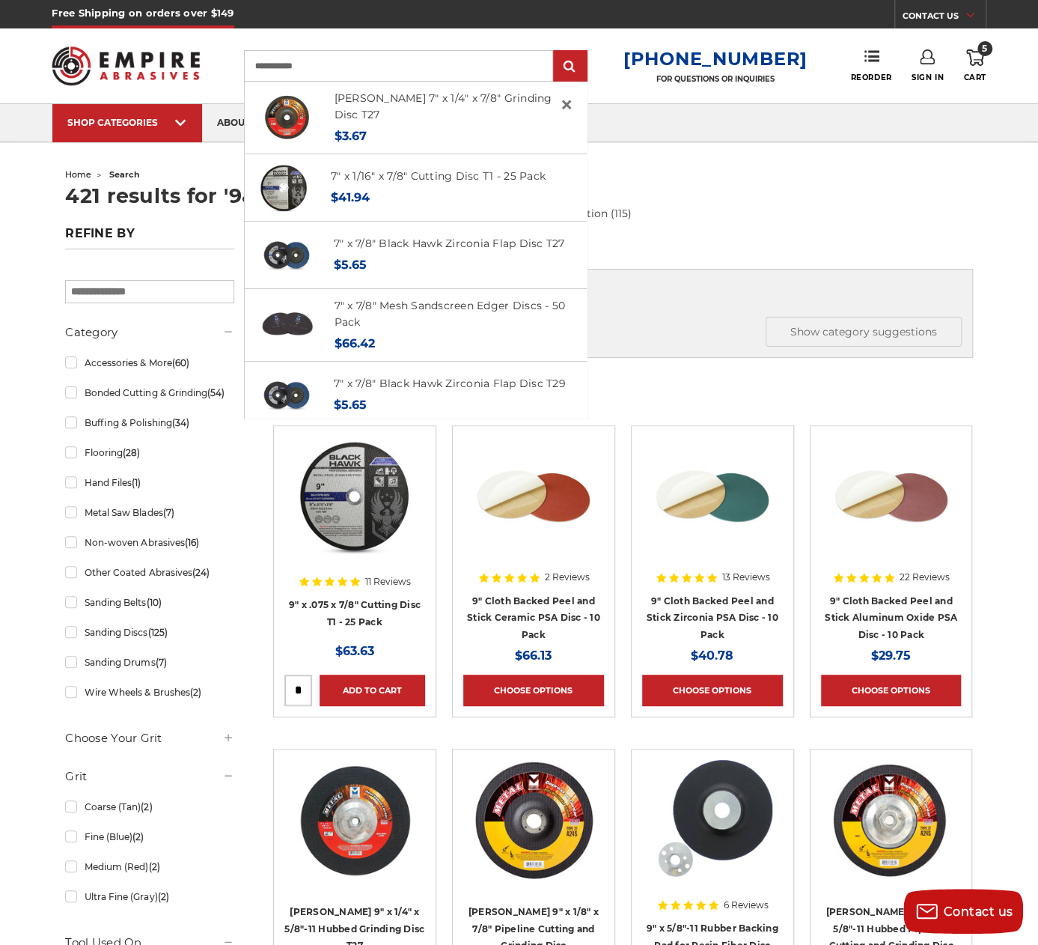
type input "**********"
click at [555, 52] on input "submit" at bounding box center [570, 67] width 30 height 30
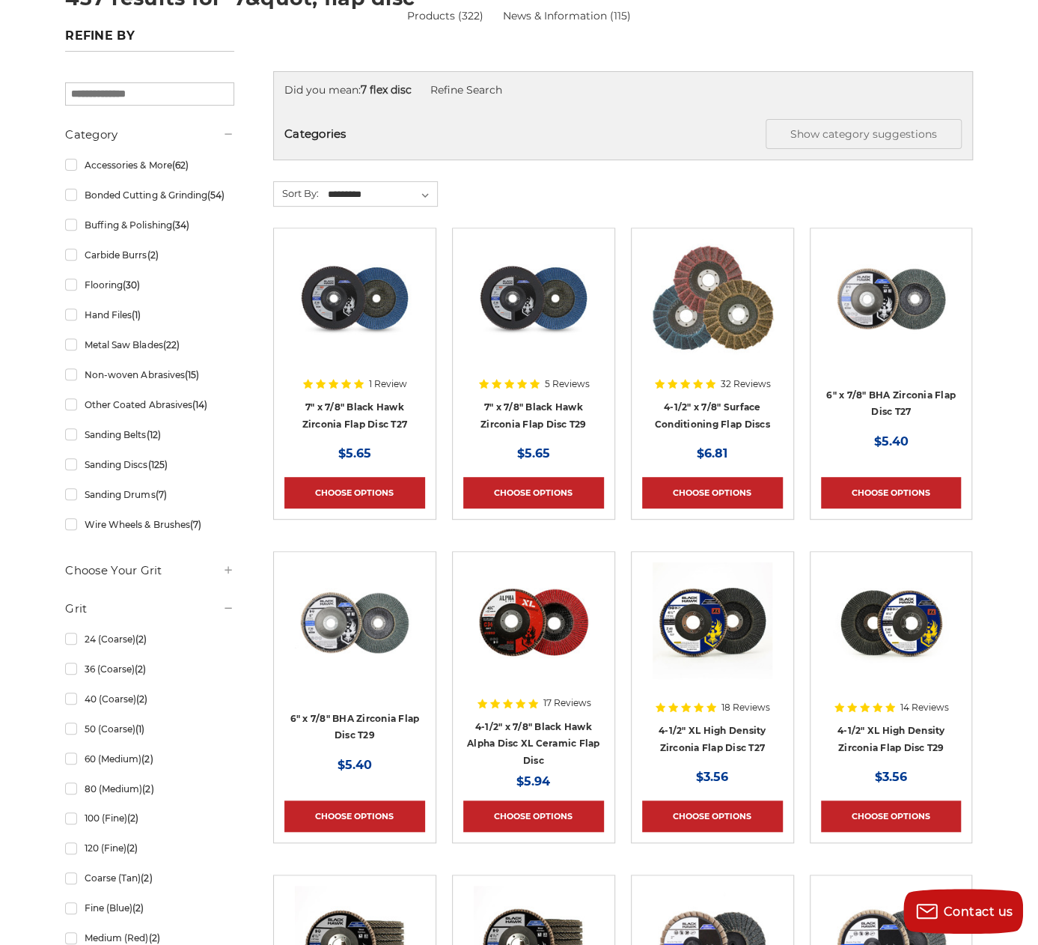
scroll to position [225, 0]
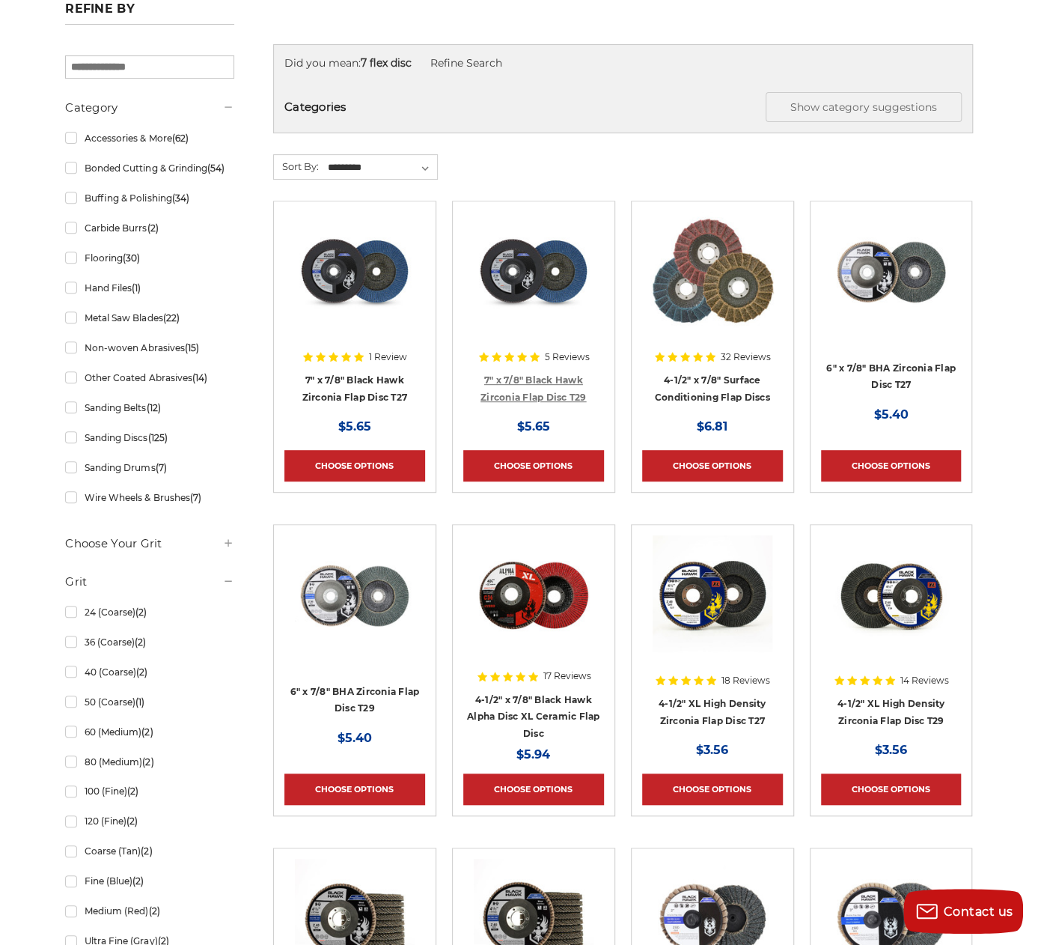
click at [509, 374] on link "7" x 7/8" Black Hawk Zirconia Flap Disc T29" at bounding box center [534, 388] width 106 height 28
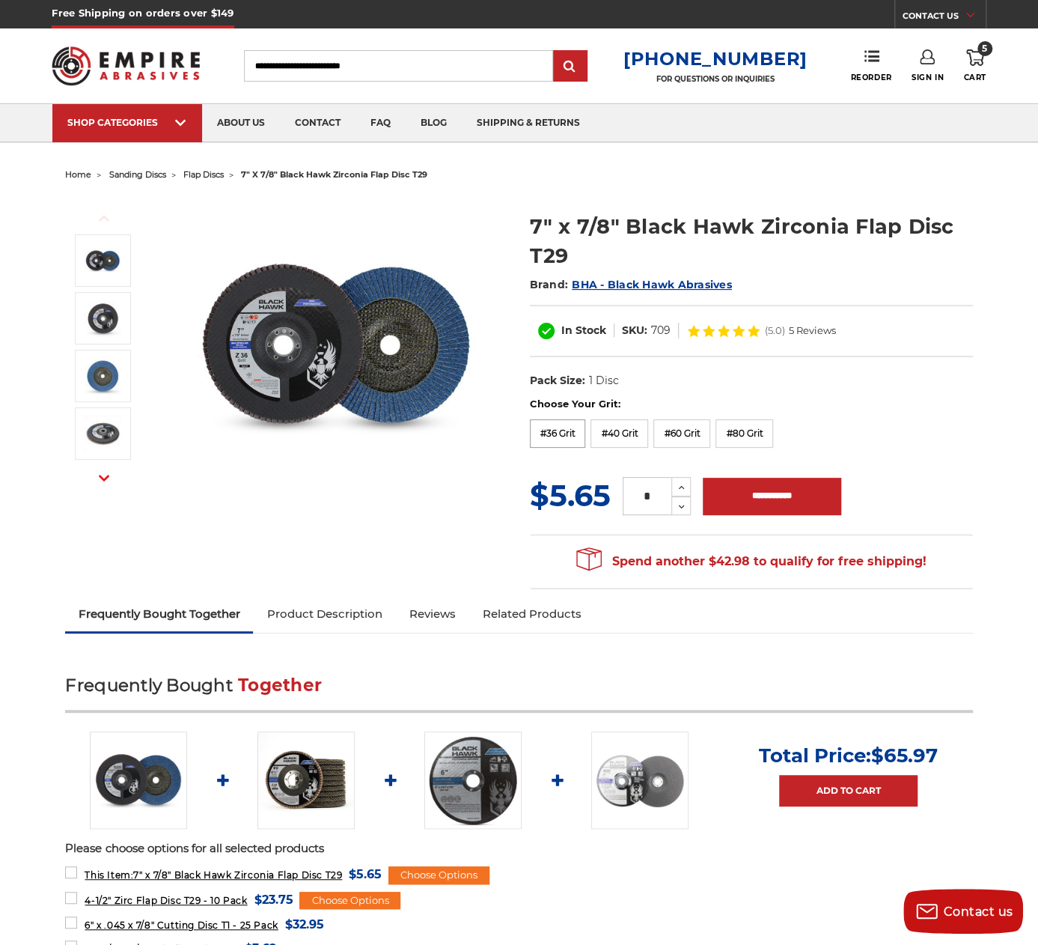
click at [558, 434] on label "#36 Grit" at bounding box center [558, 433] width 56 height 28
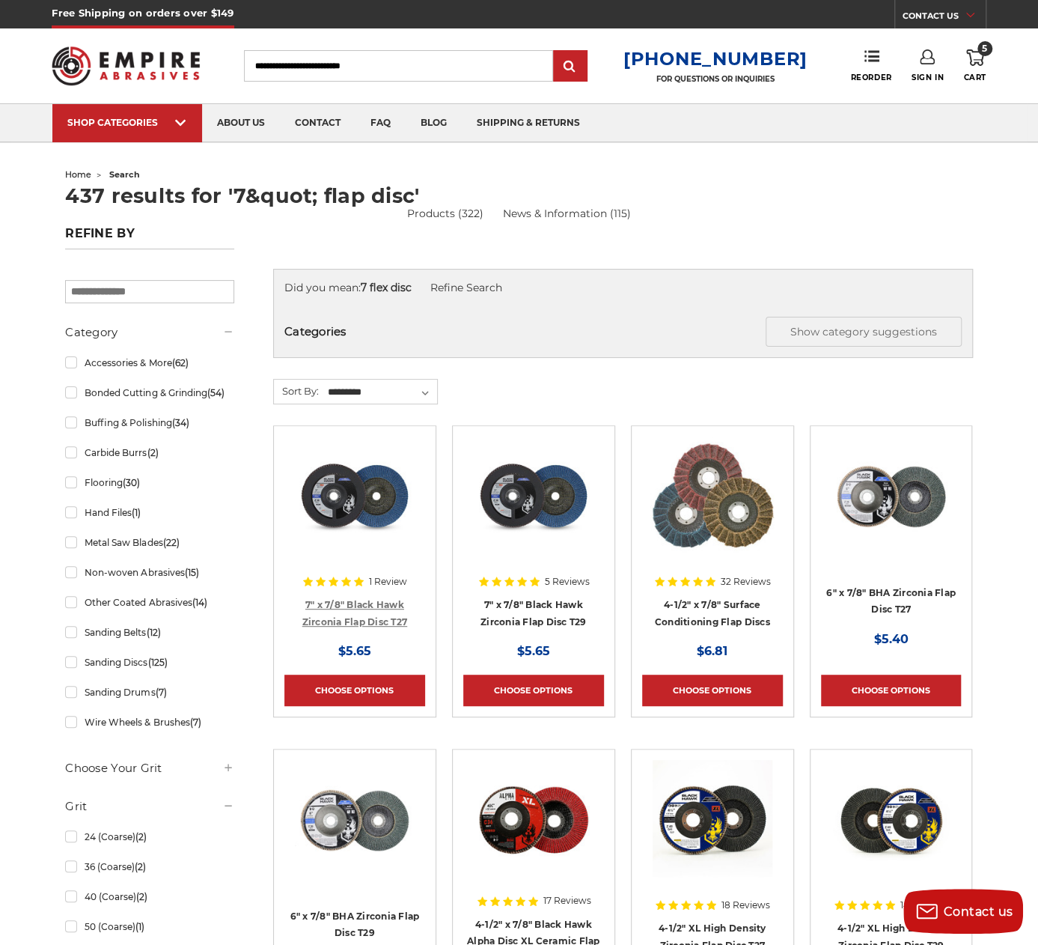
click at [361, 624] on link "7" x 7/8" Black Hawk Zirconia Flap Disc T27" at bounding box center [355, 613] width 106 height 28
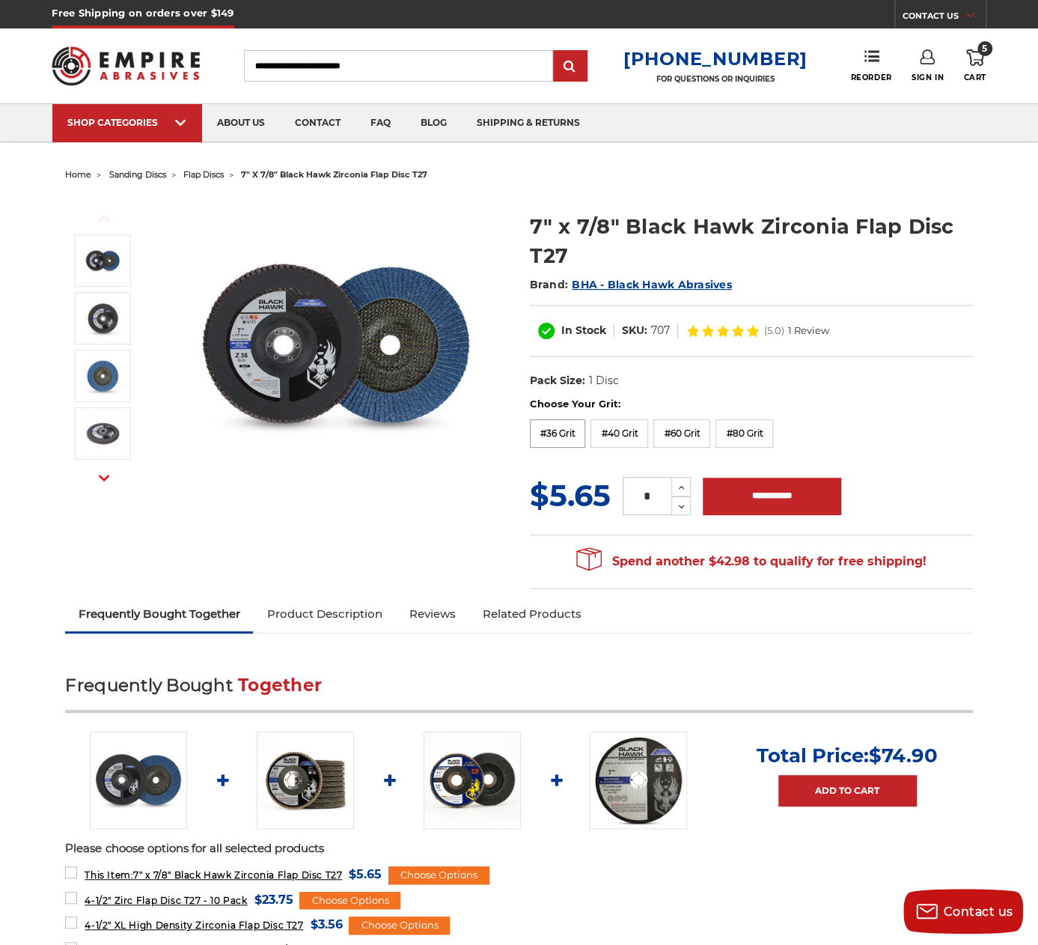
click at [570, 425] on label "#36 Grit" at bounding box center [558, 433] width 56 height 28
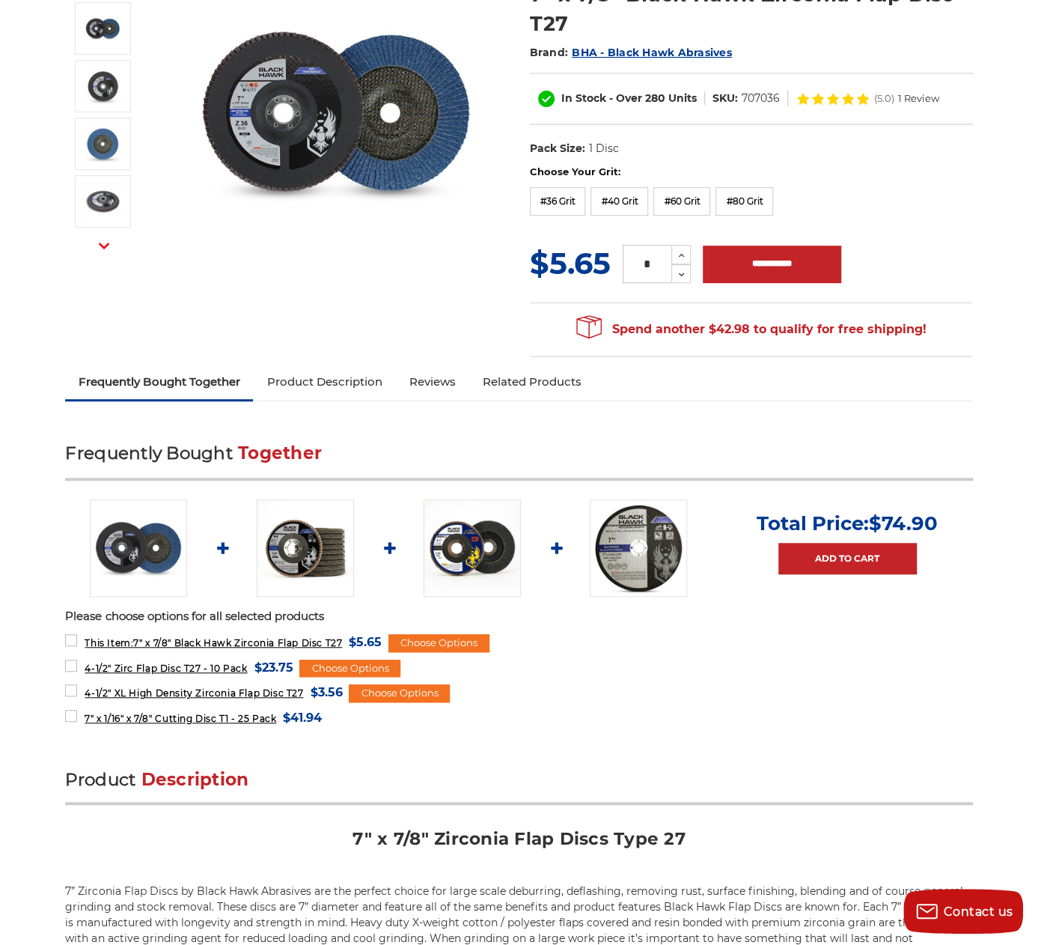
scroll to position [150, 0]
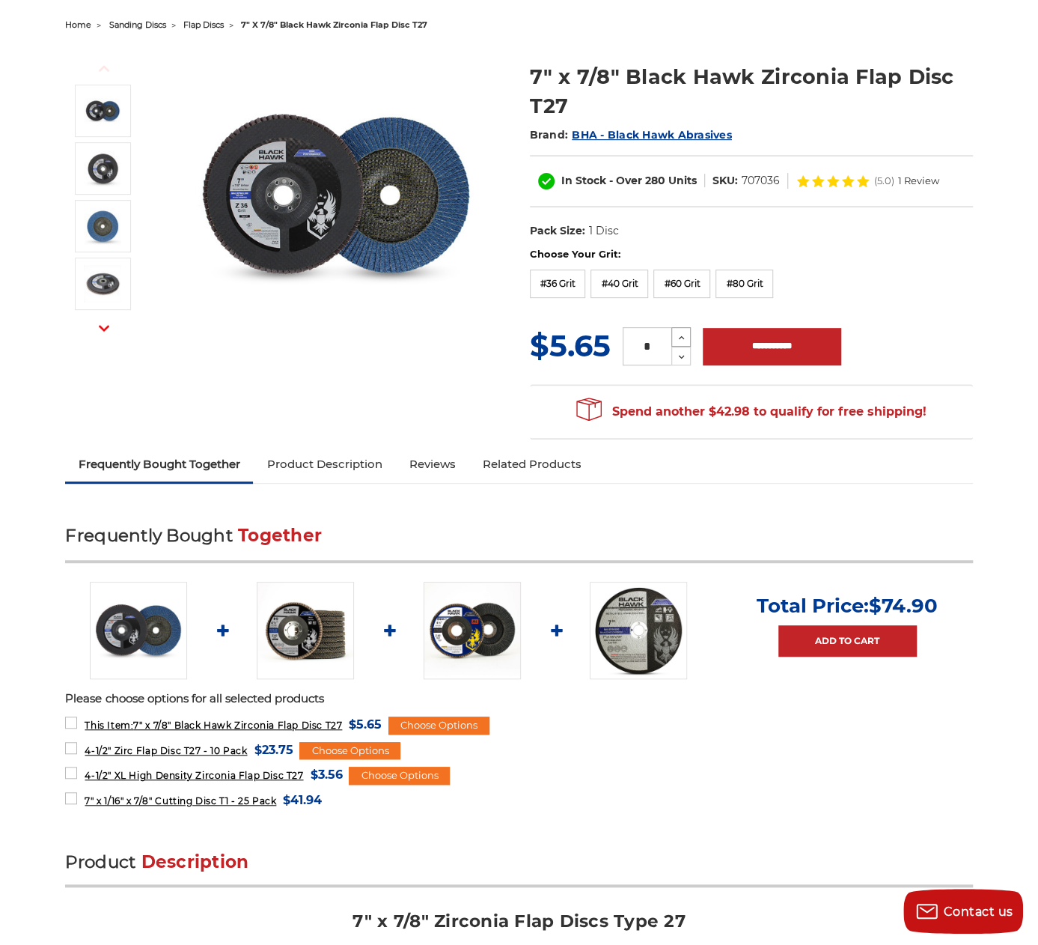
click at [684, 337] on icon at bounding box center [681, 337] width 11 height 13
click at [683, 337] on icon at bounding box center [681, 337] width 11 height 13
type input "*"
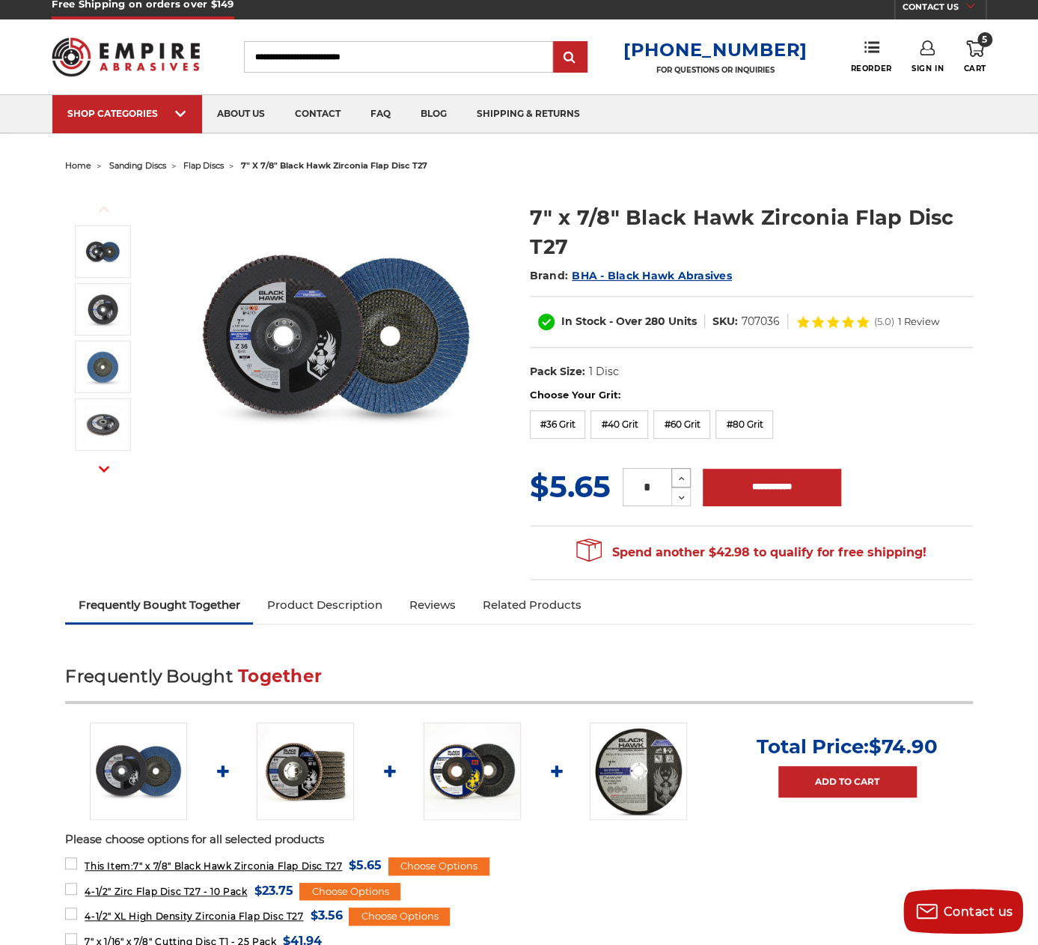
scroll to position [0, 0]
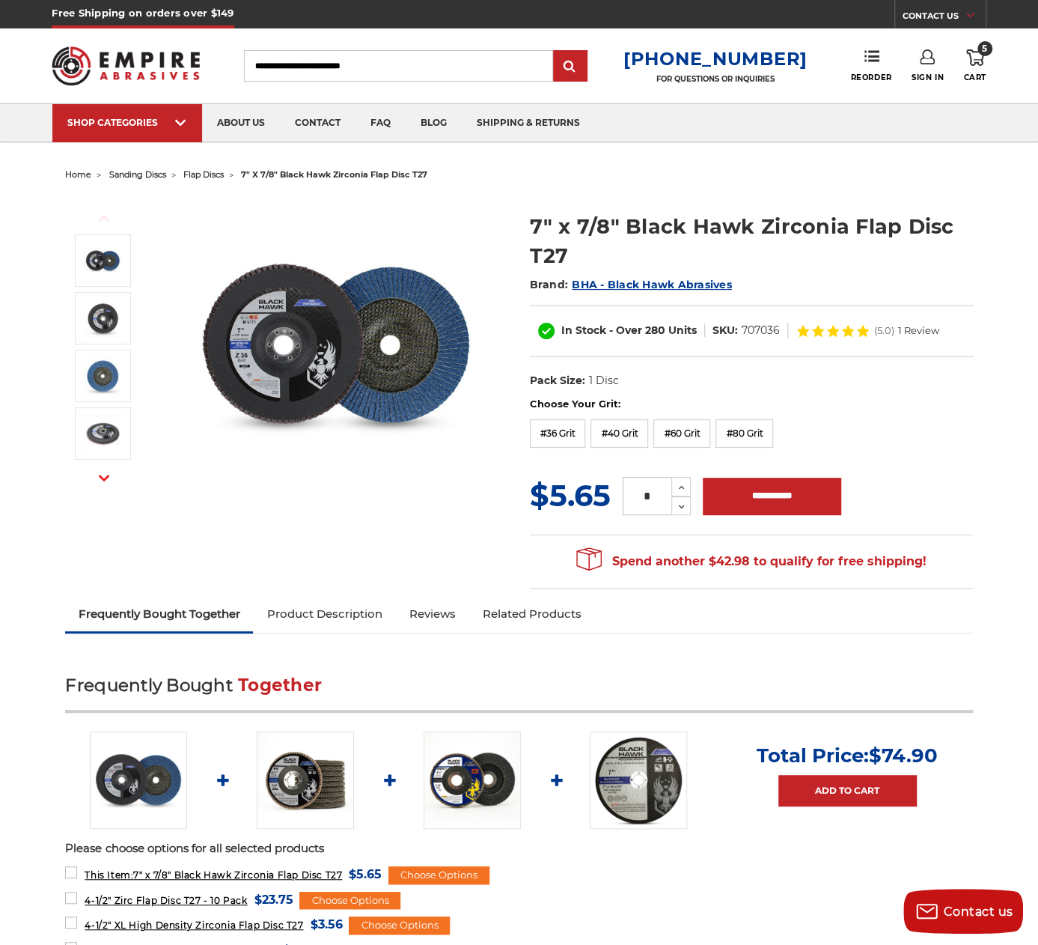
click at [966, 61] on icon at bounding box center [975, 57] width 18 height 16
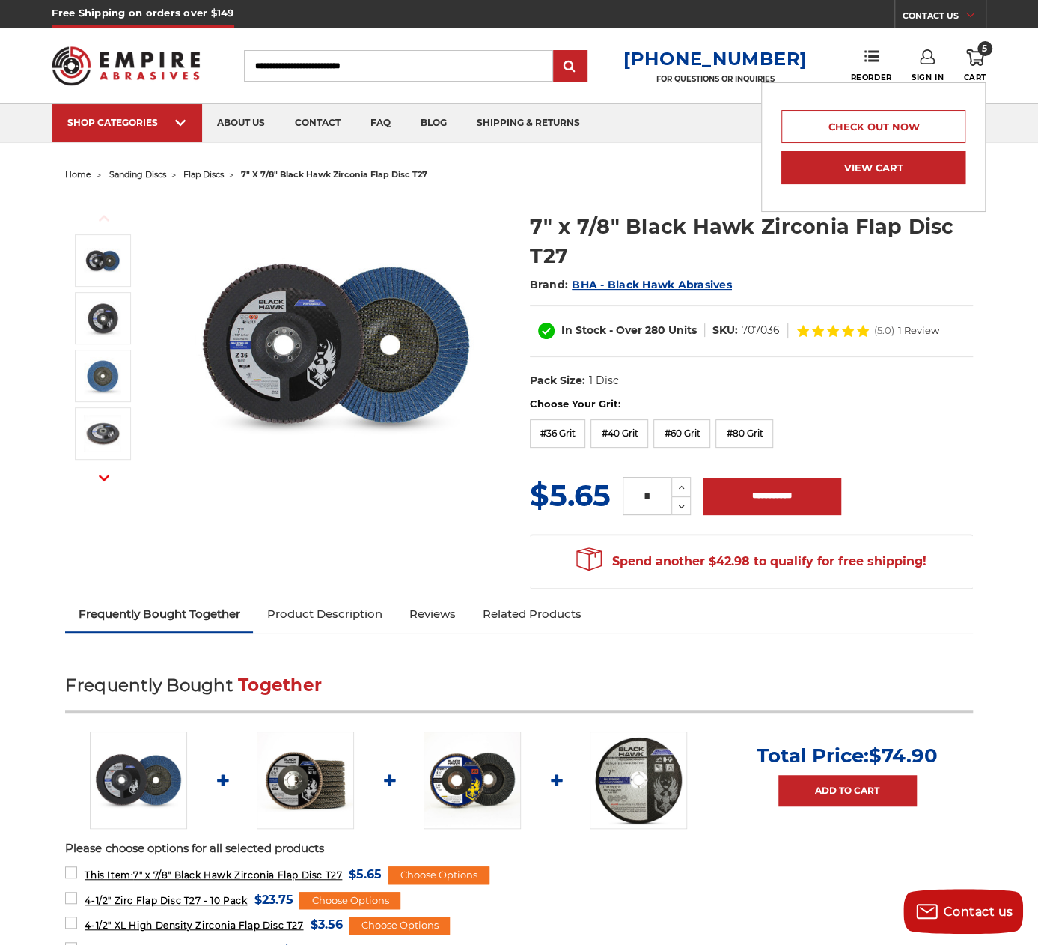
click at [893, 172] on link "View Cart" at bounding box center [874, 167] width 184 height 34
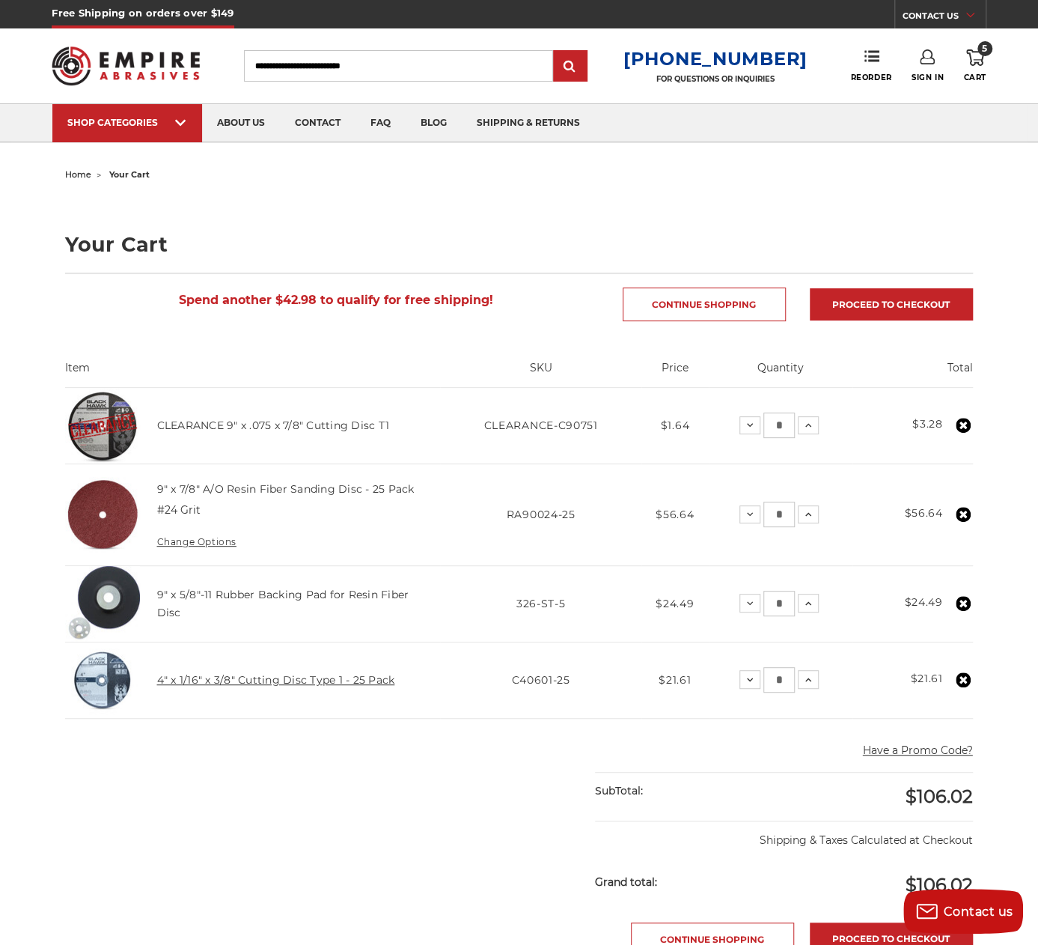
scroll to position [75, 0]
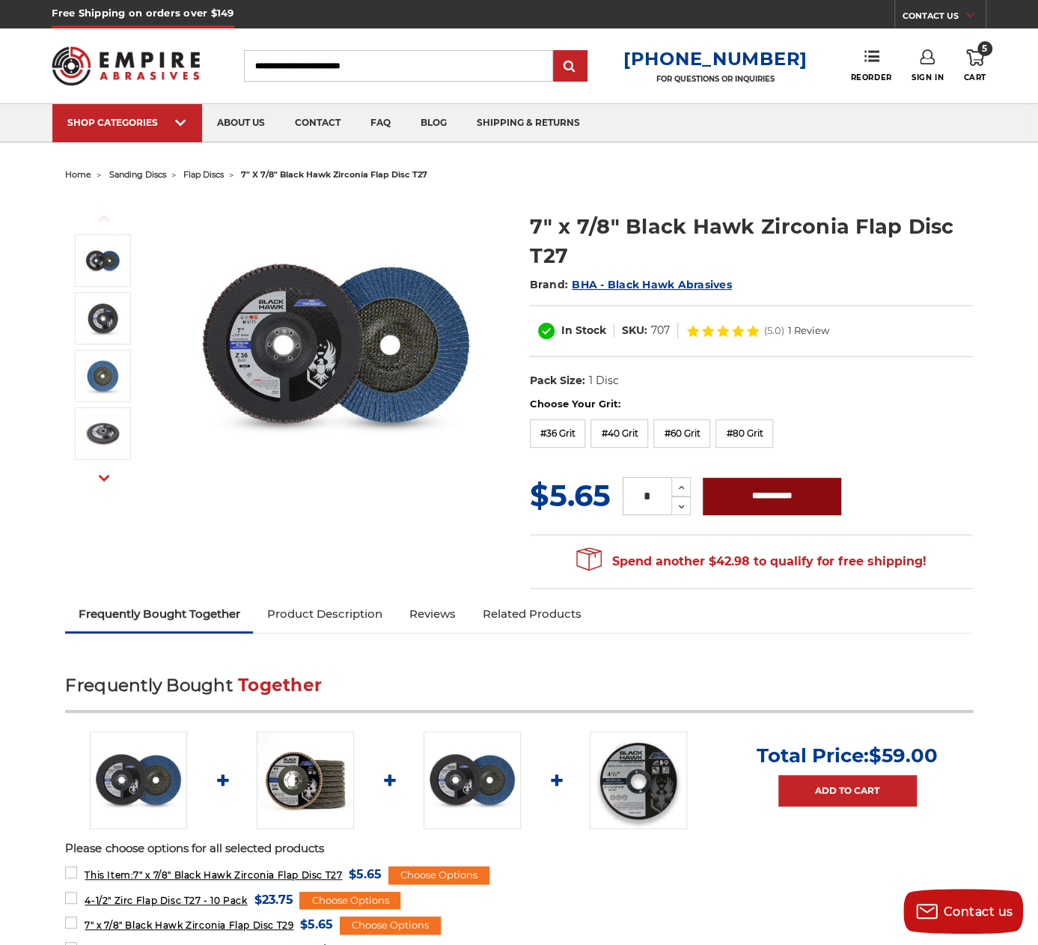
click at [735, 498] on input "**********" at bounding box center [772, 496] width 138 height 37
type input "**********"
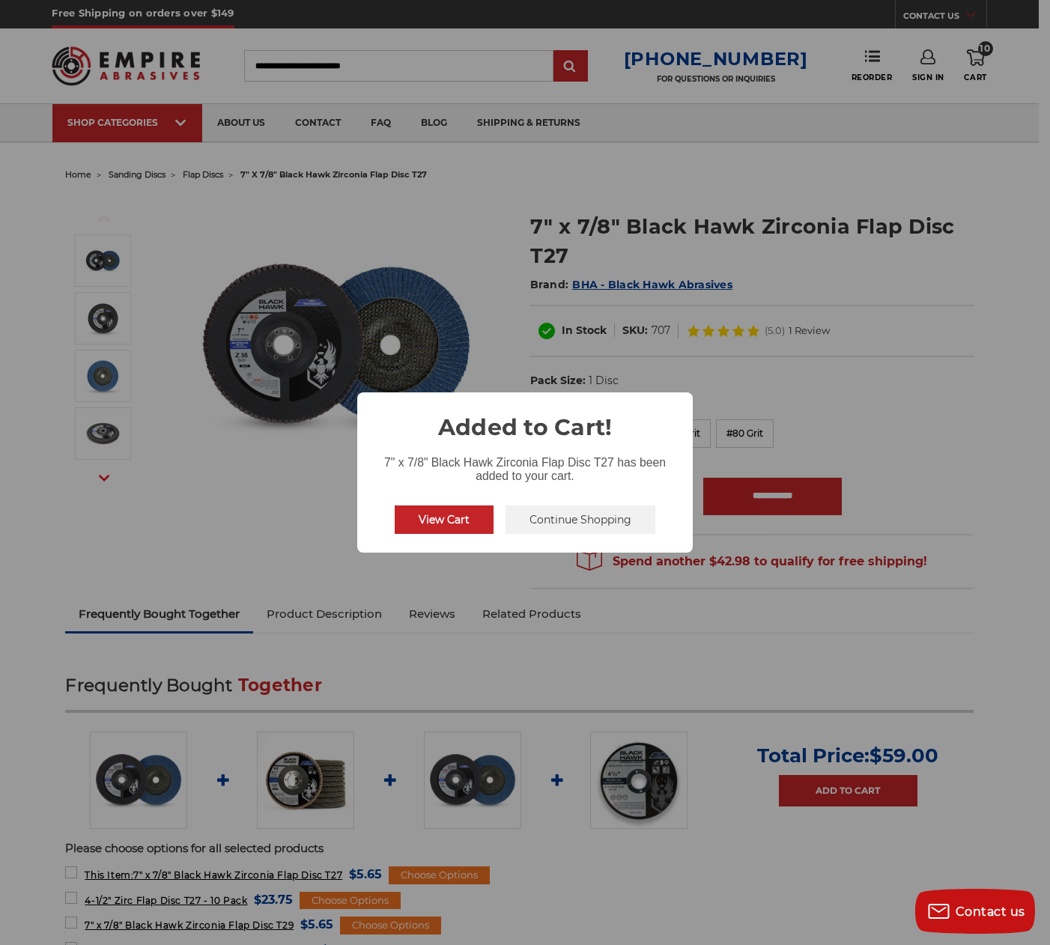
click at [471, 517] on button "View Cart" at bounding box center [444, 519] width 99 height 28
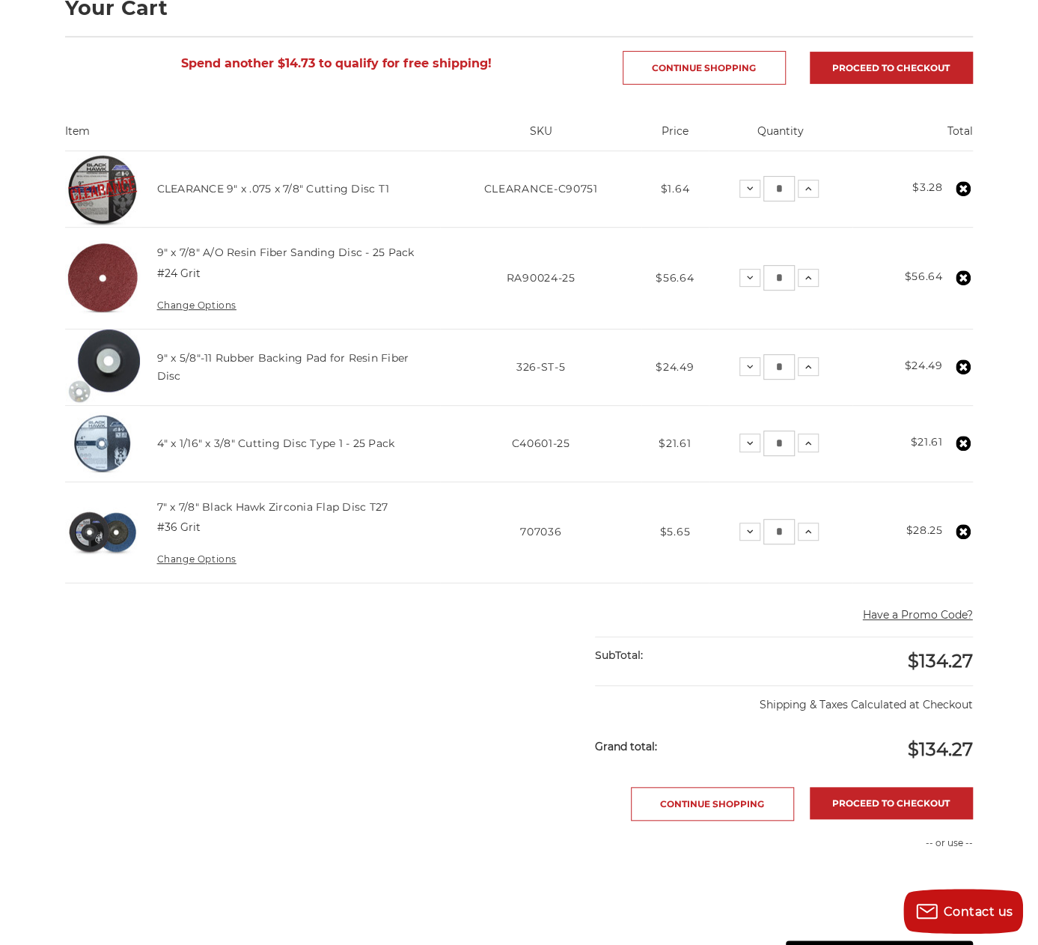
scroll to position [150, 0]
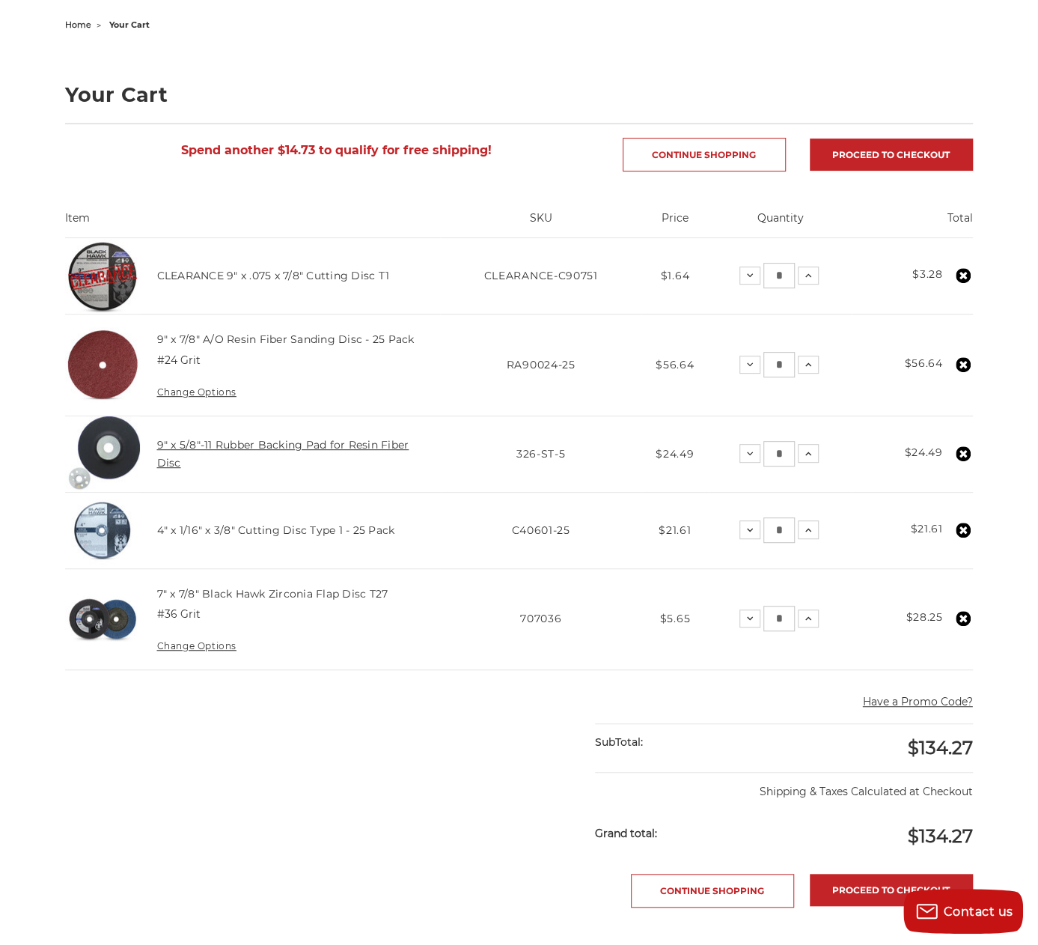
click at [179, 441] on link "9" x 5/8"-11 Rubber Backing Pad for Resin Fiber Disc" at bounding box center [282, 453] width 252 height 31
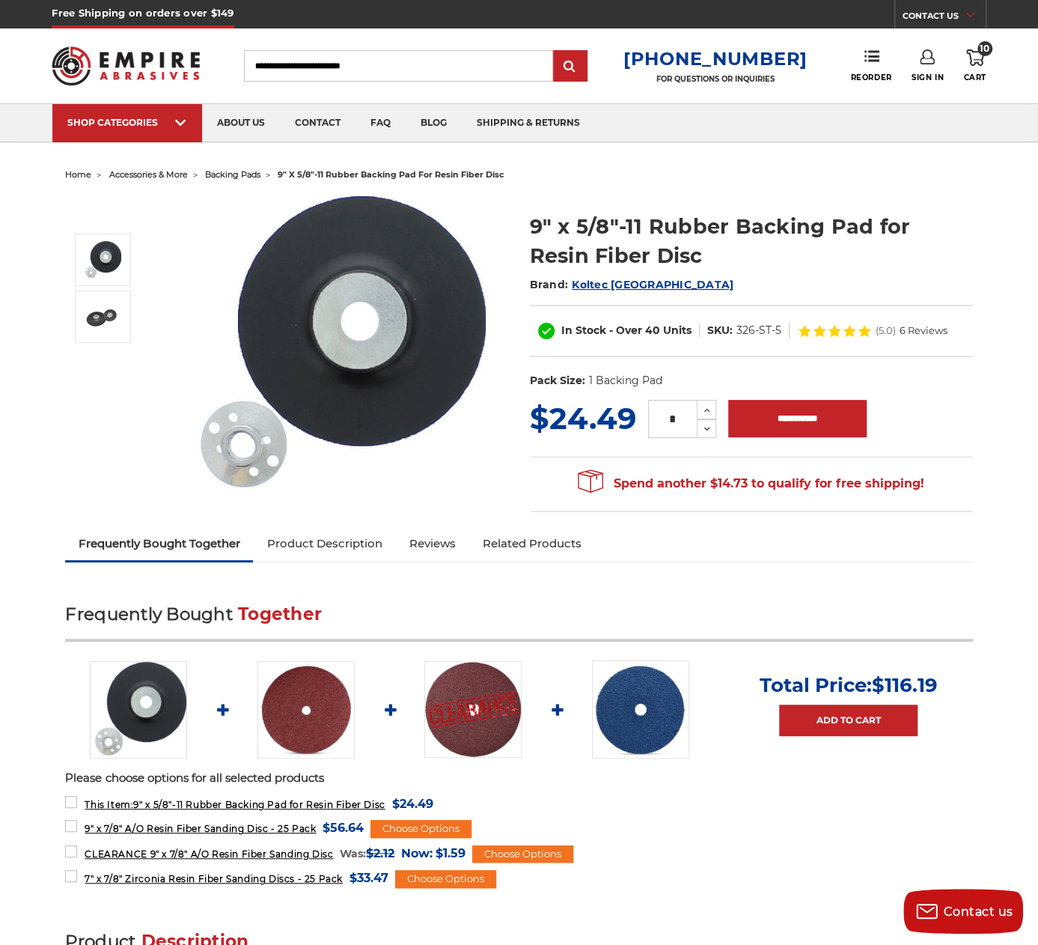
click at [977, 58] on icon at bounding box center [975, 57] width 18 height 16
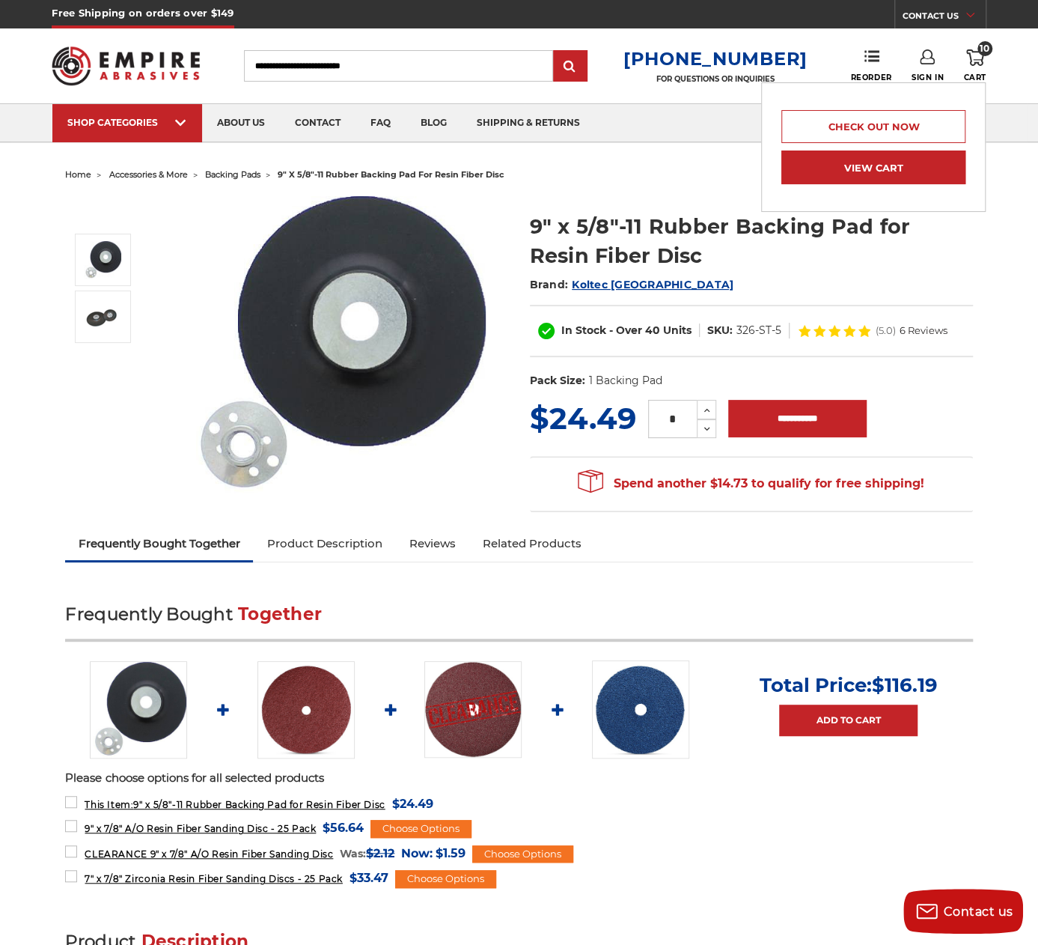
click at [856, 169] on link "View Cart" at bounding box center [874, 167] width 184 height 34
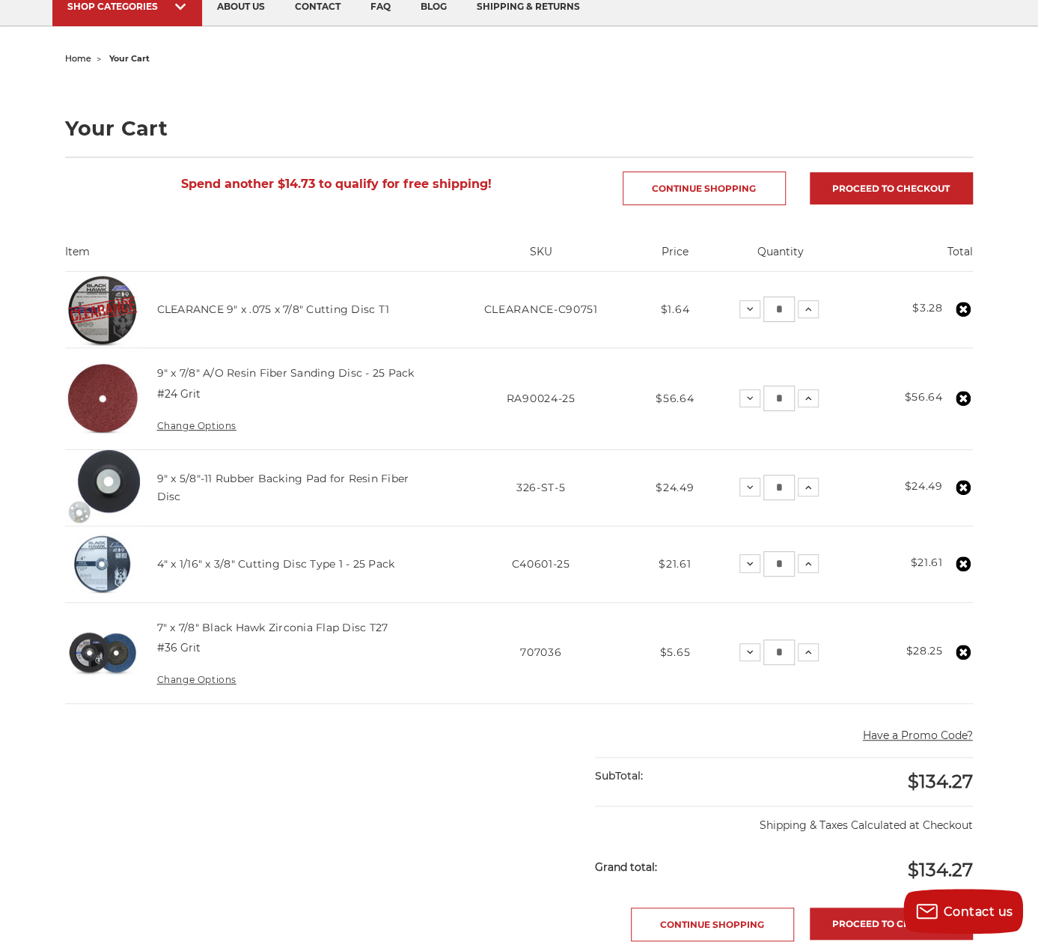
scroll to position [150, 0]
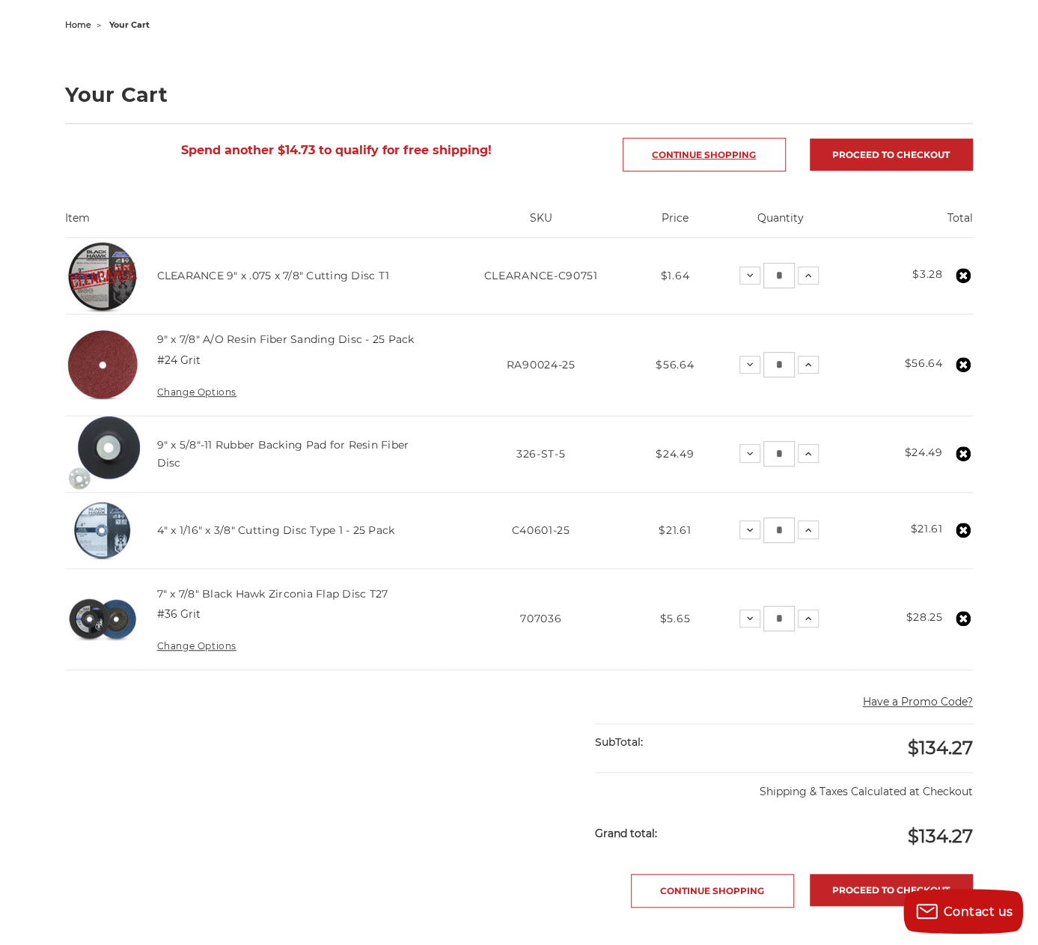
click at [698, 157] on link "Continue Shopping" at bounding box center [704, 155] width 163 height 34
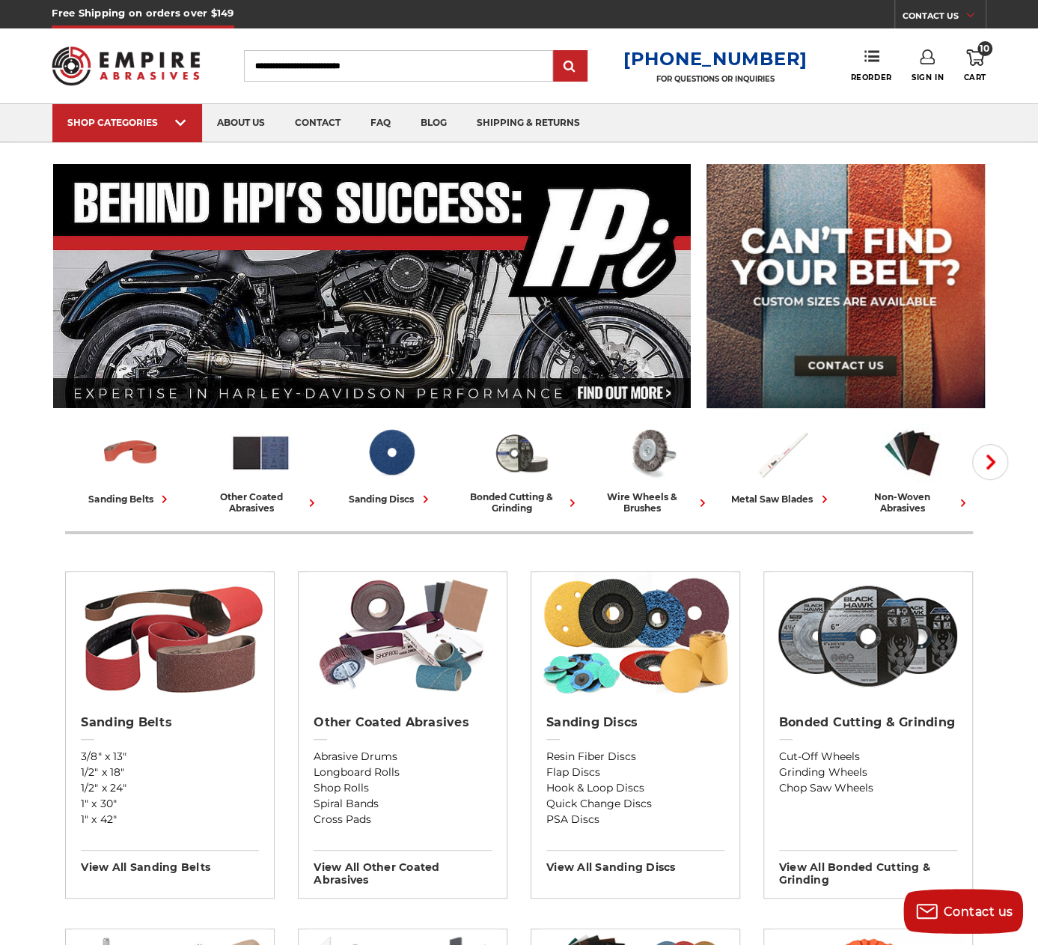
click at [293, 59] on input "Search" at bounding box center [398, 65] width 309 height 31
type input "*"
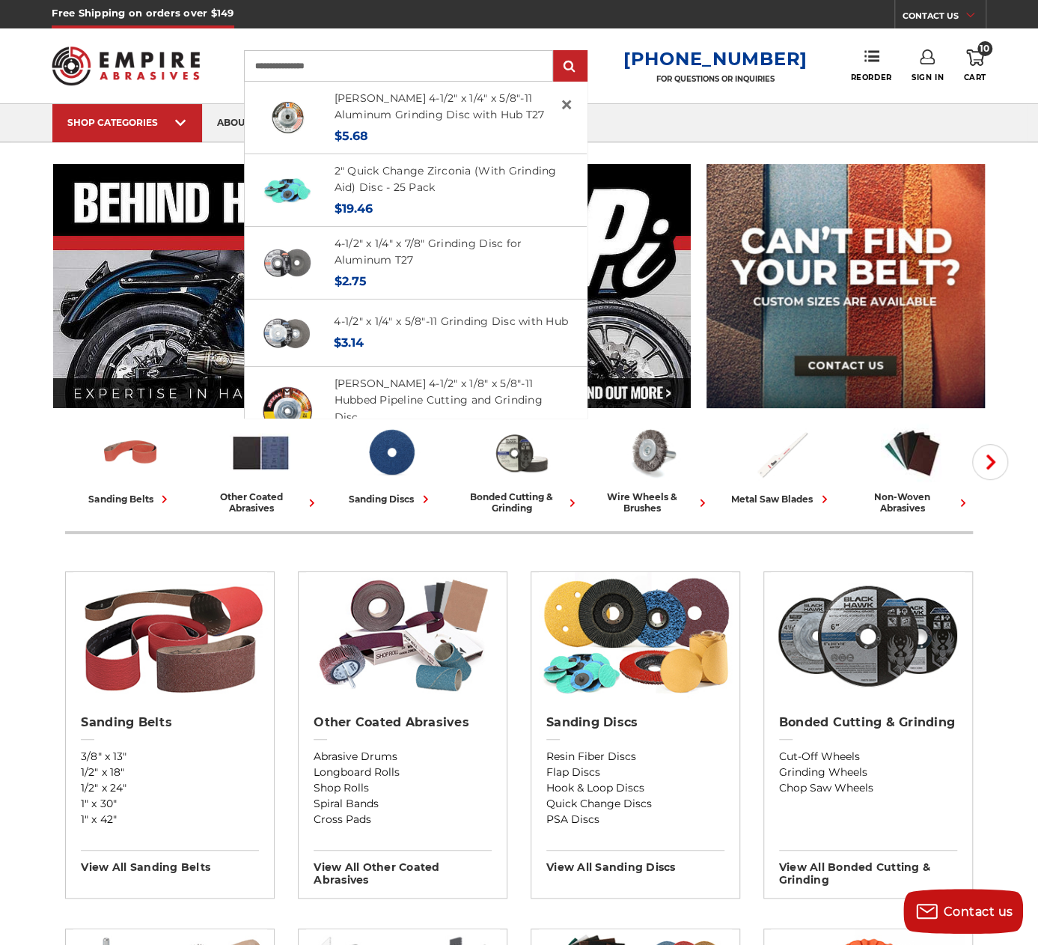
type input "**********"
click at [555, 52] on input "submit" at bounding box center [570, 67] width 30 height 30
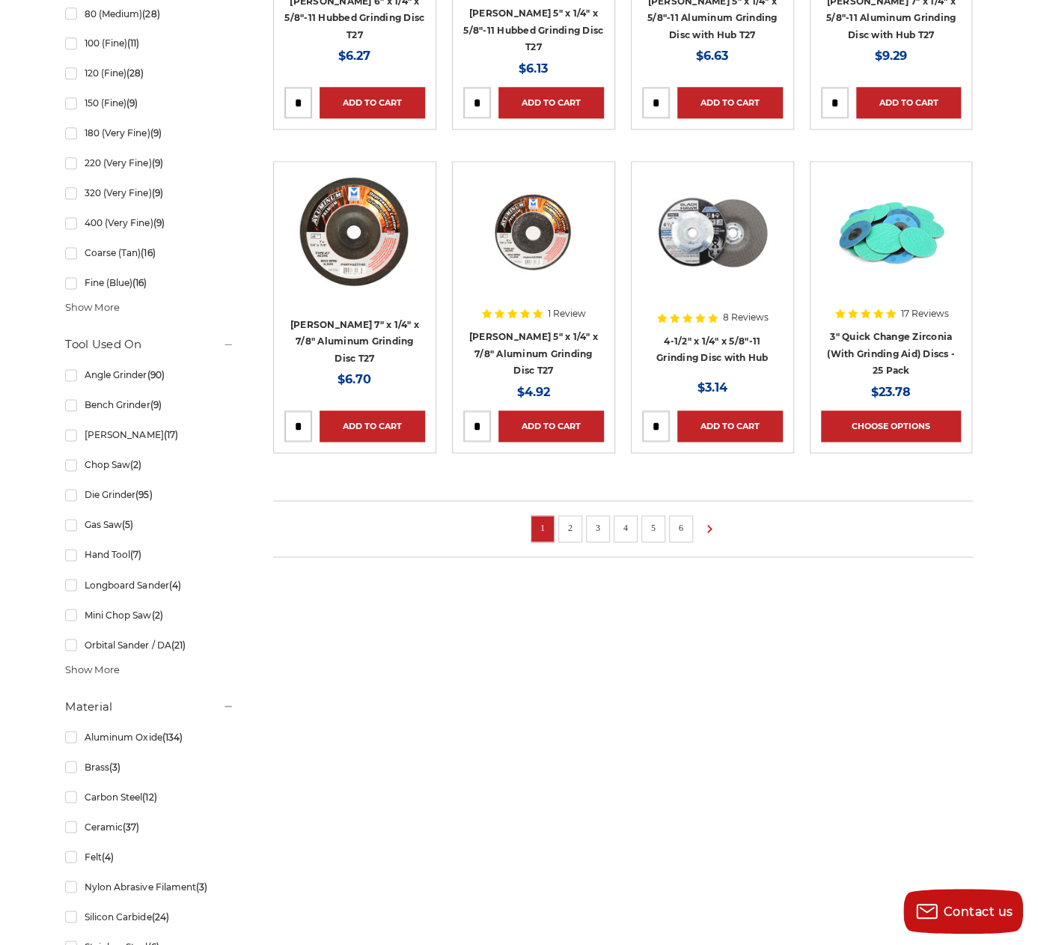
scroll to position [973, 0]
click at [888, 346] on link "3" Quick Change Zirconia (With Grinding Aid) Discs - 25 Pack" at bounding box center [891, 352] width 128 height 45
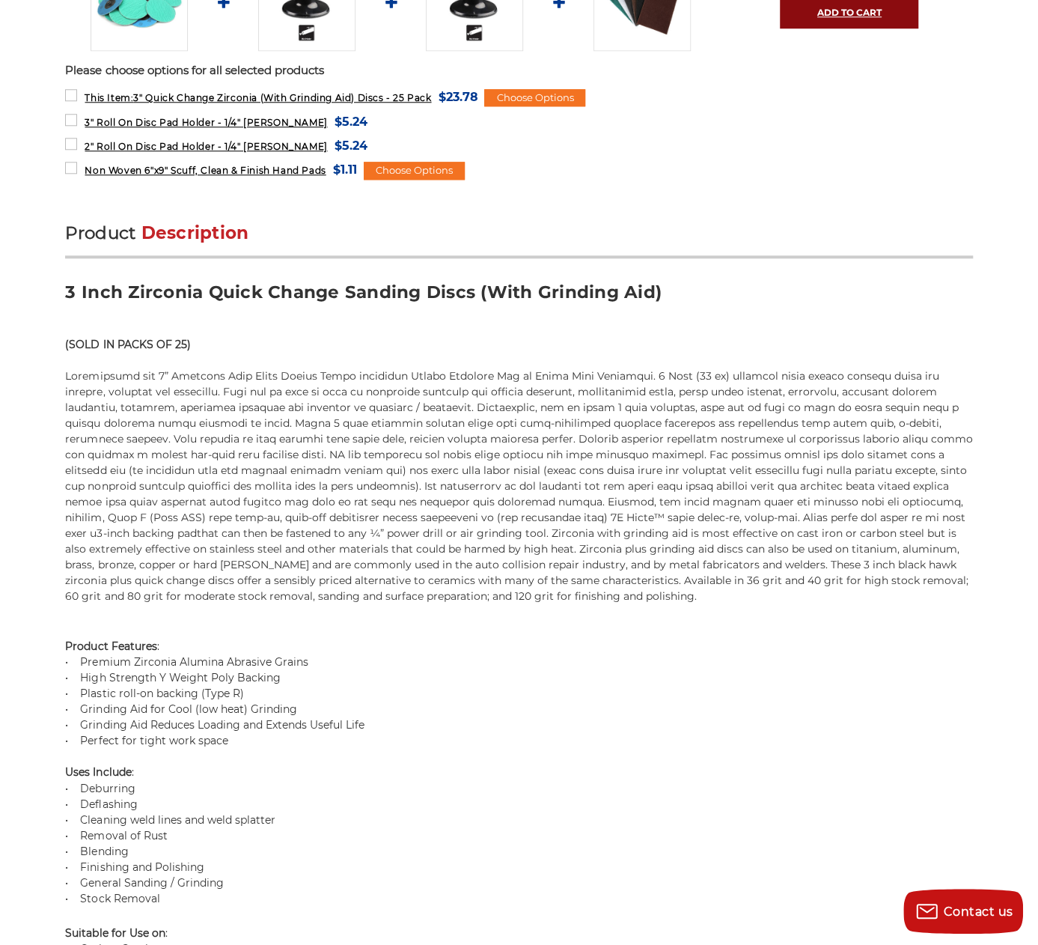
scroll to position [449, 0]
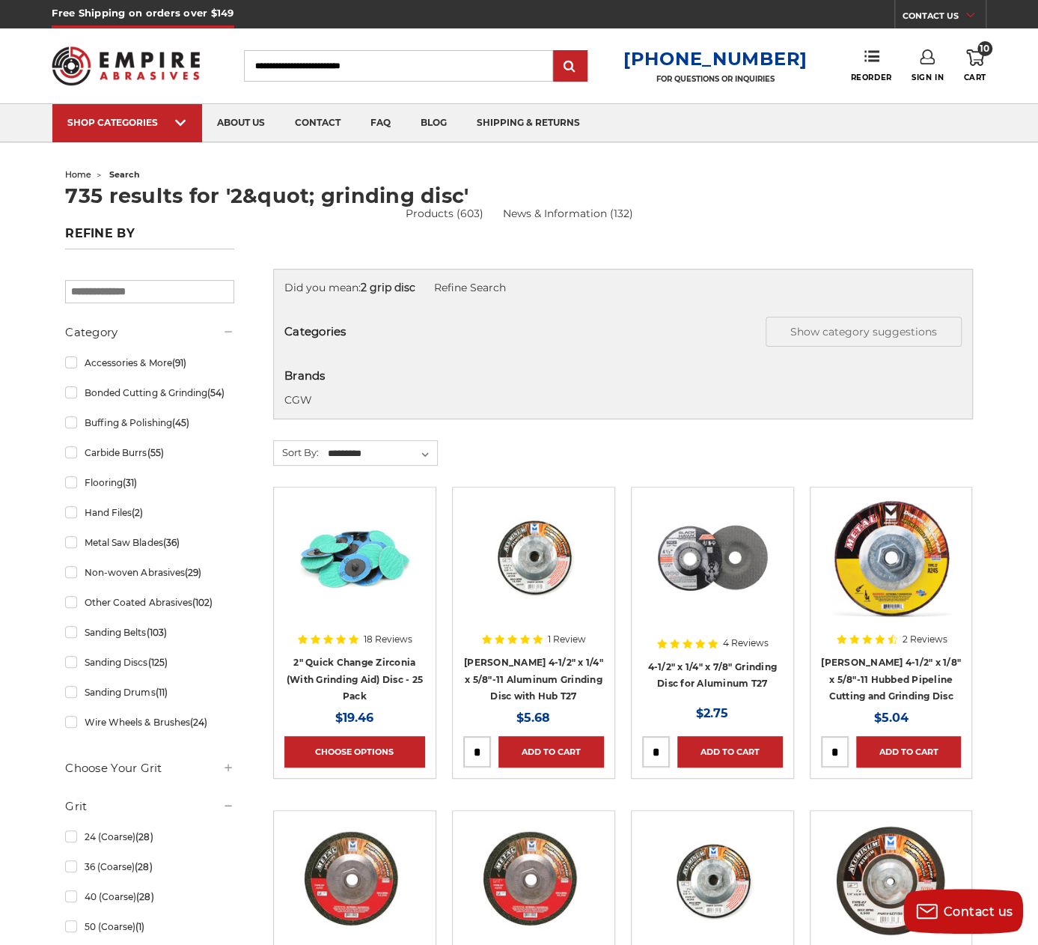
click at [298, 59] on input "Search" at bounding box center [398, 65] width 309 height 31
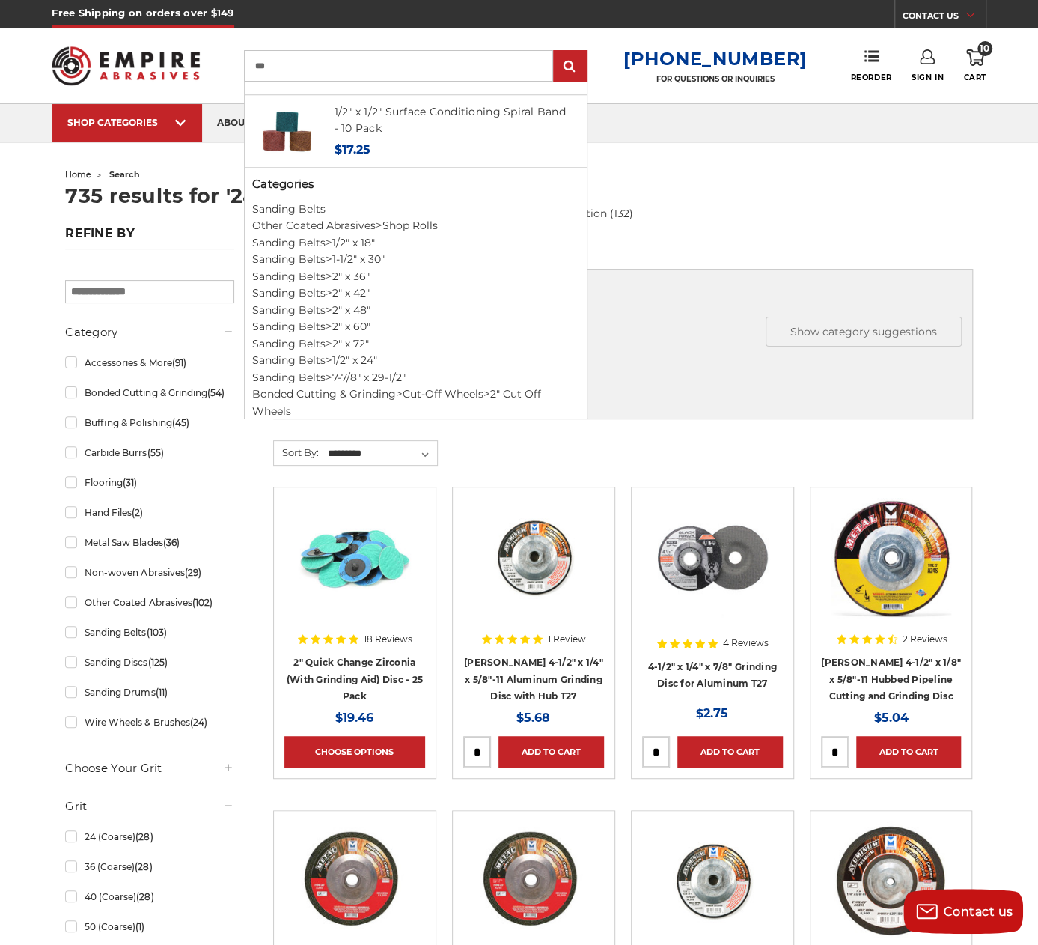
scroll to position [778, 0]
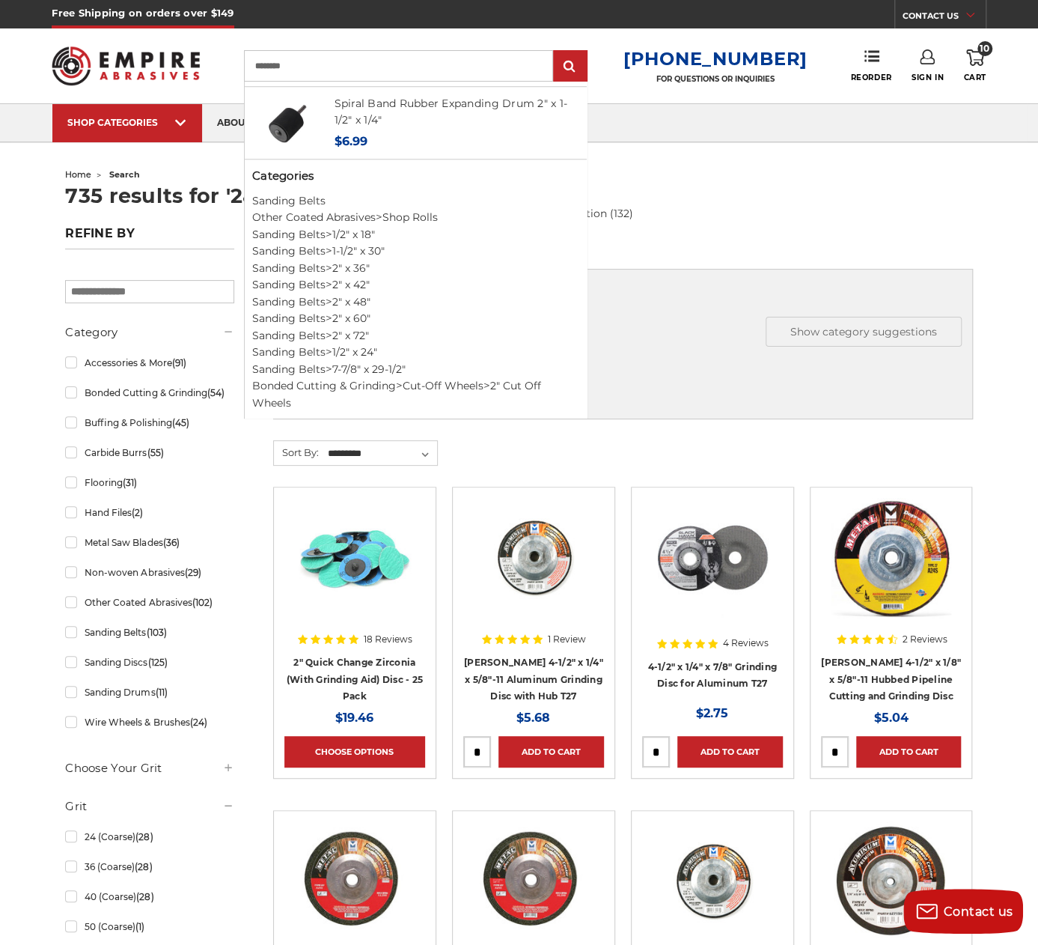
type input "********"
click at [555, 52] on input "submit" at bounding box center [570, 67] width 30 height 30
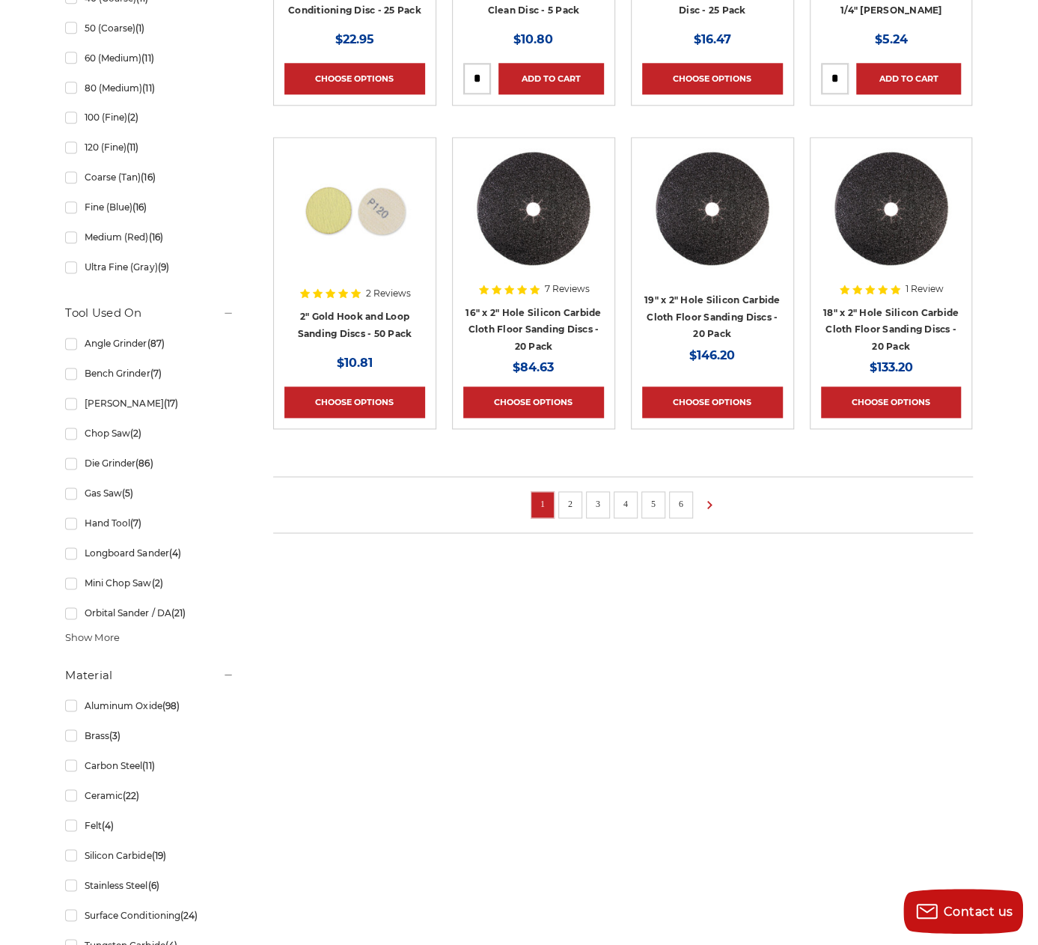
scroll to position [1198, 0]
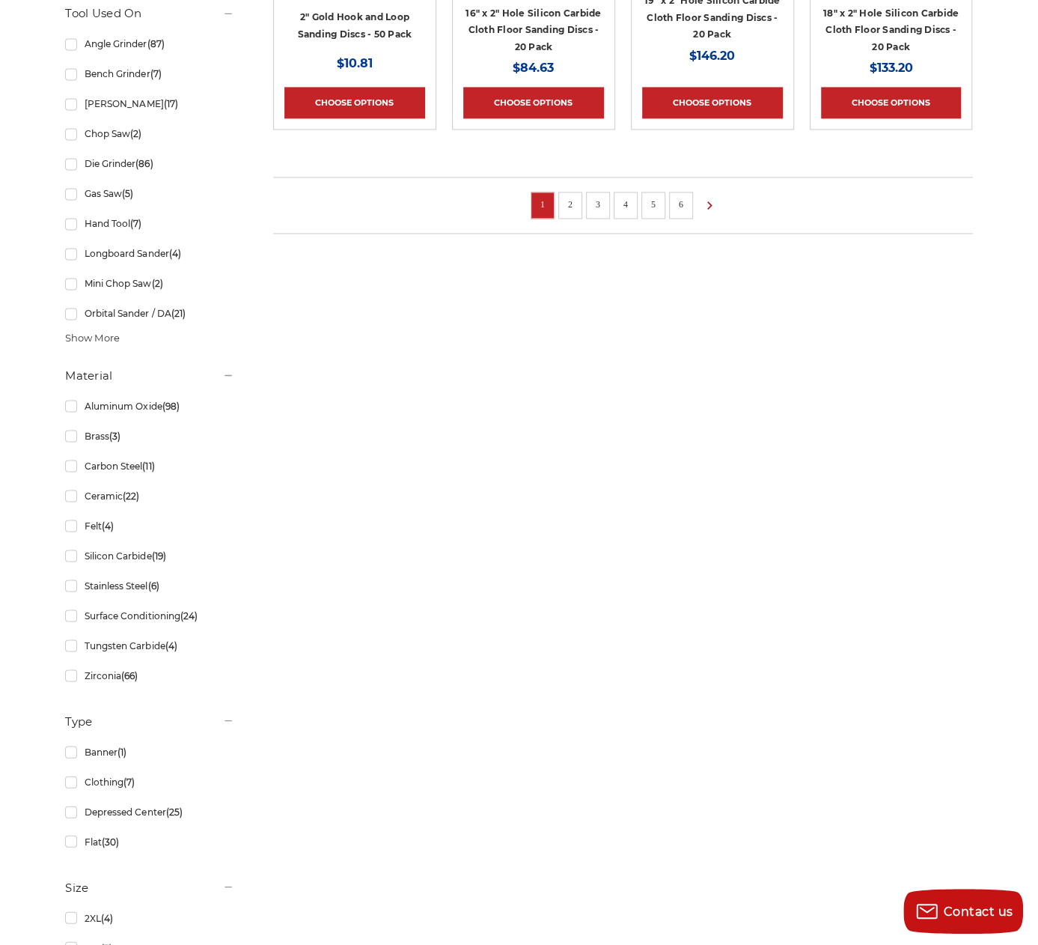
click at [564, 197] on link "2" at bounding box center [570, 204] width 15 height 16
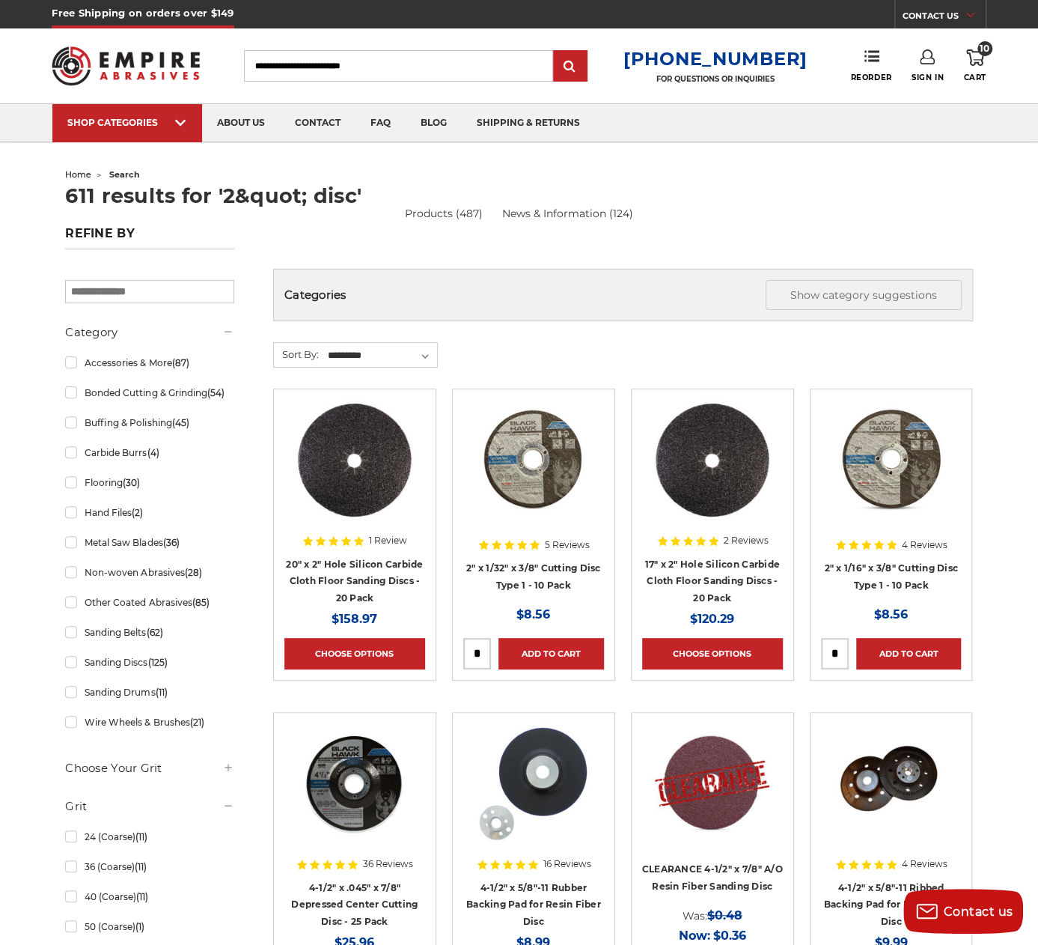
click at [290, 67] on input "Search" at bounding box center [398, 65] width 309 height 31
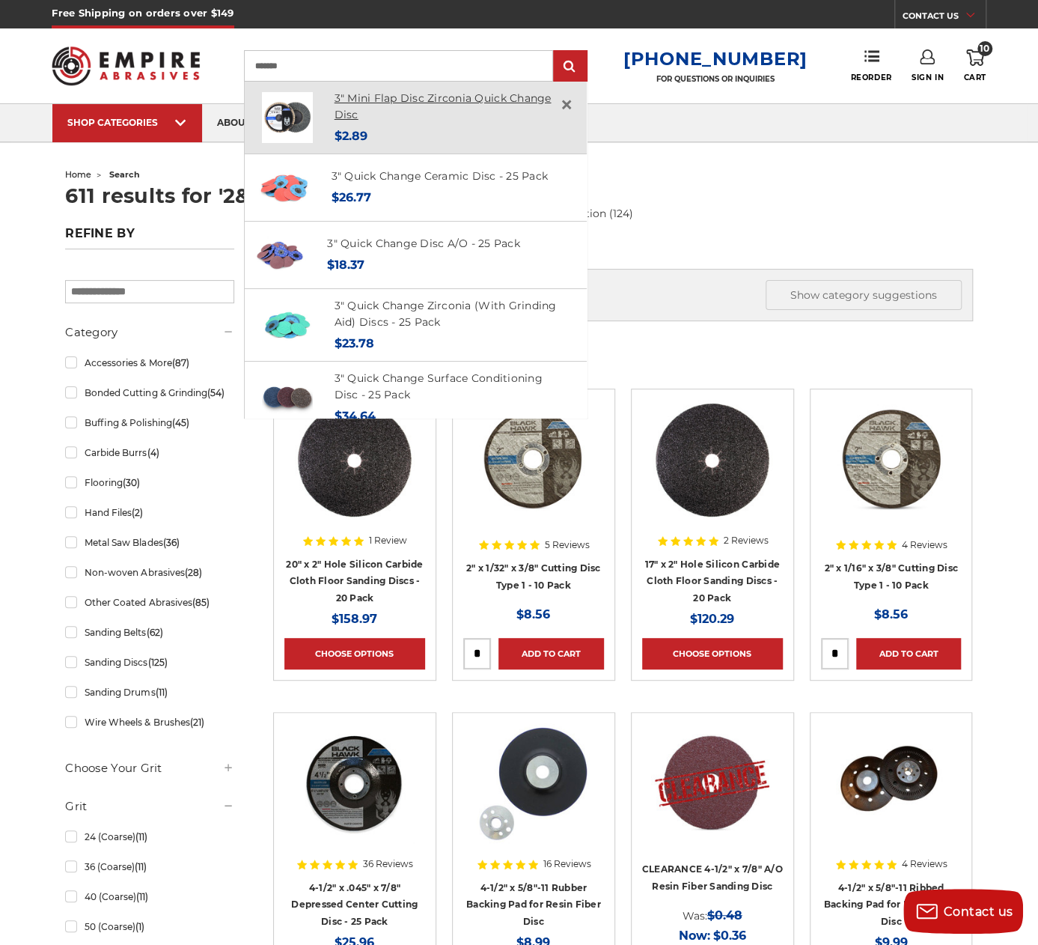
type input "*******"
click at [409, 95] on link "3" Mini Flap Disc Zirconia Quick Change Disc" at bounding box center [443, 106] width 217 height 31
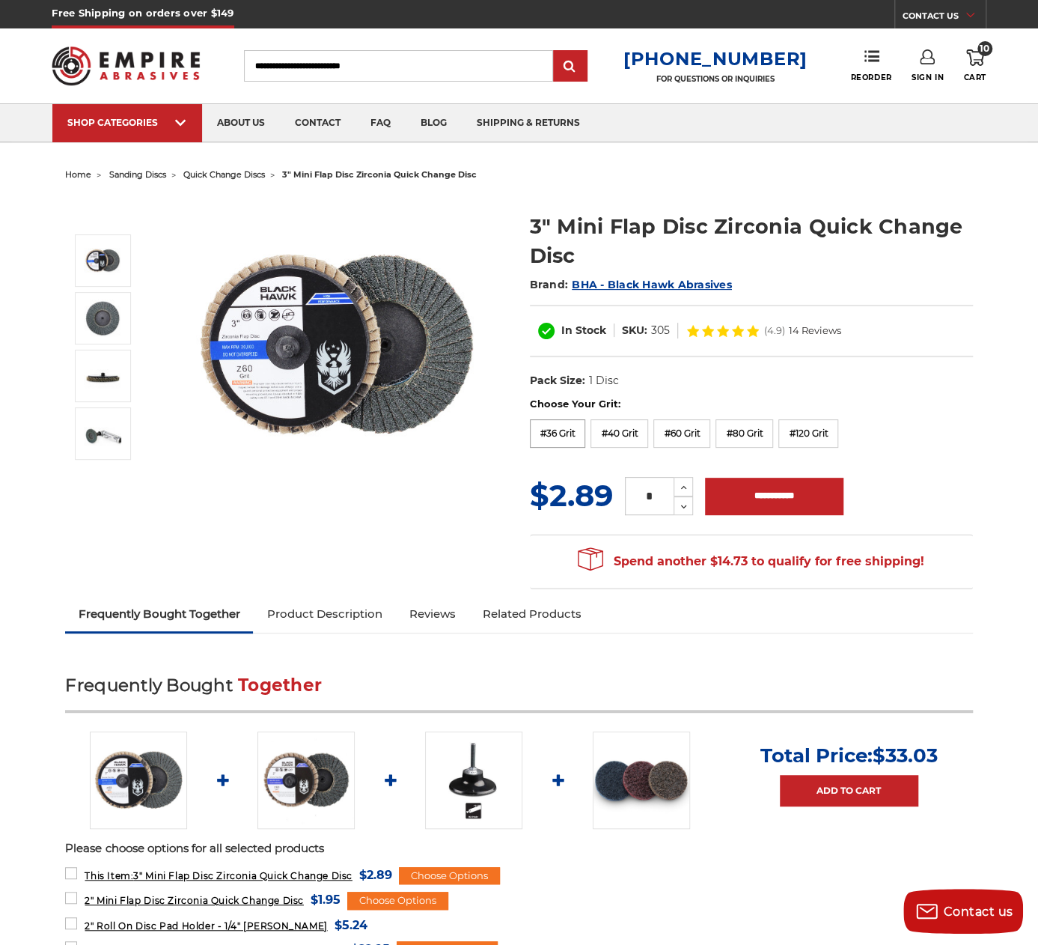
click at [563, 431] on label "#36 Grit" at bounding box center [558, 433] width 56 height 28
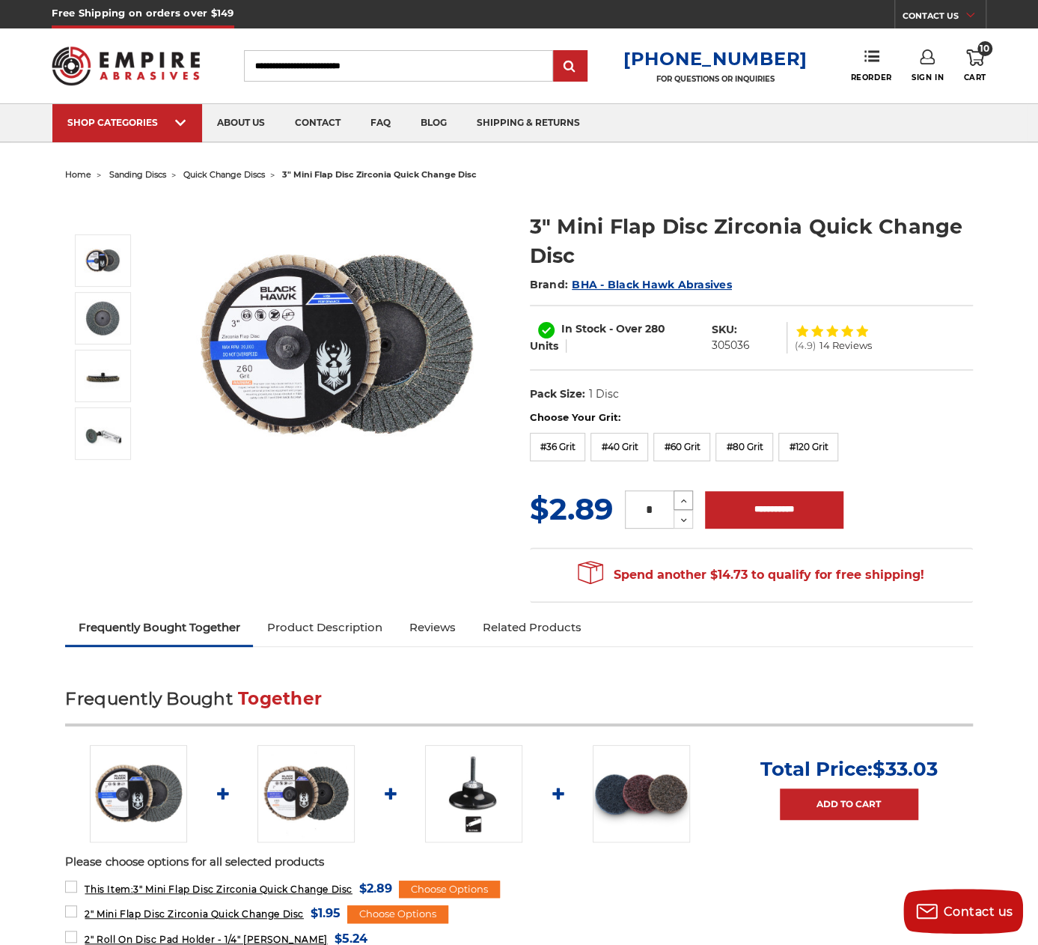
click at [687, 494] on icon at bounding box center [683, 500] width 11 height 13
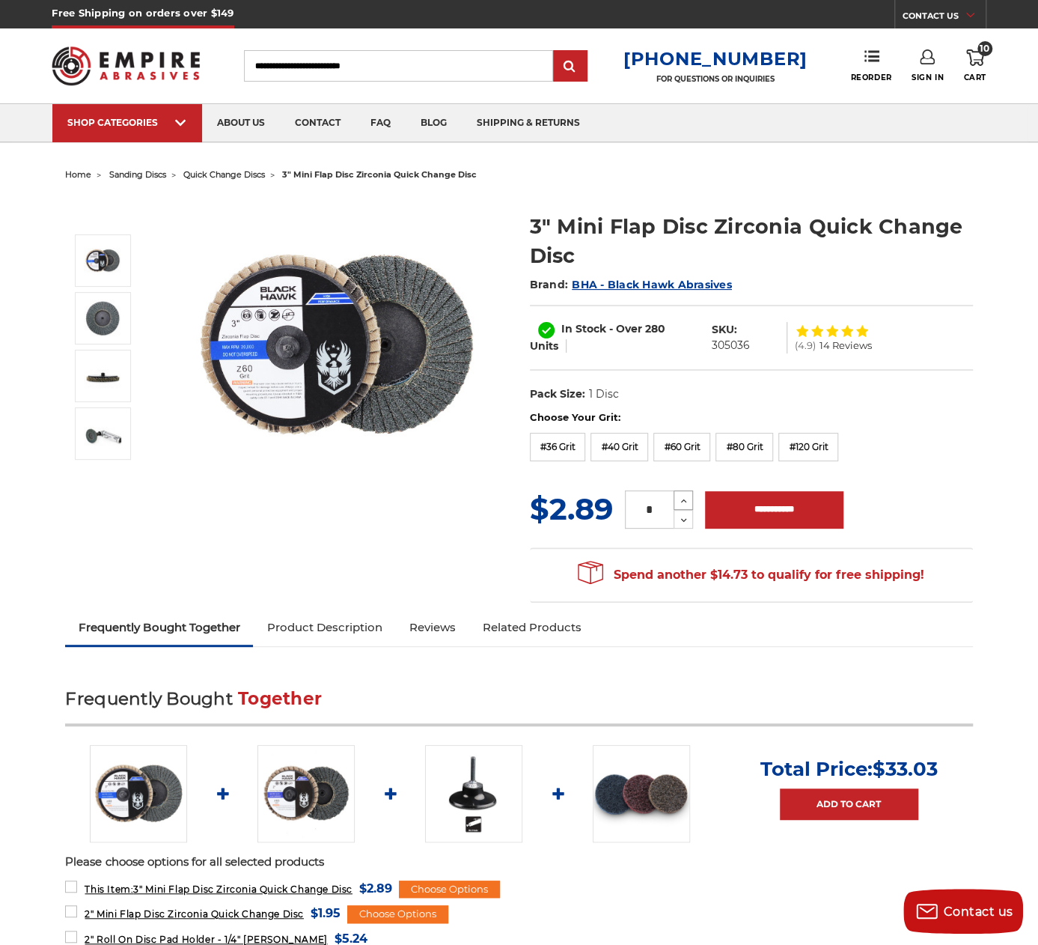
type input "*"
click at [769, 497] on input "**********" at bounding box center [774, 509] width 138 height 37
type input "**********"
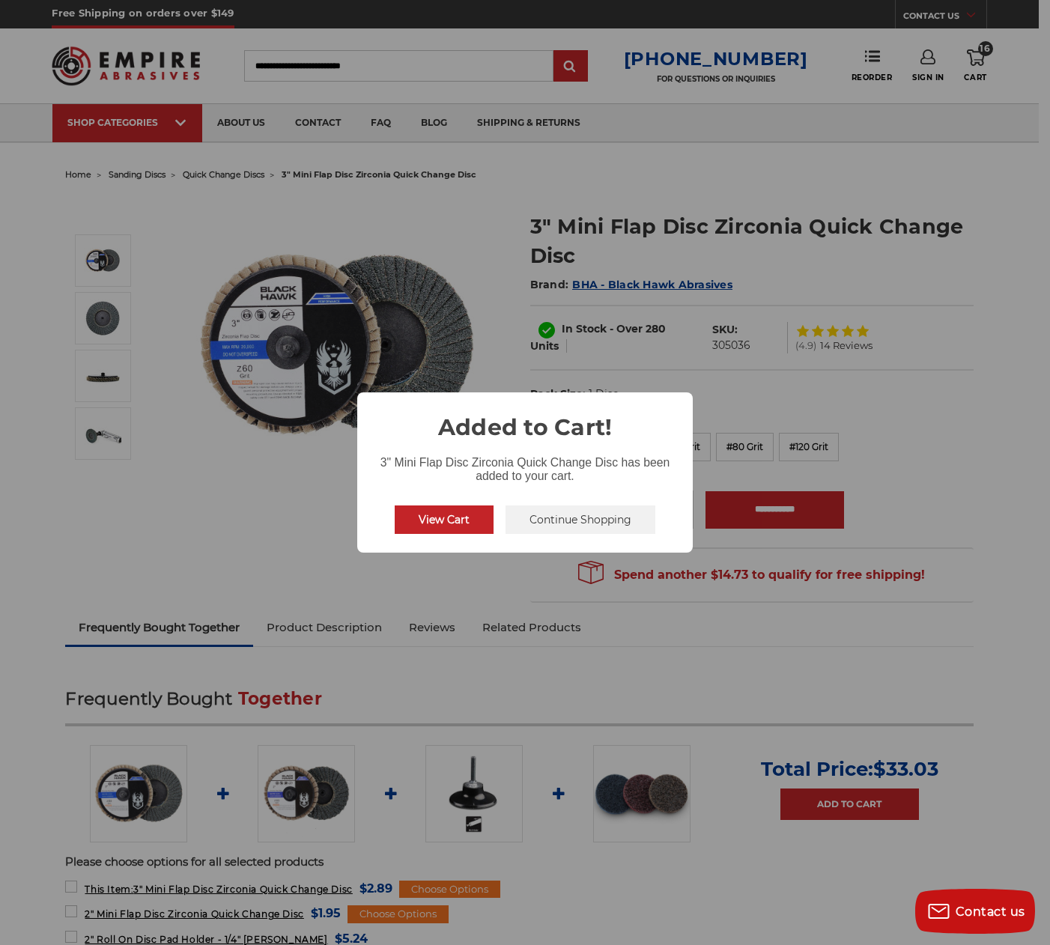
click at [458, 522] on button "View Cart" at bounding box center [444, 519] width 99 height 28
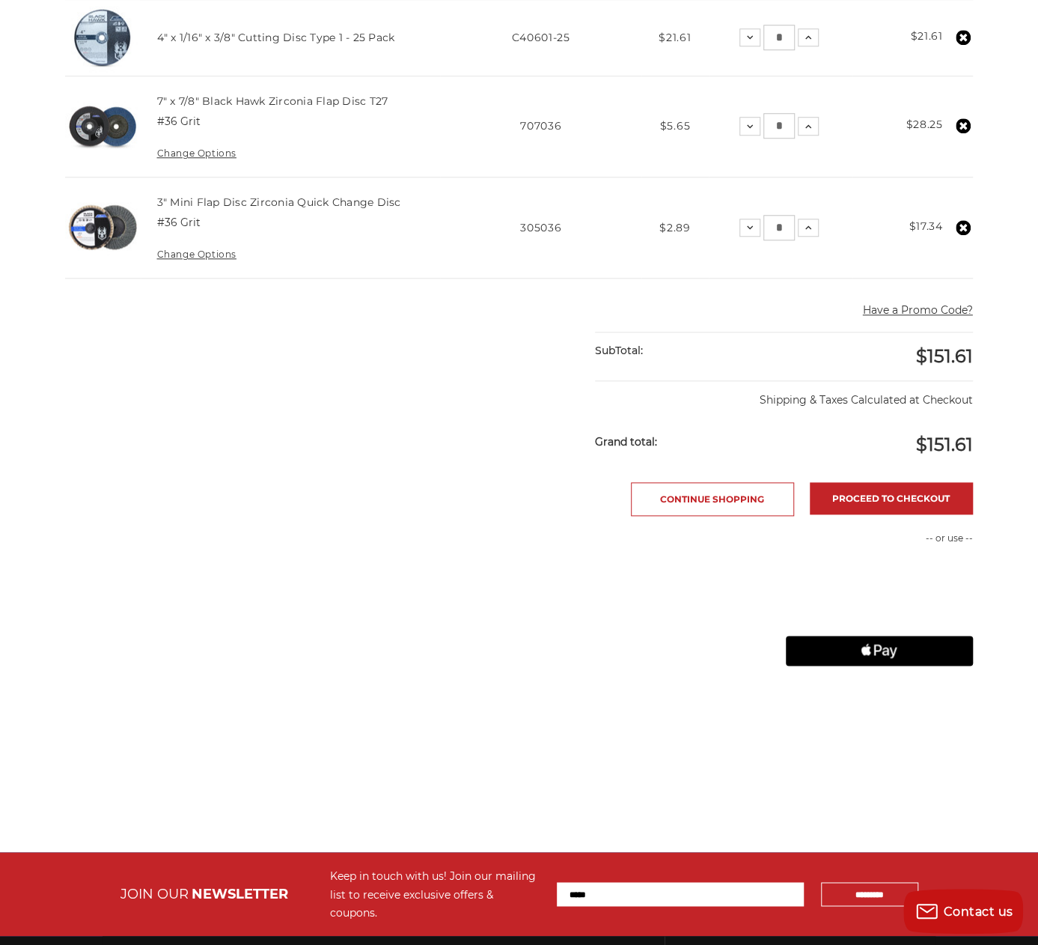
scroll to position [674, 0]
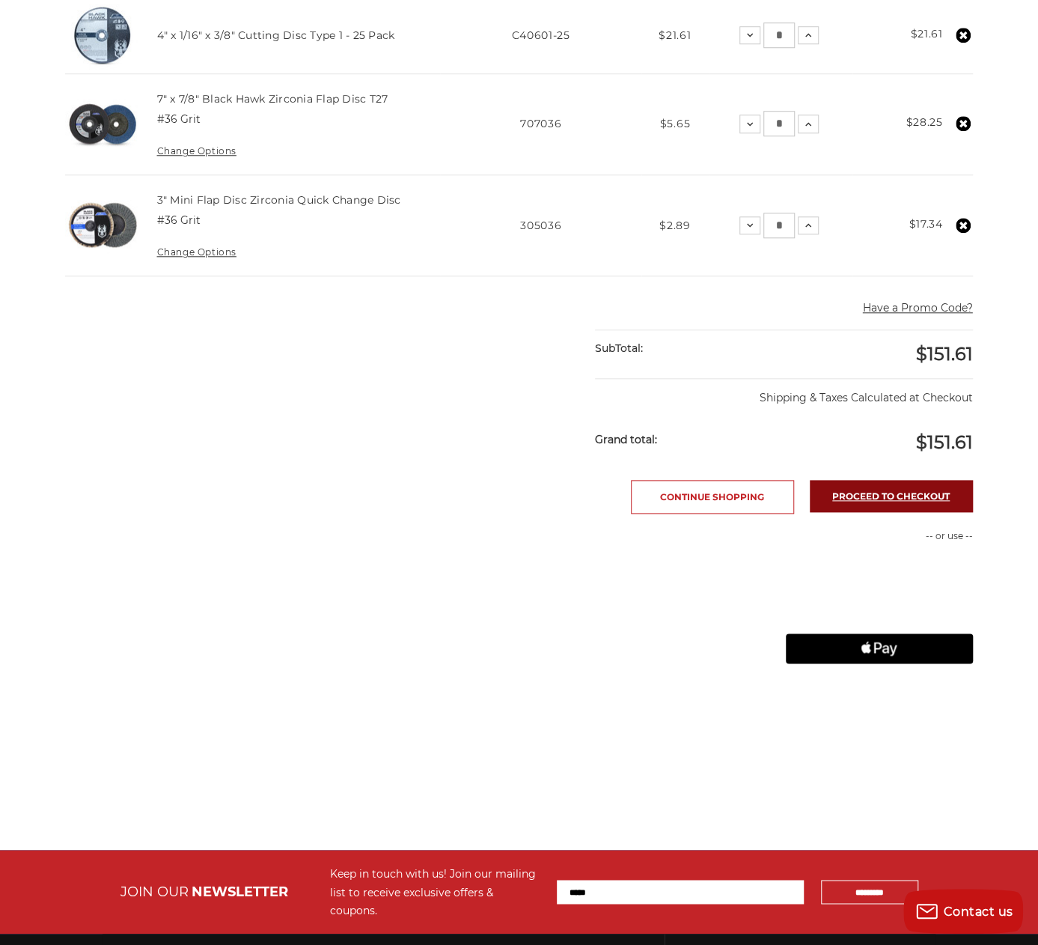
click at [866, 490] on link "Proceed to checkout" at bounding box center [891, 496] width 163 height 32
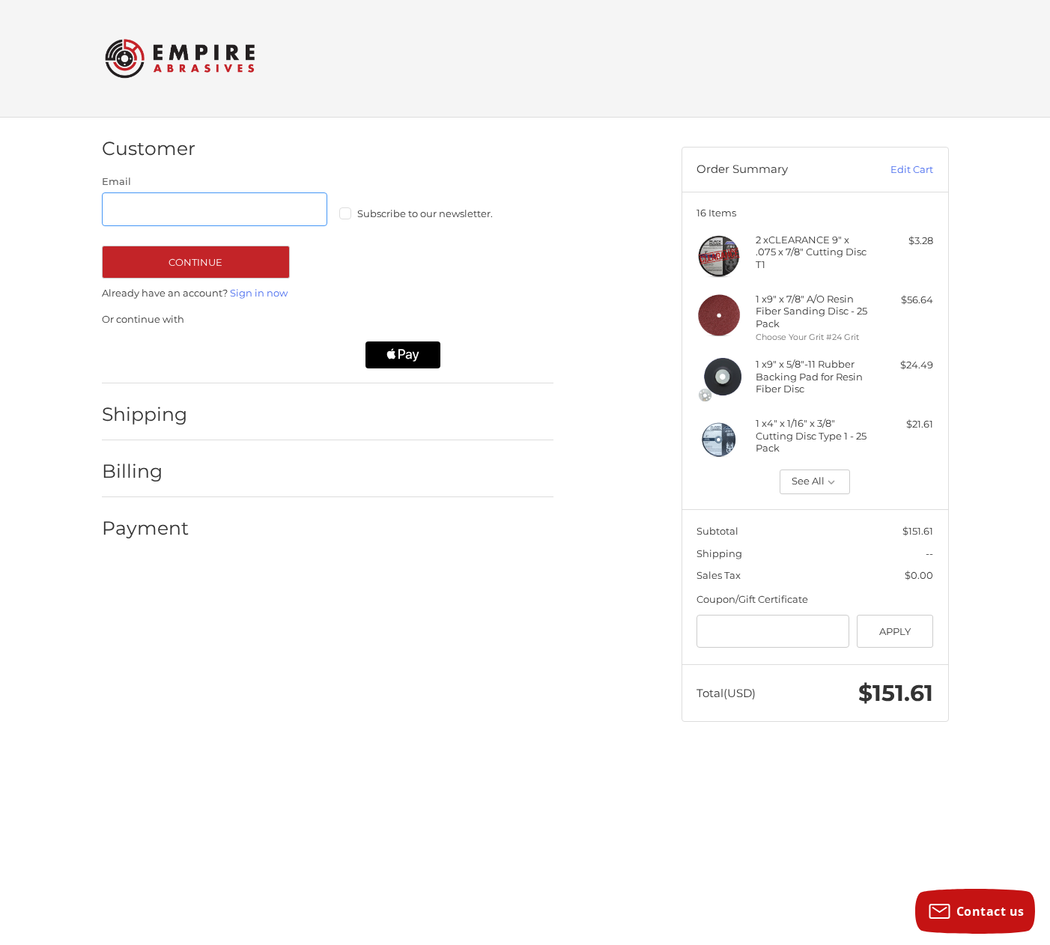
click at [190, 212] on input "Email" at bounding box center [215, 209] width 226 height 34
type input "**********"
click at [198, 261] on button "Continue" at bounding box center [196, 262] width 188 height 33
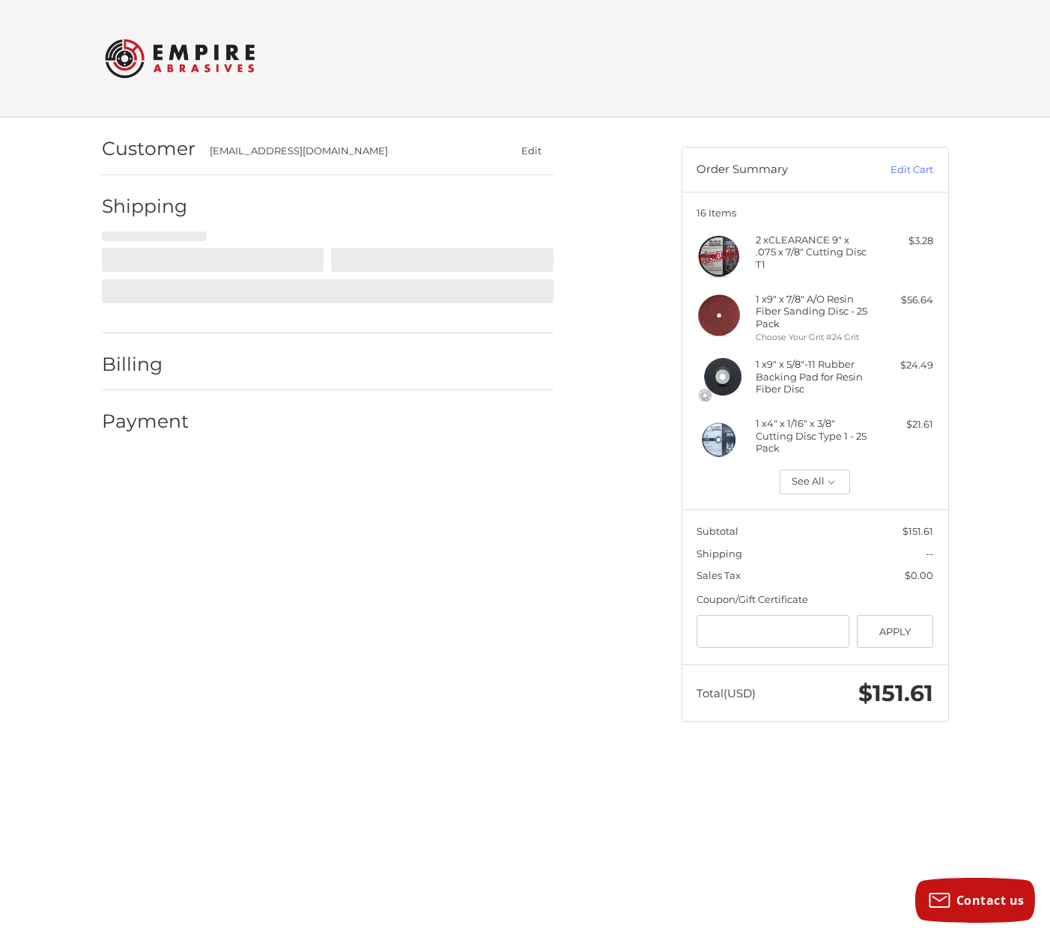
select select "**"
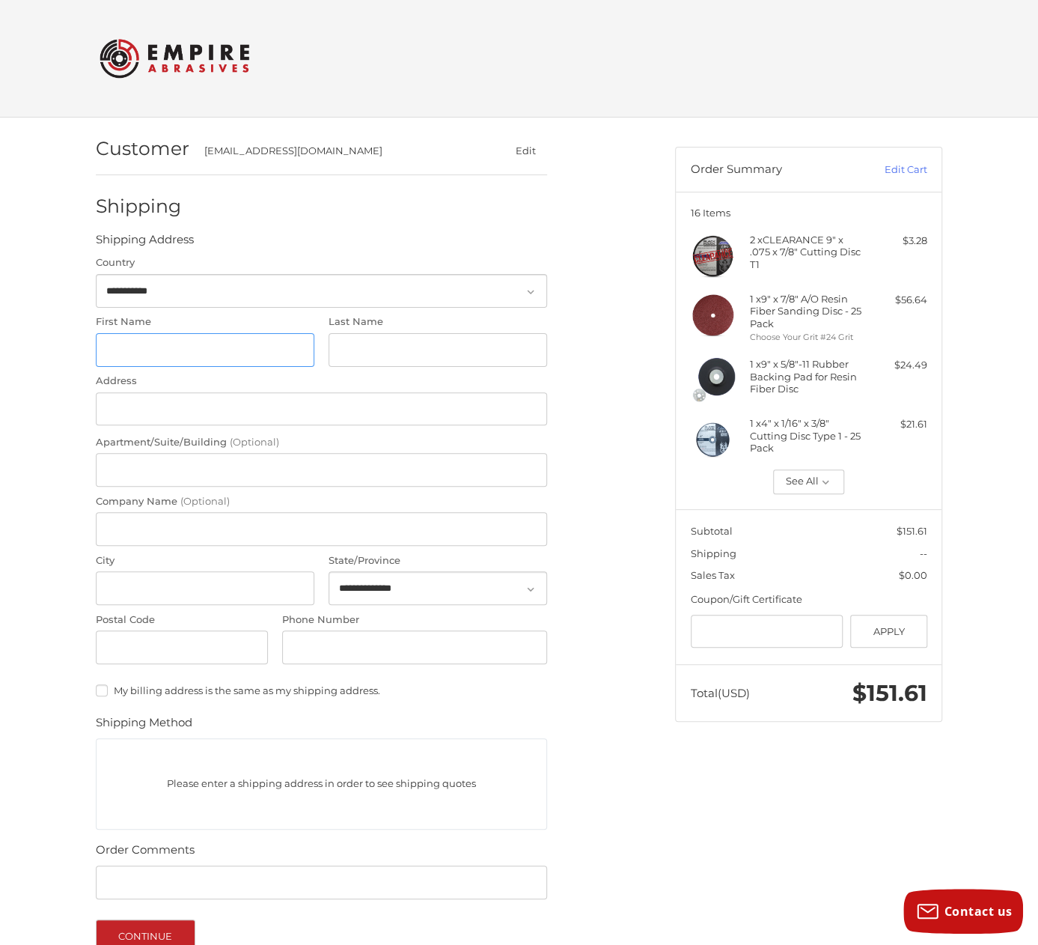
click at [165, 345] on input "First Name" at bounding box center [205, 350] width 219 height 34
type input "*******"
type input "*****"
type input "**********"
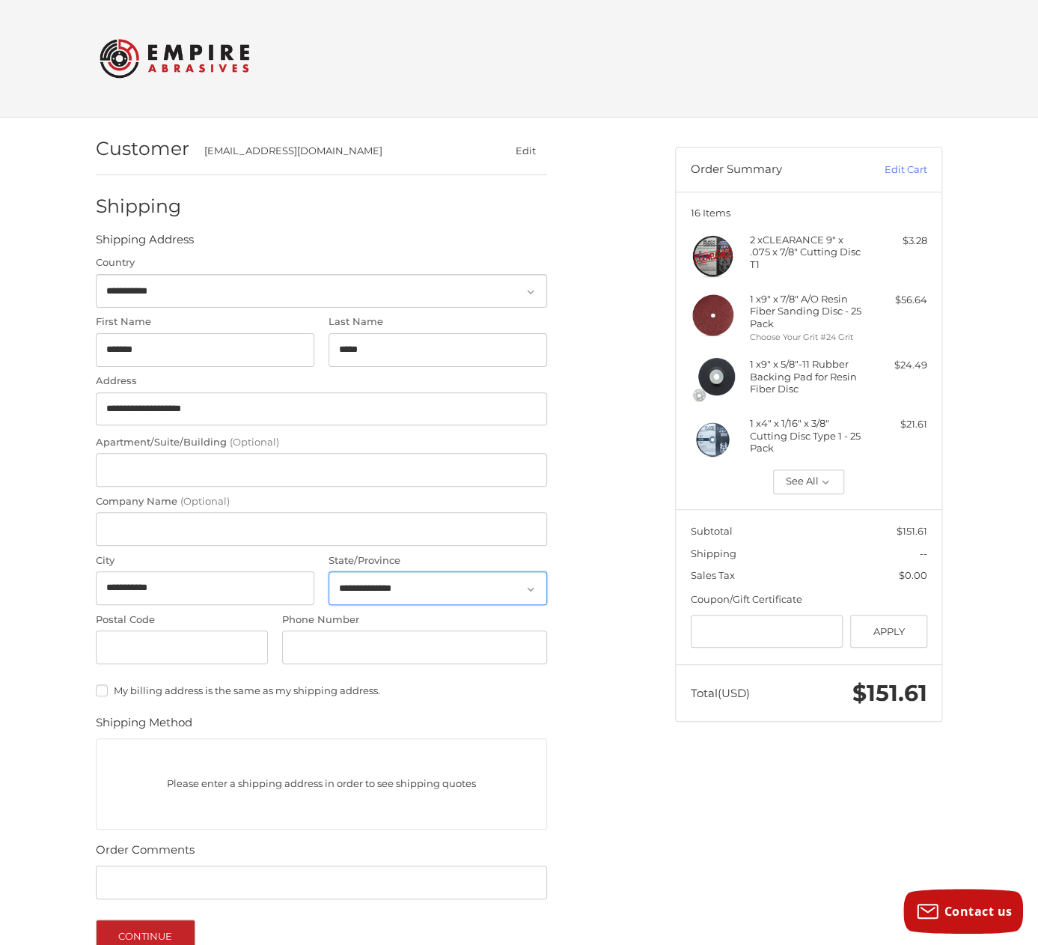
select select "**"
type input "*****"
type input "**********"
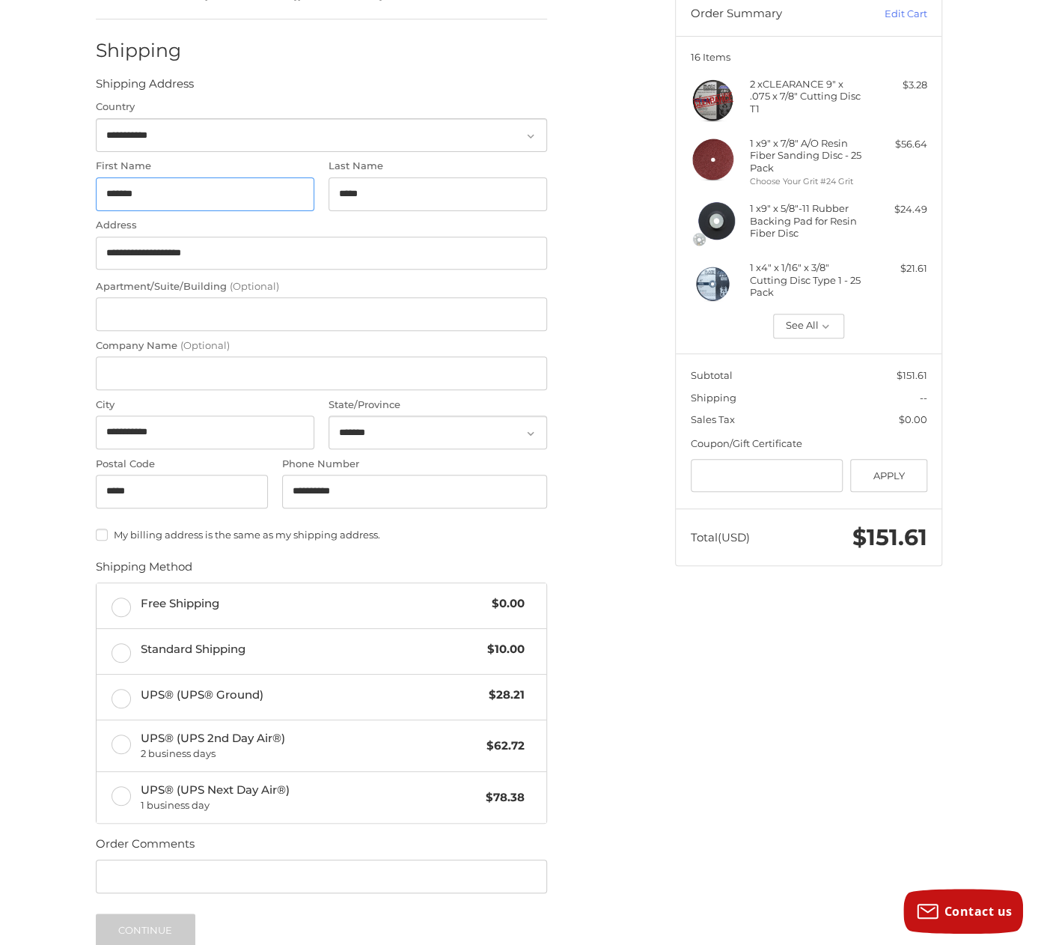
scroll to position [274, 0]
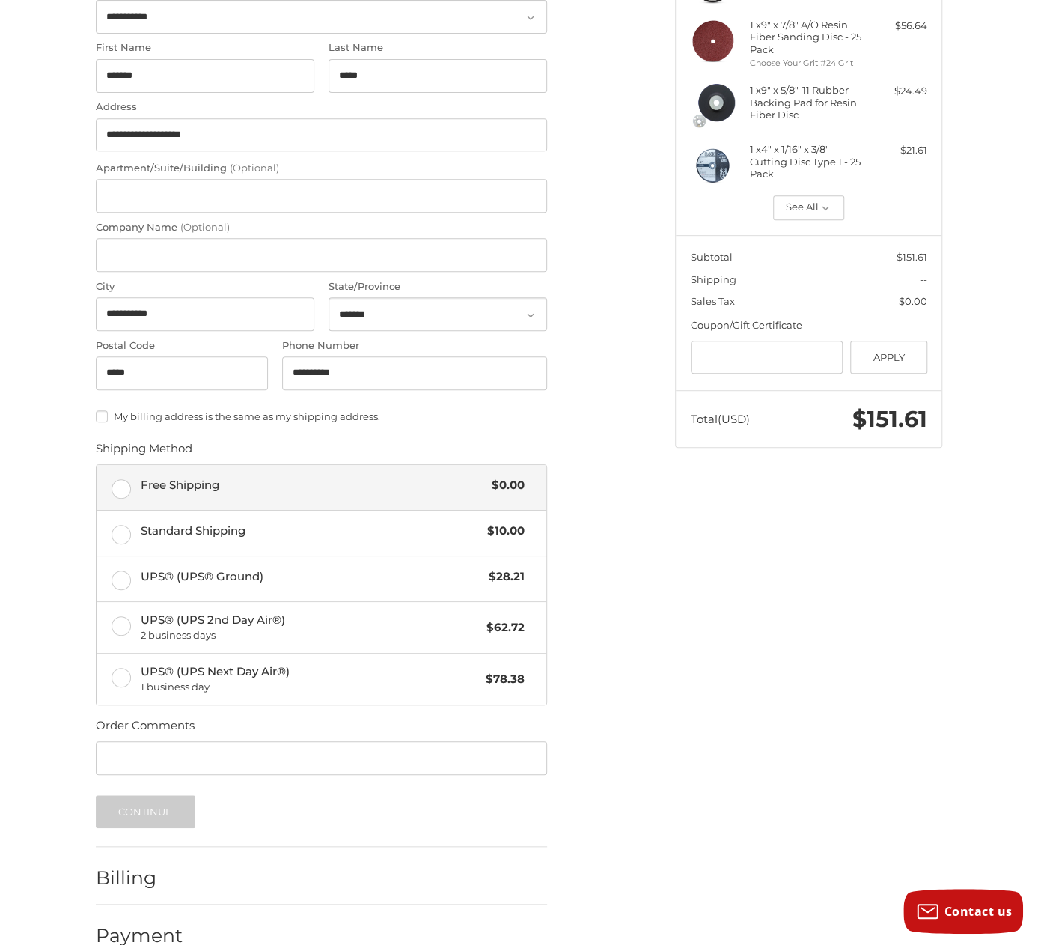
click at [125, 492] on label "Free Shipping $0.00" at bounding box center [322, 487] width 450 height 45
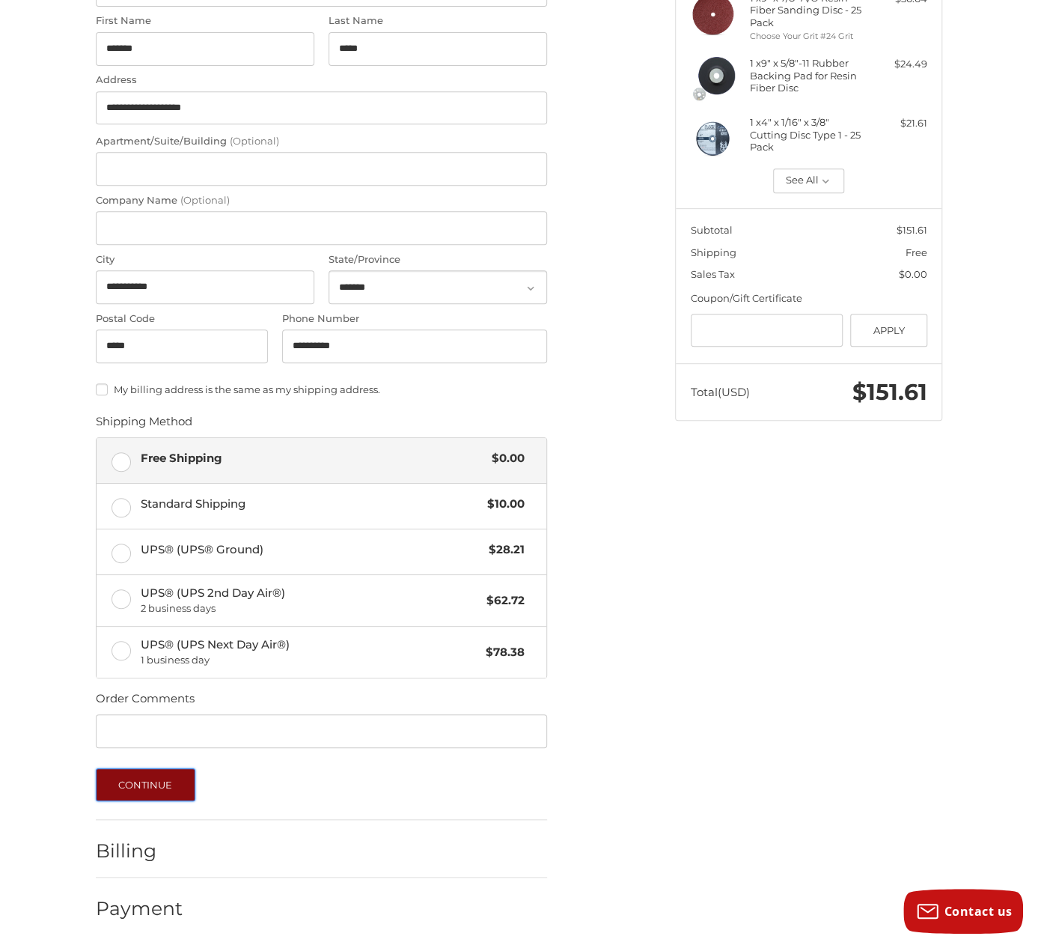
click at [166, 788] on button "Continue" at bounding box center [146, 784] width 100 height 33
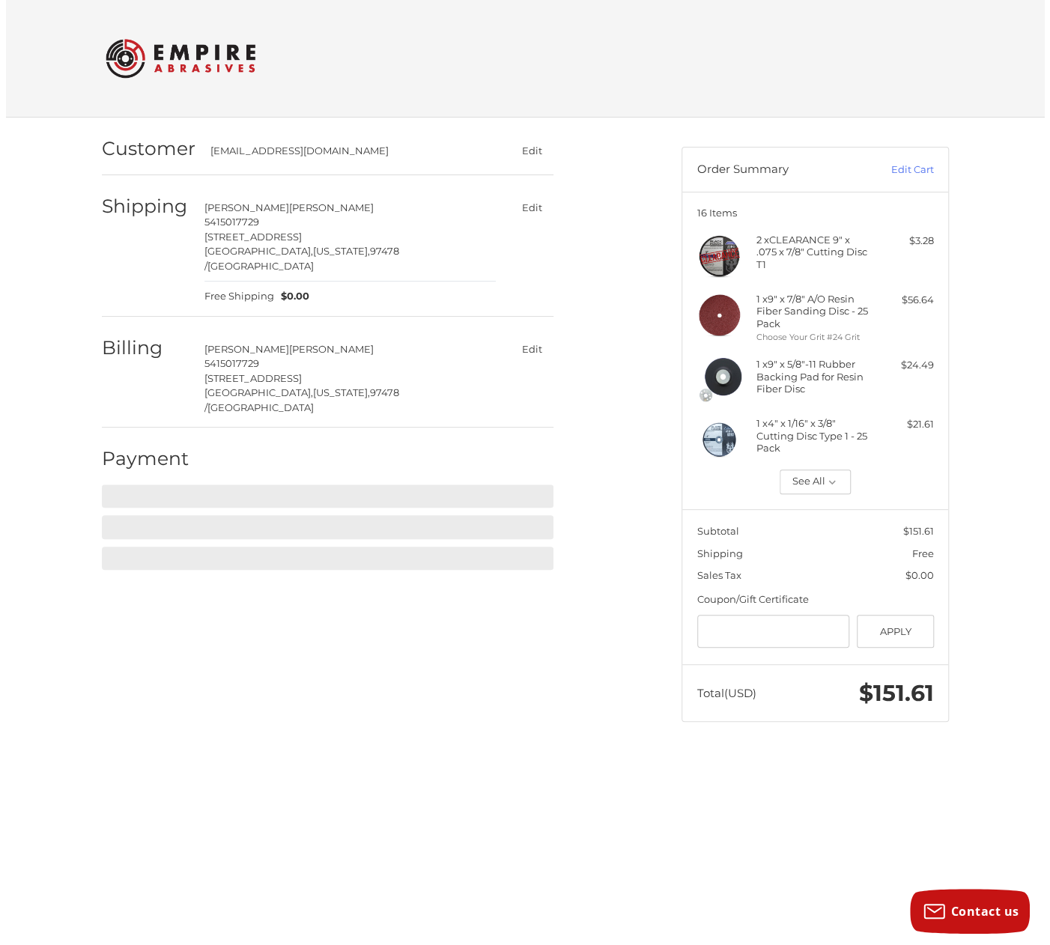
scroll to position [0, 0]
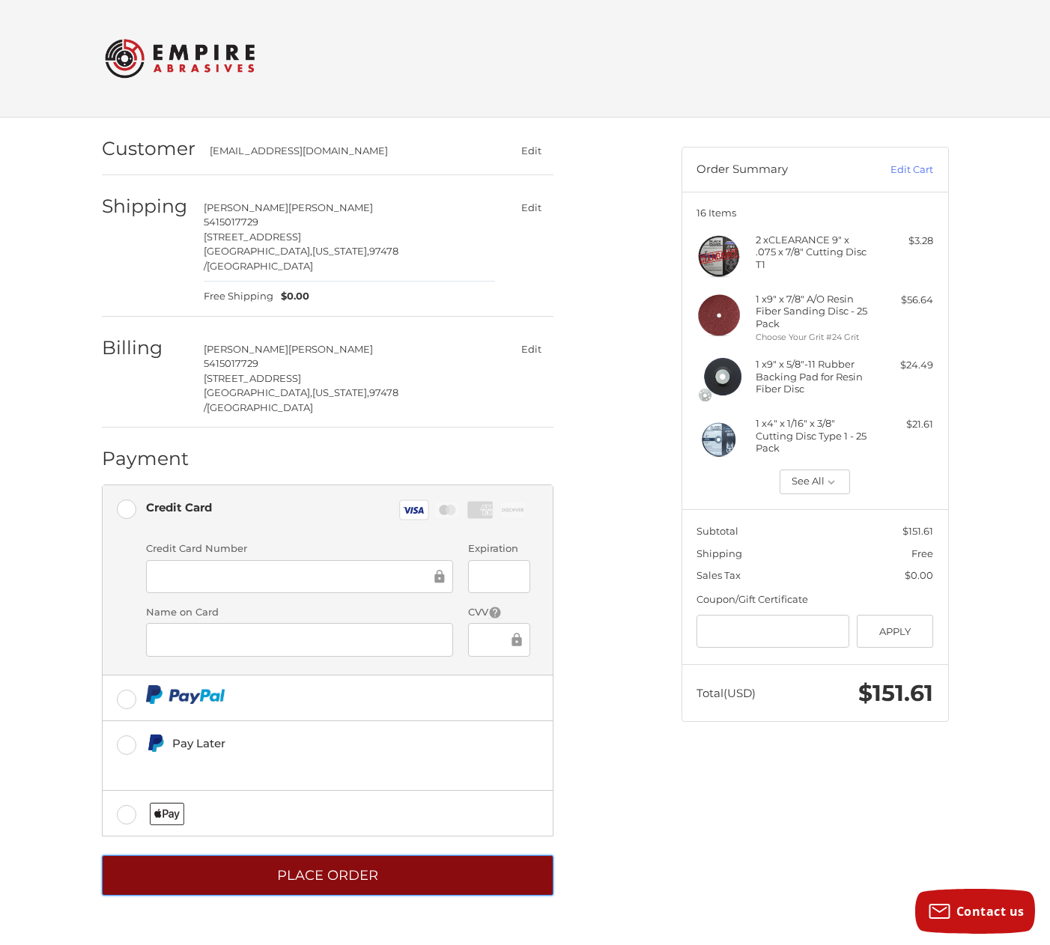
click at [453, 855] on button "Place Order" at bounding box center [327, 875] width 451 height 41
